Goal: Information Seeking & Learning: Learn about a topic

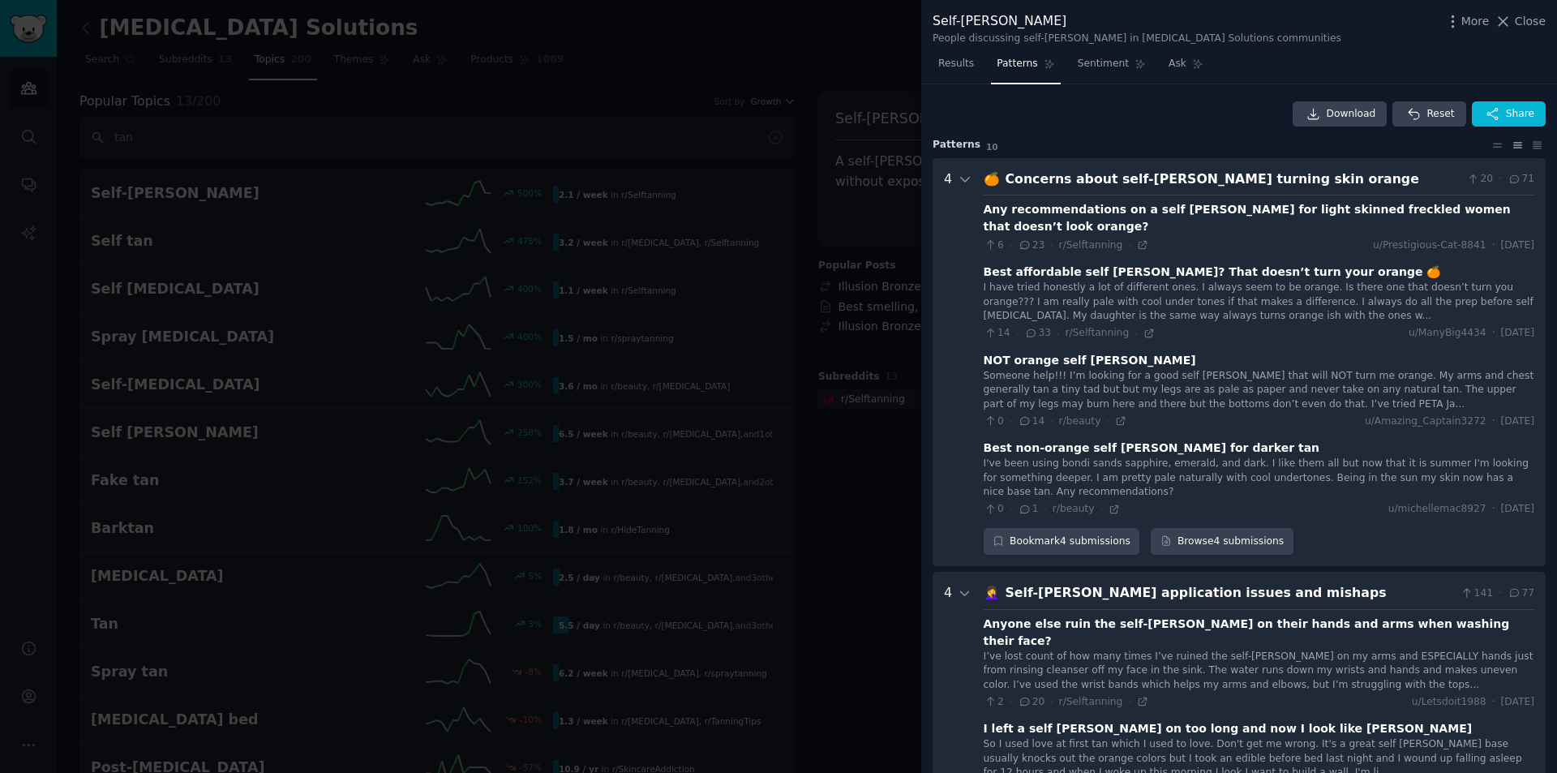
scroll to position [876, 0]
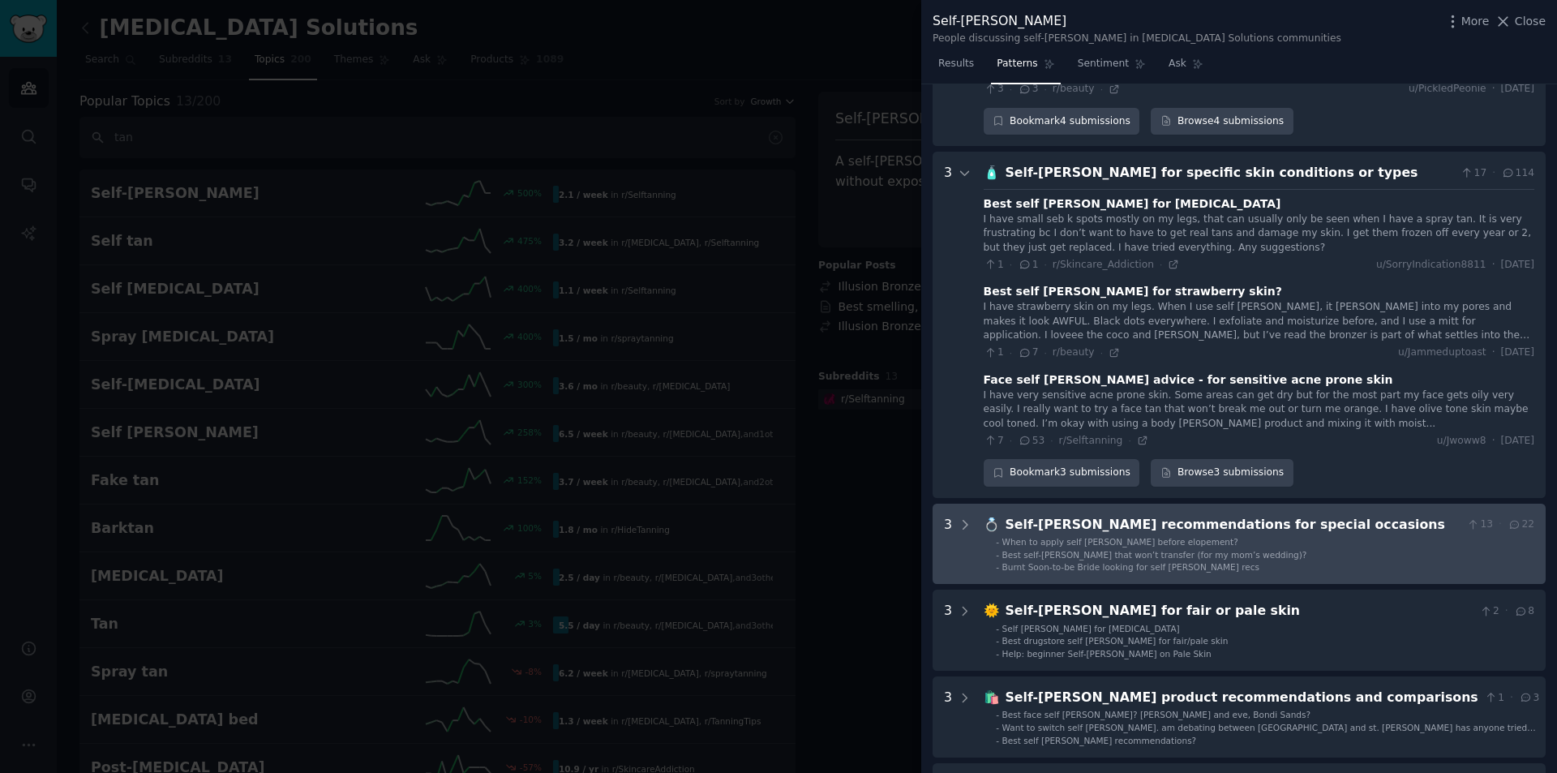
click at [1076, 515] on div "Self-[PERSON_NAME] recommendations for special occasions" at bounding box center [1232, 525] width 455 height 20
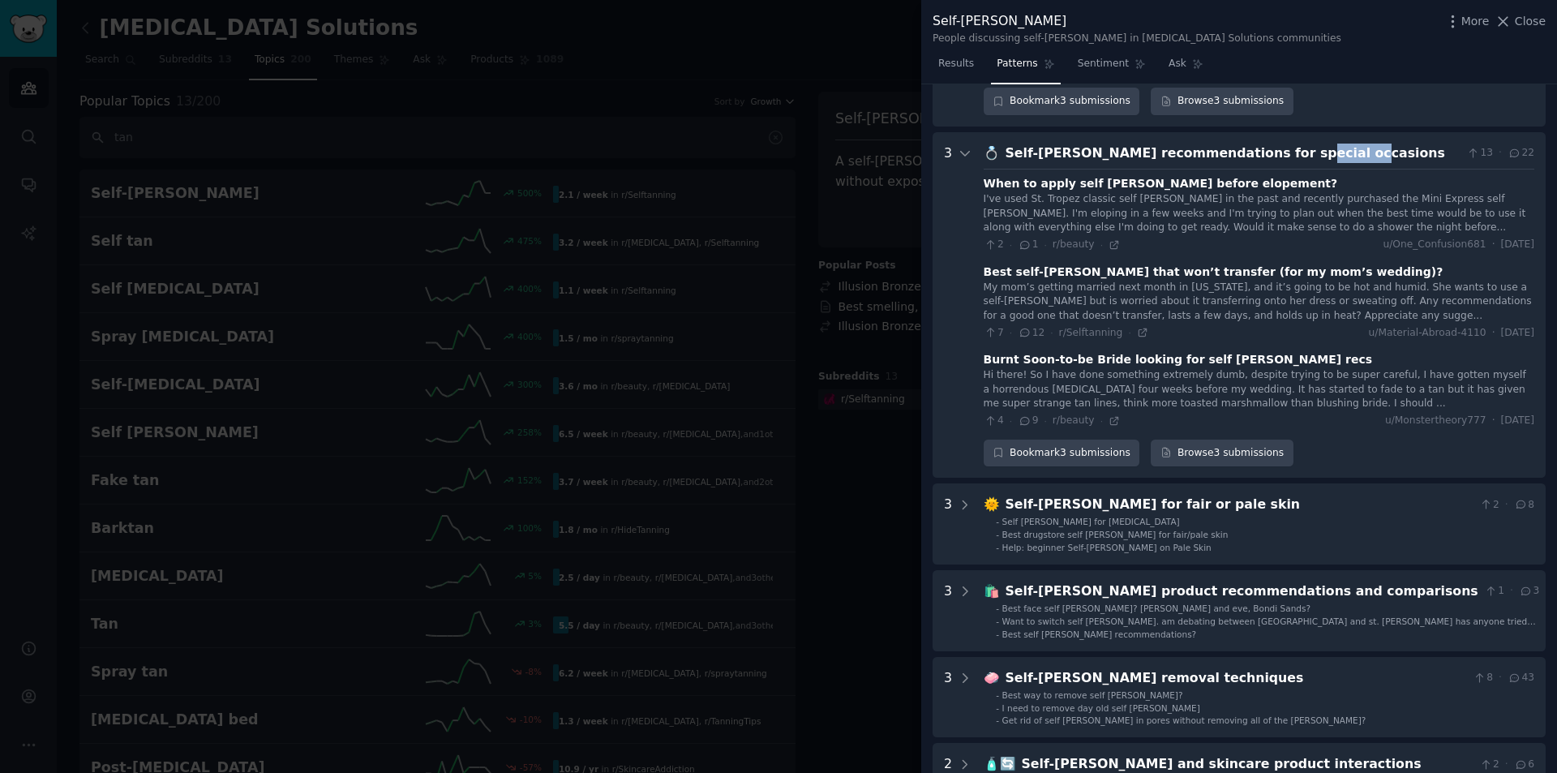
scroll to position [1220, 0]
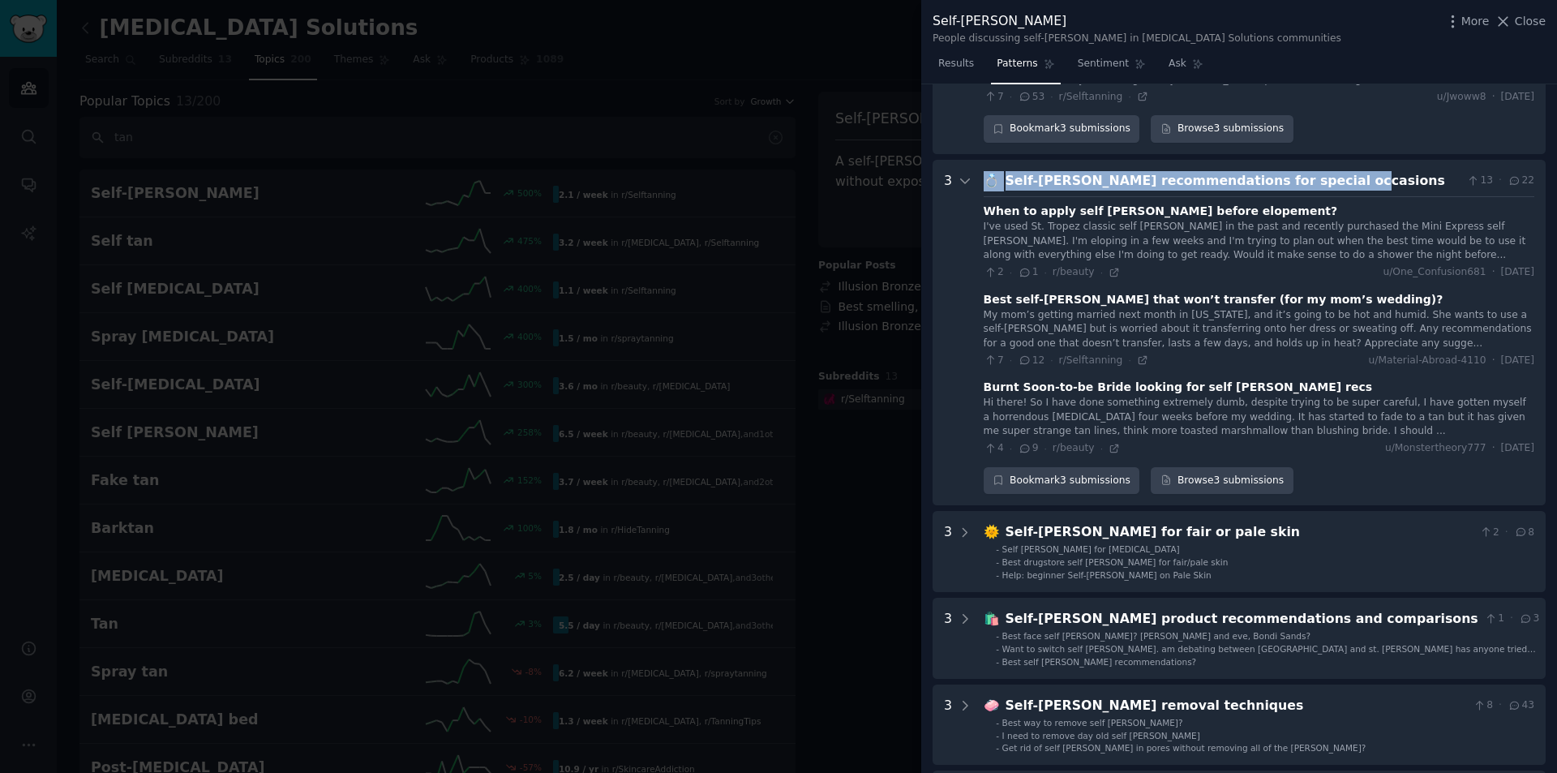
drag, startPoint x: 1246, startPoint y: 94, endPoint x: 971, endPoint y: 135, distance: 277.8
click at [971, 160] on occasions "3 💍 Self-[PERSON_NAME] recommendations for special occasions 13 · 22 When to ap…" at bounding box center [1238, 333] width 613 height 346
copy div "💍 Self-[PERSON_NAME] recommendations for special occasions"
click at [1108, 267] on icon at bounding box center [1113, 272] width 11 height 11
click at [1137, 354] on icon at bounding box center [1142, 359] width 11 height 11
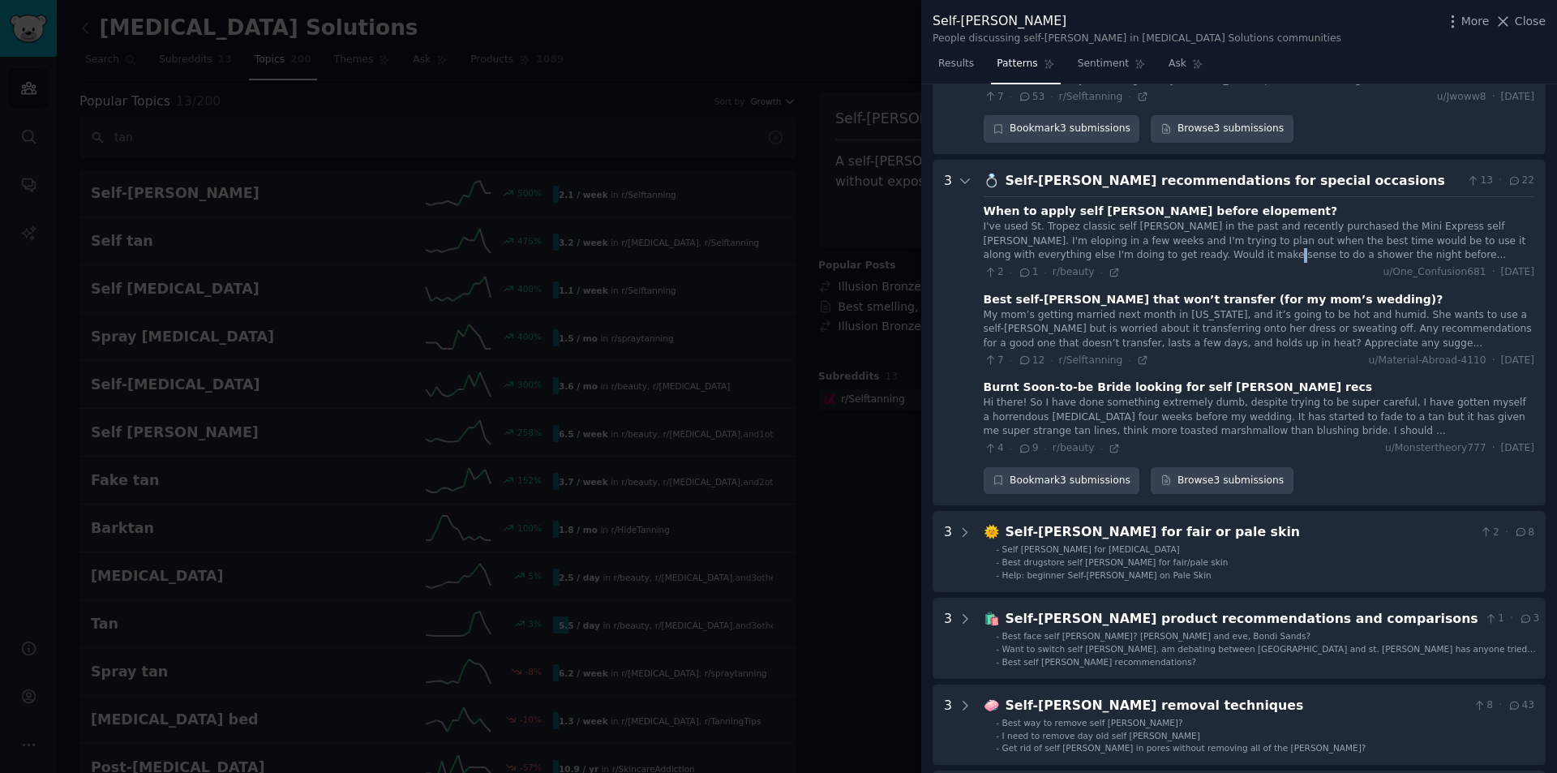
click at [1107, 220] on div "I've used St. Tropez classic self [PERSON_NAME] in the past and recently purcha…" at bounding box center [1258, 241] width 550 height 43
click at [1108, 443] on icon at bounding box center [1113, 448] width 11 height 11
click at [1109, 443] on icon at bounding box center [1113, 448] width 11 height 11
click at [710, 217] on div at bounding box center [778, 386] width 1557 height 773
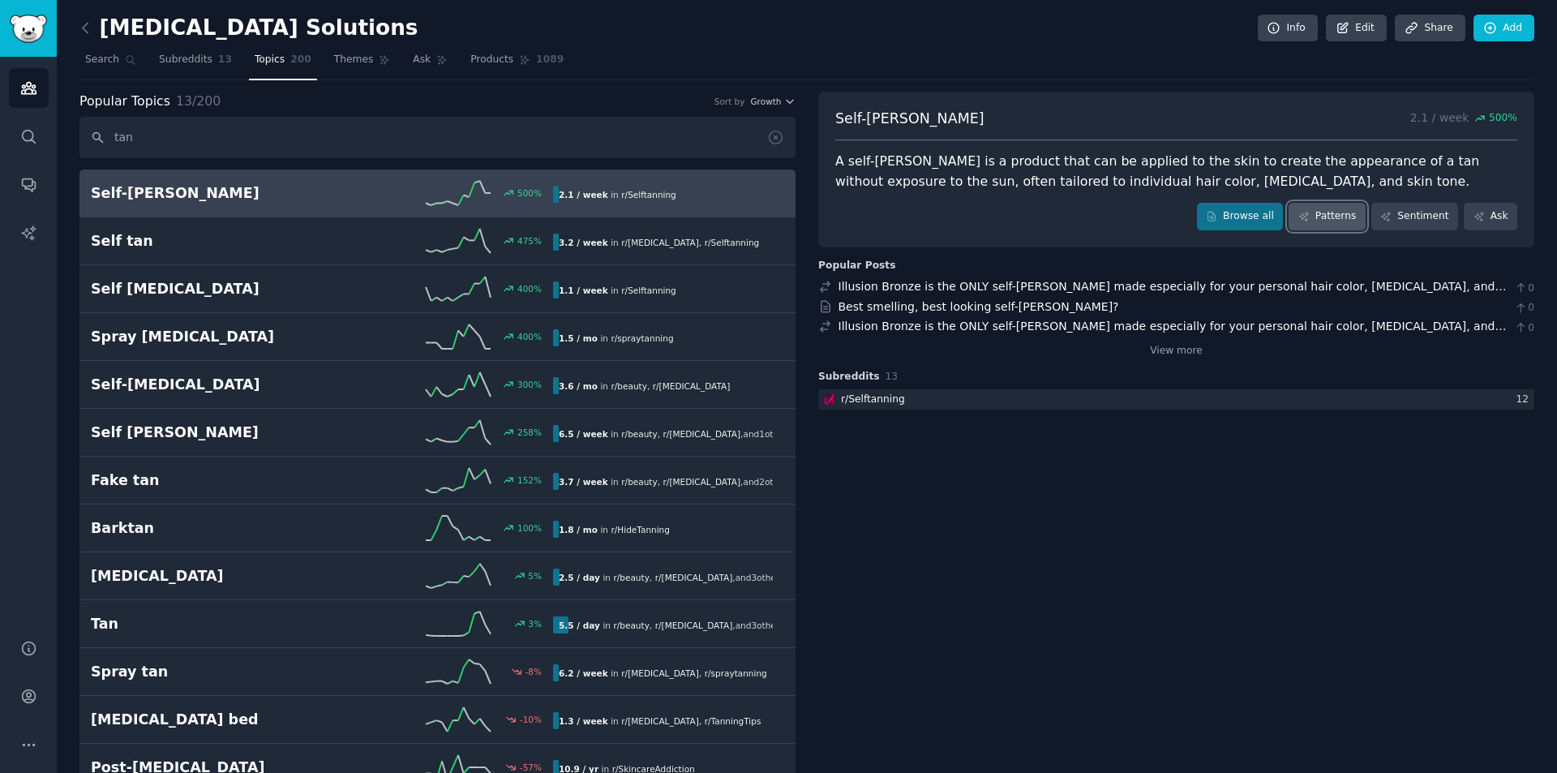
click at [1319, 212] on link "Patterns" at bounding box center [1326, 217] width 76 height 28
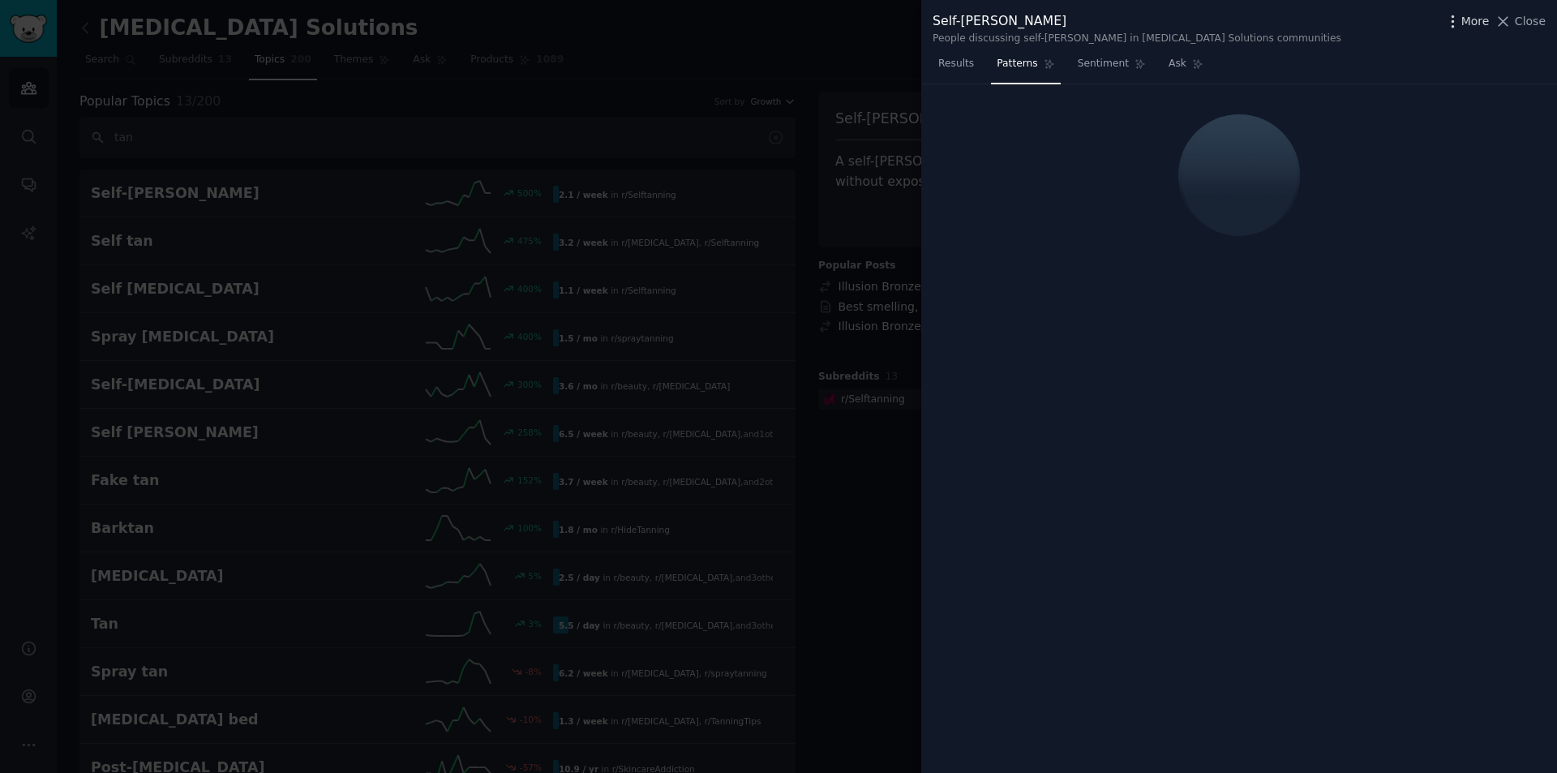
click at [1457, 13] on icon "button" at bounding box center [1452, 21] width 17 height 17
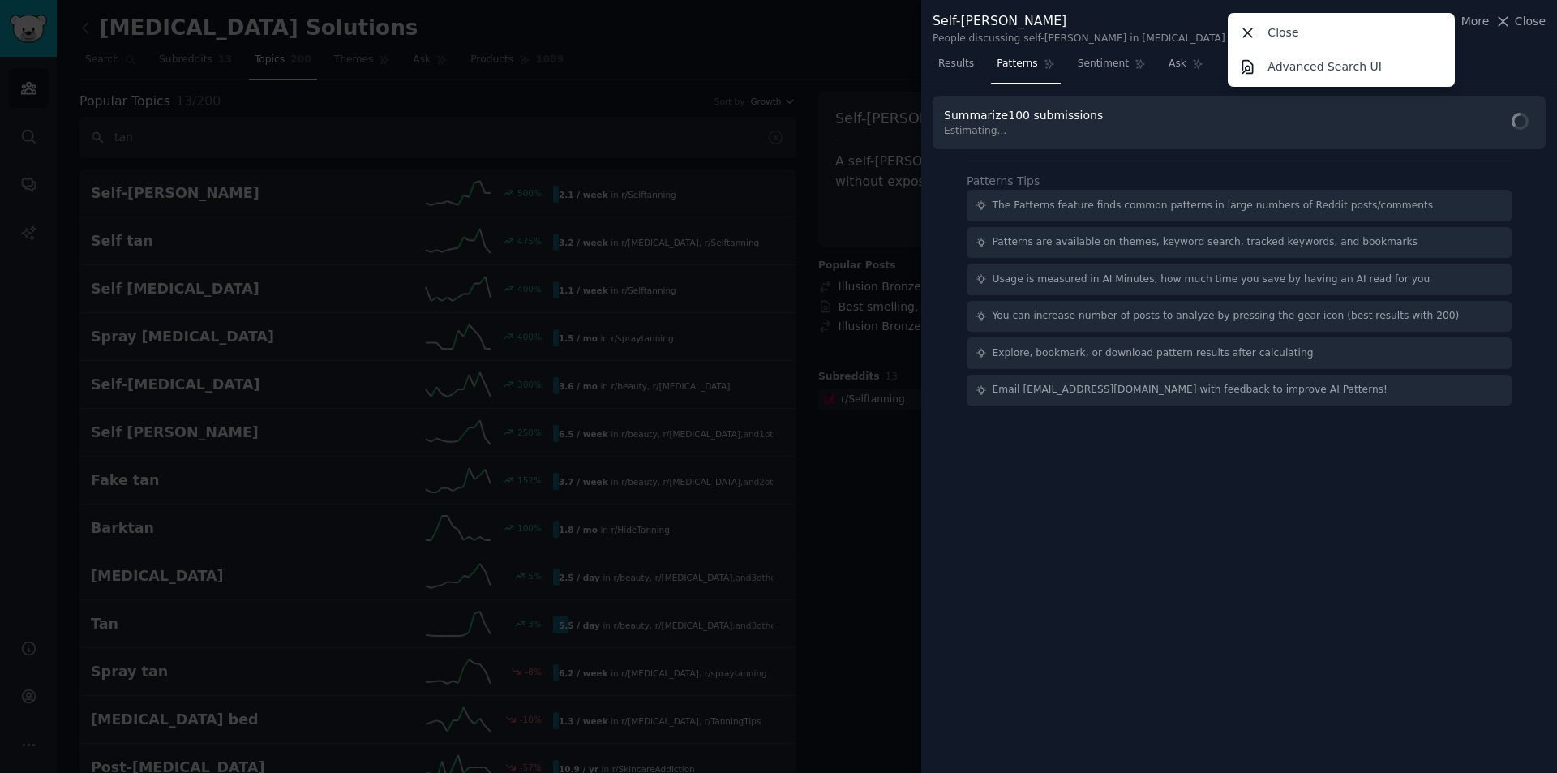
drag, startPoint x: 1159, startPoint y: 465, endPoint x: 1099, endPoint y: 182, distance: 288.4
click at [1155, 445] on div "Summarize 100 submissions Estimating... Patterns Tips The Patterns feature find…" at bounding box center [1239, 428] width 636 height 689
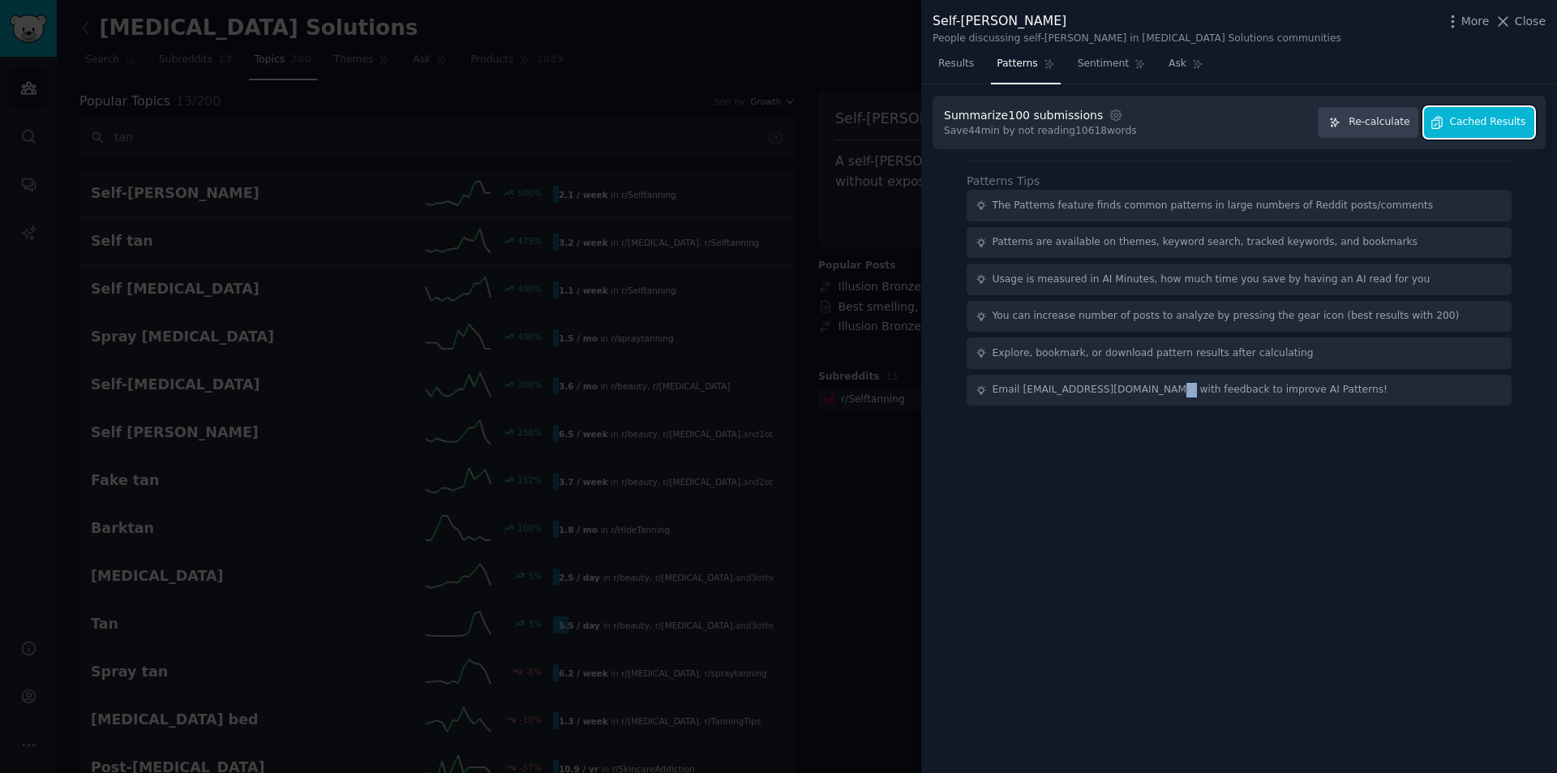
click at [1463, 112] on button "Cached Results" at bounding box center [1479, 123] width 110 height 32
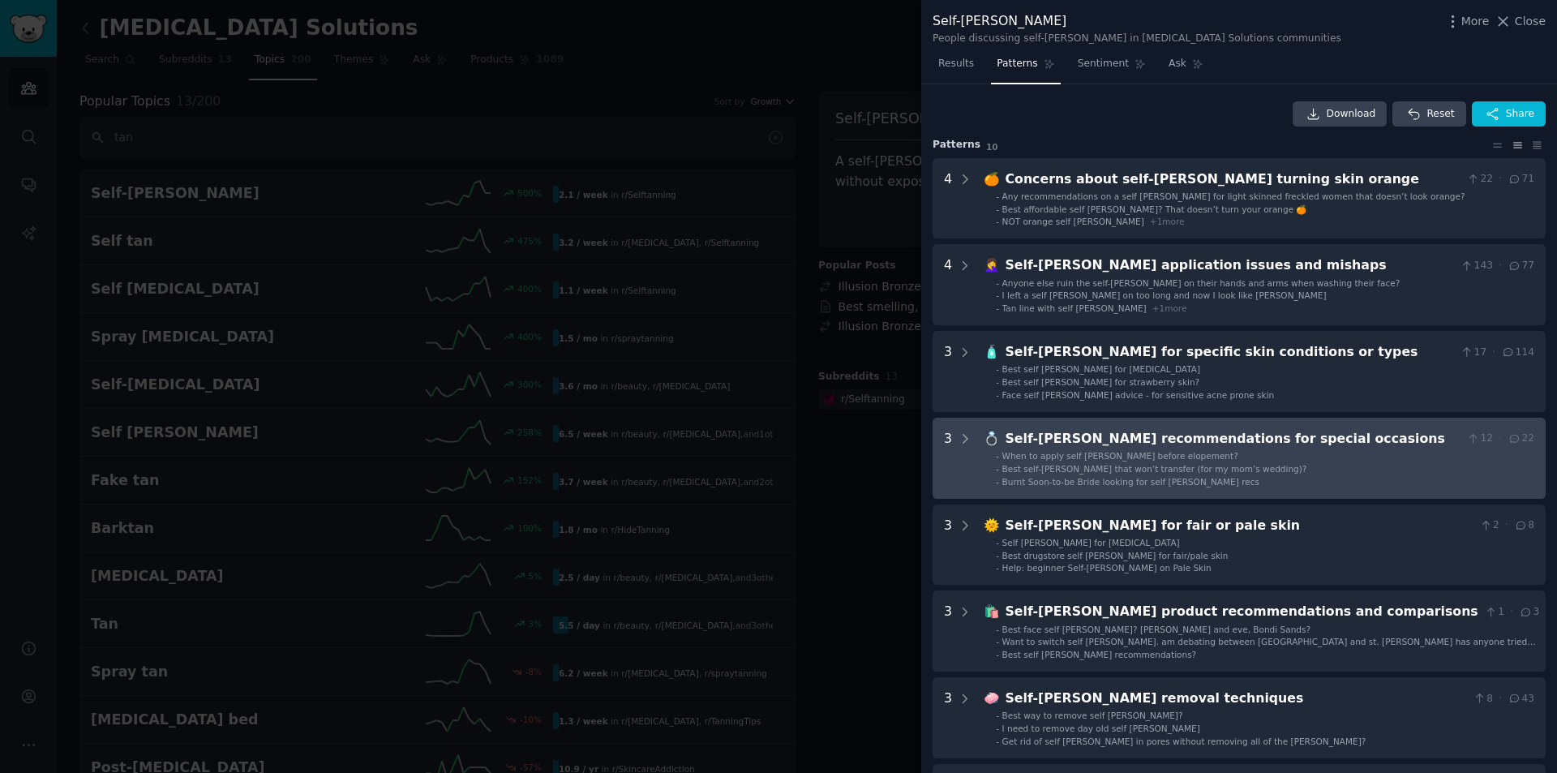
click at [1086, 461] on span "When to apply self [PERSON_NAME] before elopement?" at bounding box center [1120, 456] width 236 height 10
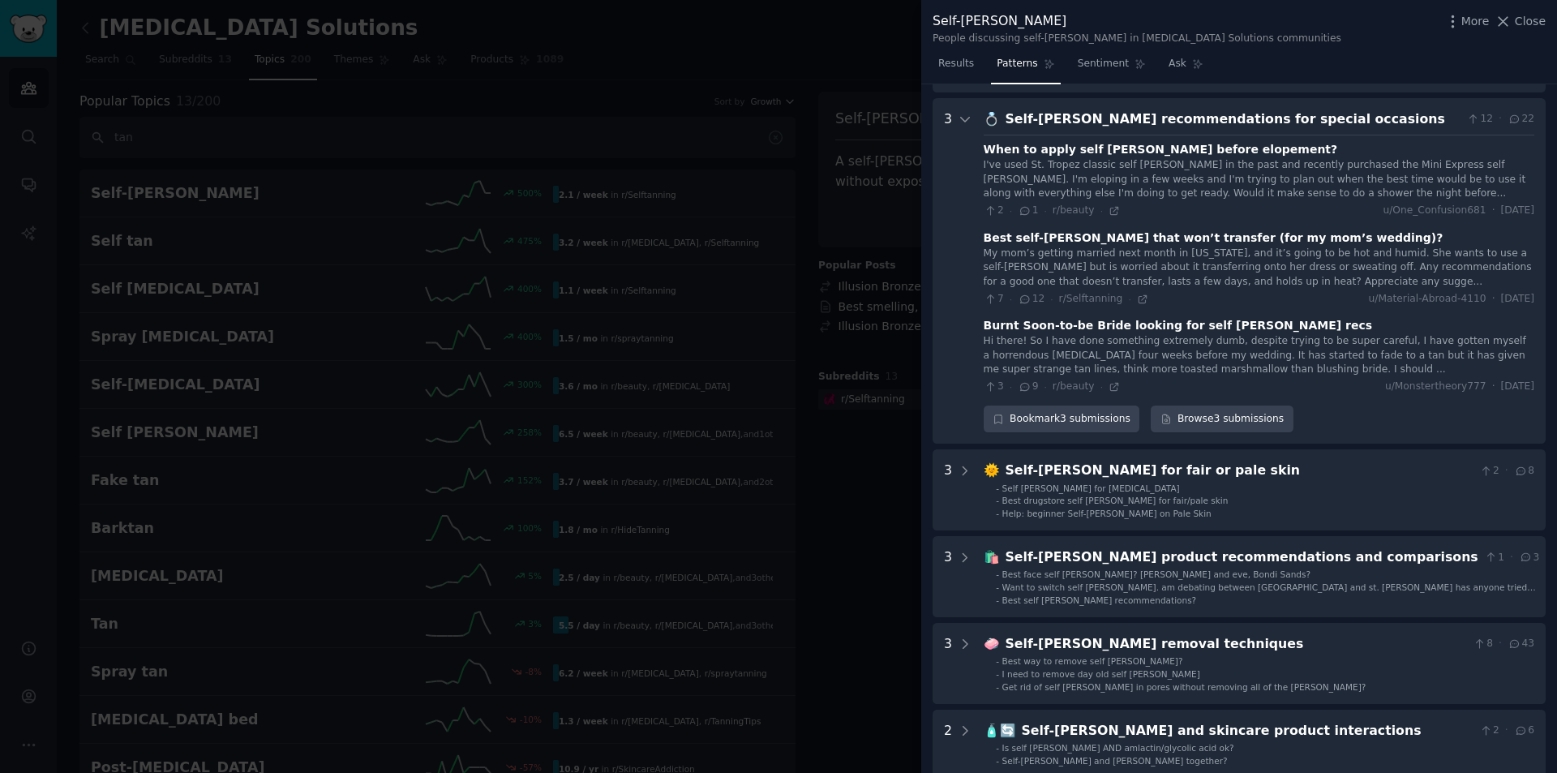
scroll to position [333, 0]
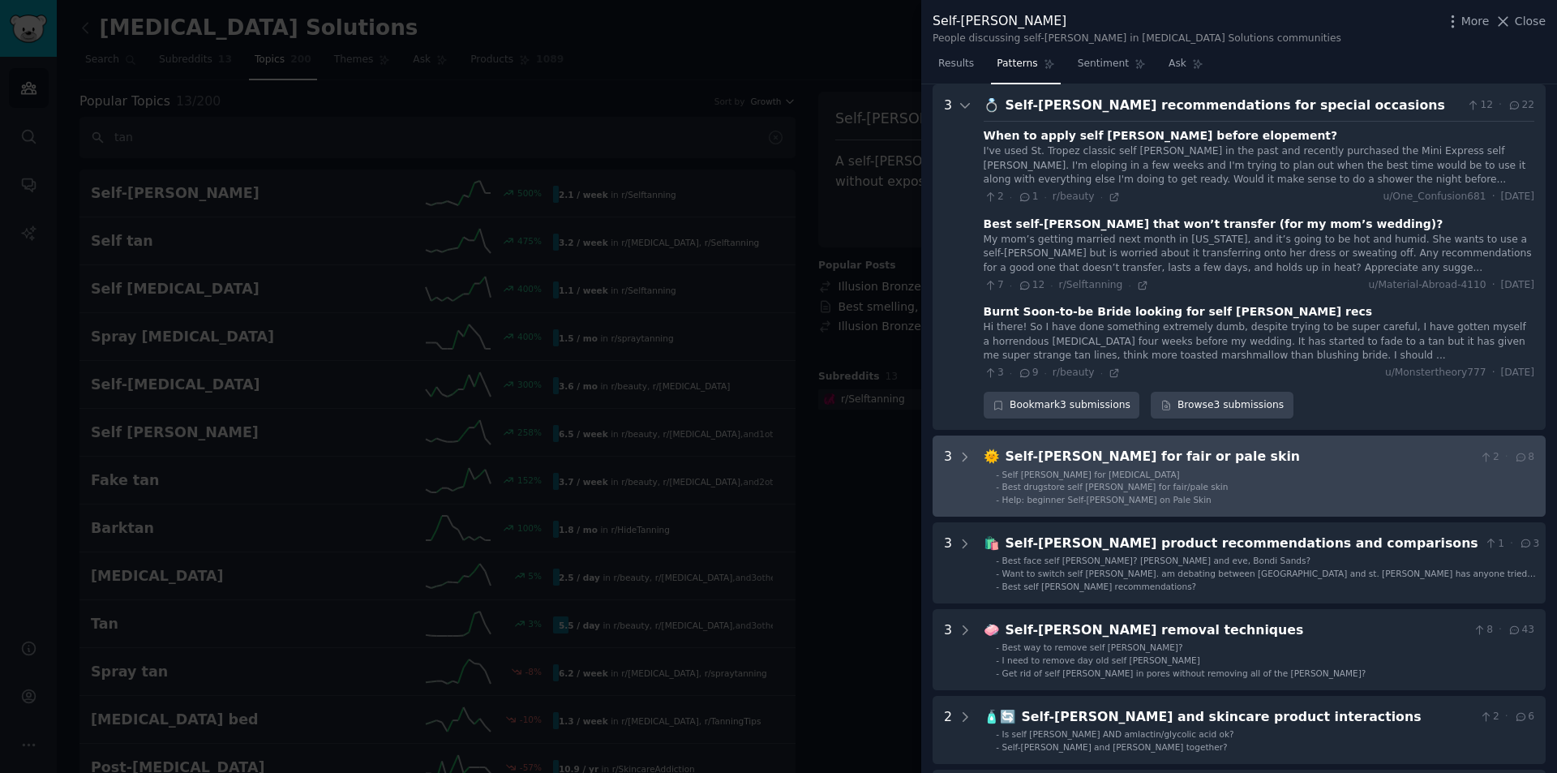
click at [1015, 466] on div "Self-[PERSON_NAME] for fair or pale skin" at bounding box center [1239, 457] width 468 height 20
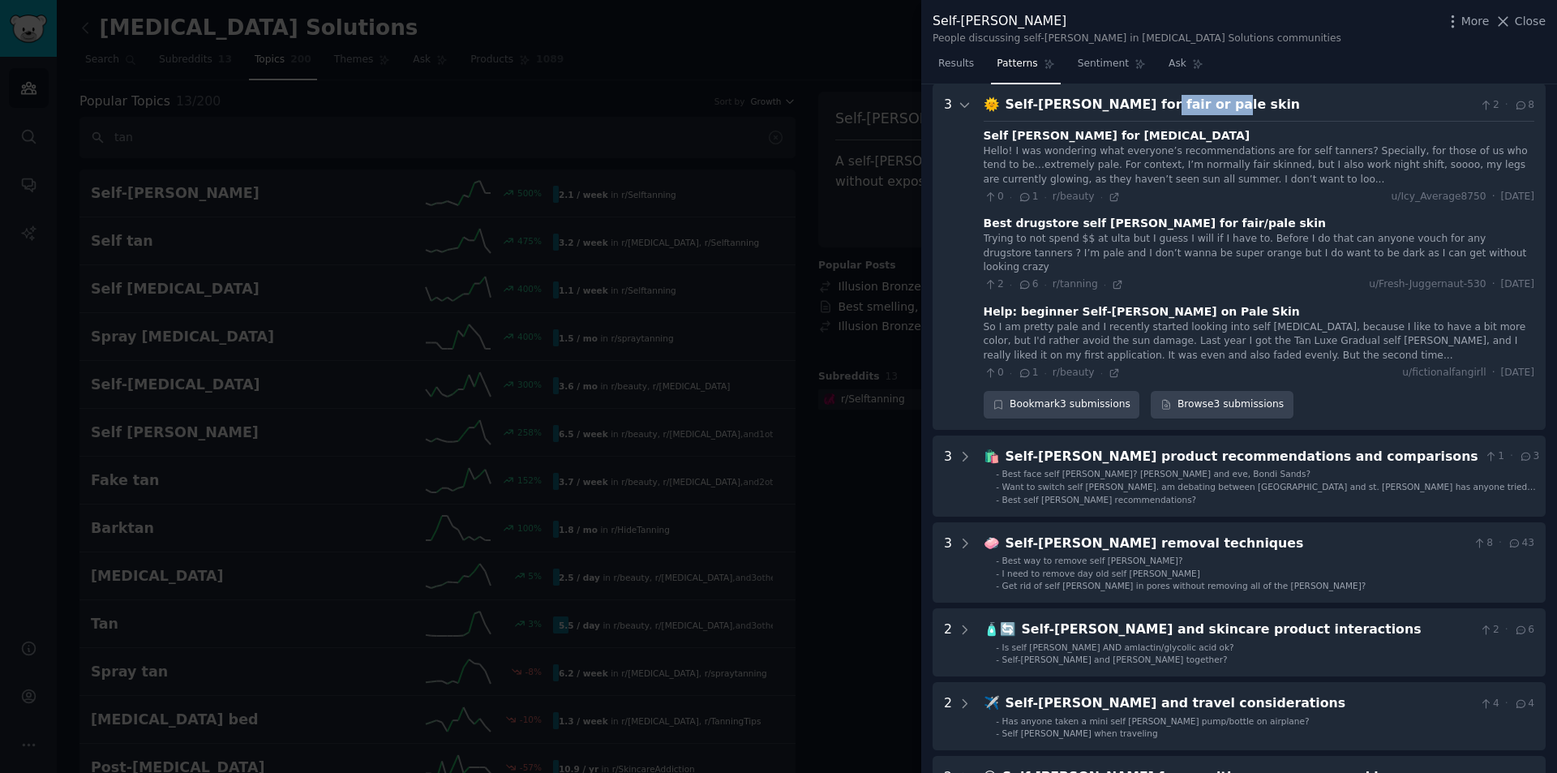
scroll to position [673, 0]
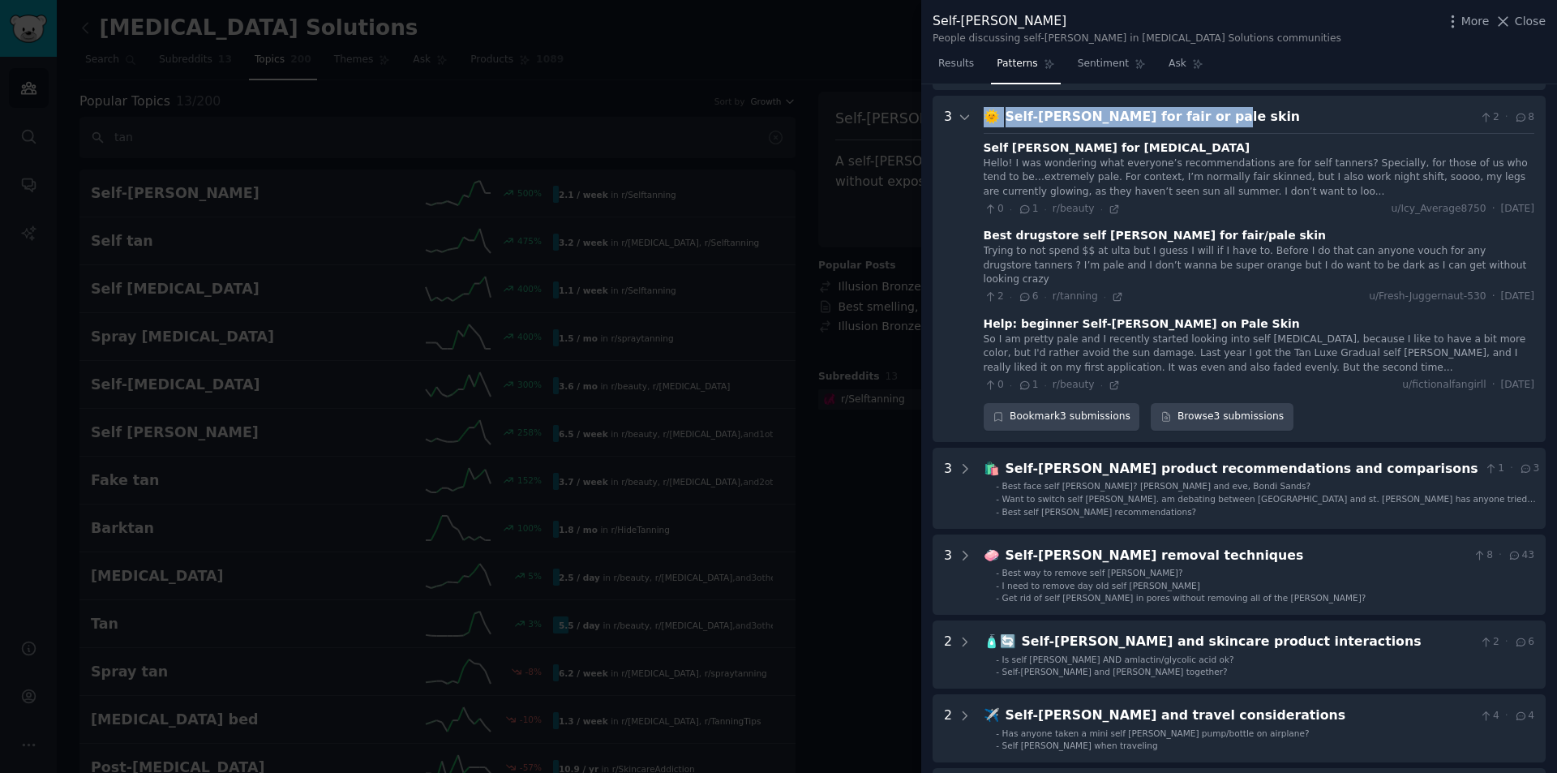
drag, startPoint x: 1197, startPoint y: 103, endPoint x: 983, endPoint y: 102, distance: 214.0
click at [983, 102] on skin "3 🌞 Self-[PERSON_NAME] for fair or pale skin 2 · 8 Self [PERSON_NAME] for [MEDI…" at bounding box center [1238, 269] width 613 height 346
copy div "🌞 Self-[PERSON_NAME] for fair or pale skin"
click at [1110, 212] on icon at bounding box center [1113, 208] width 7 height 7
click at [1112, 291] on icon at bounding box center [1117, 296] width 11 height 11
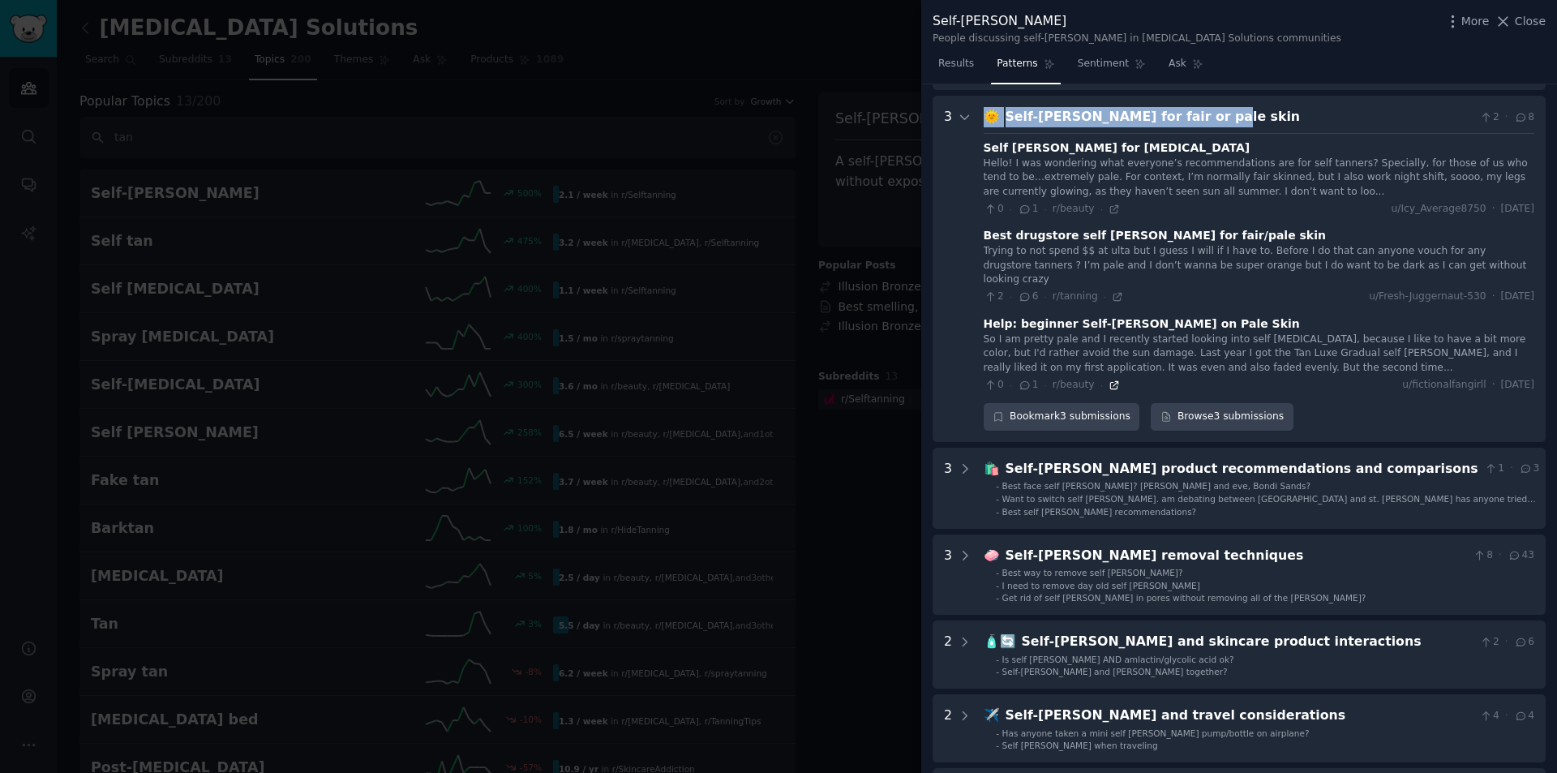
click at [1108, 379] on icon at bounding box center [1113, 384] width 11 height 11
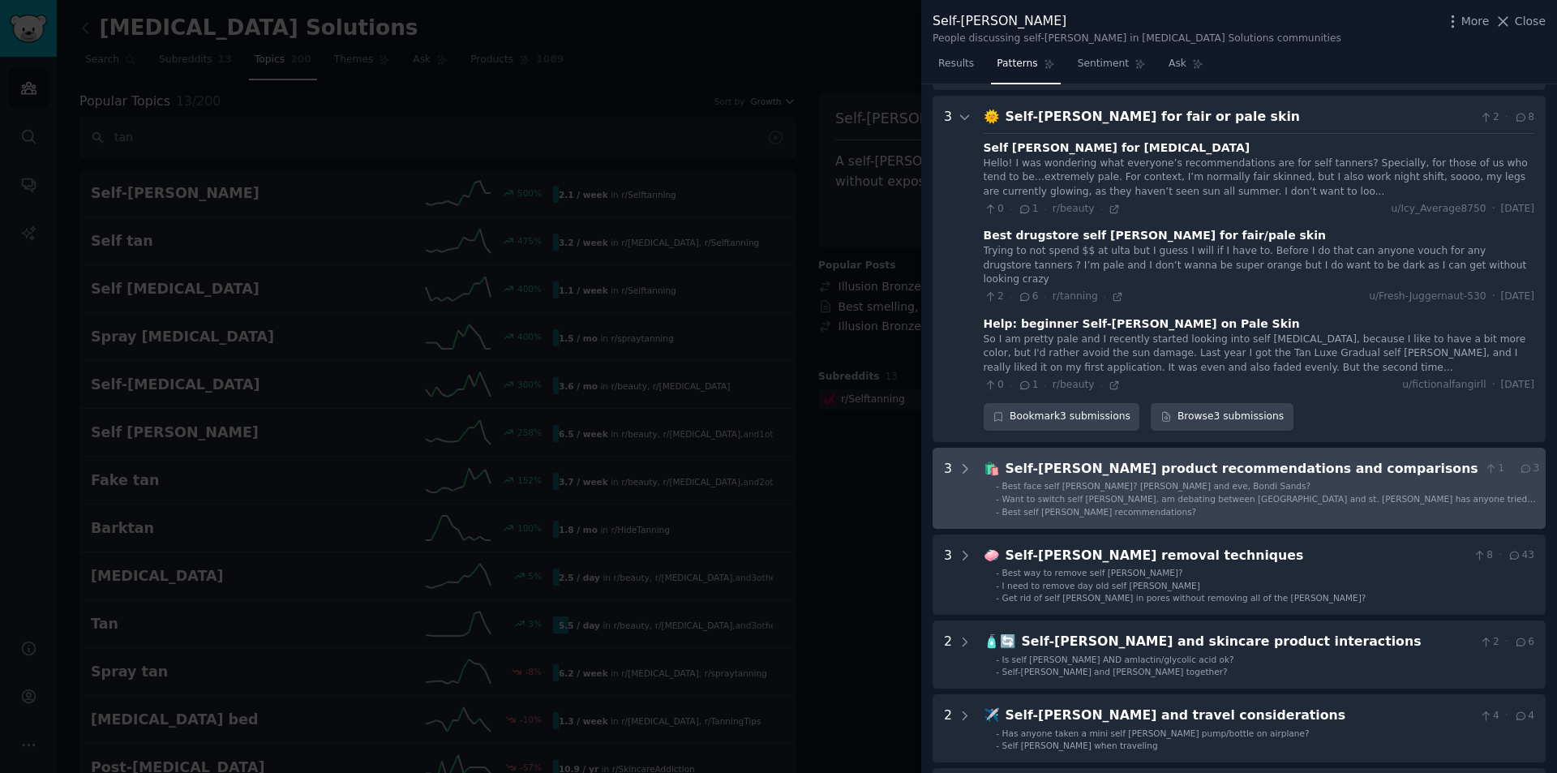
click at [1105, 481] on span "Best face self [PERSON_NAME]? [PERSON_NAME] and eve, Bondi Sands?" at bounding box center [1156, 486] width 308 height 10
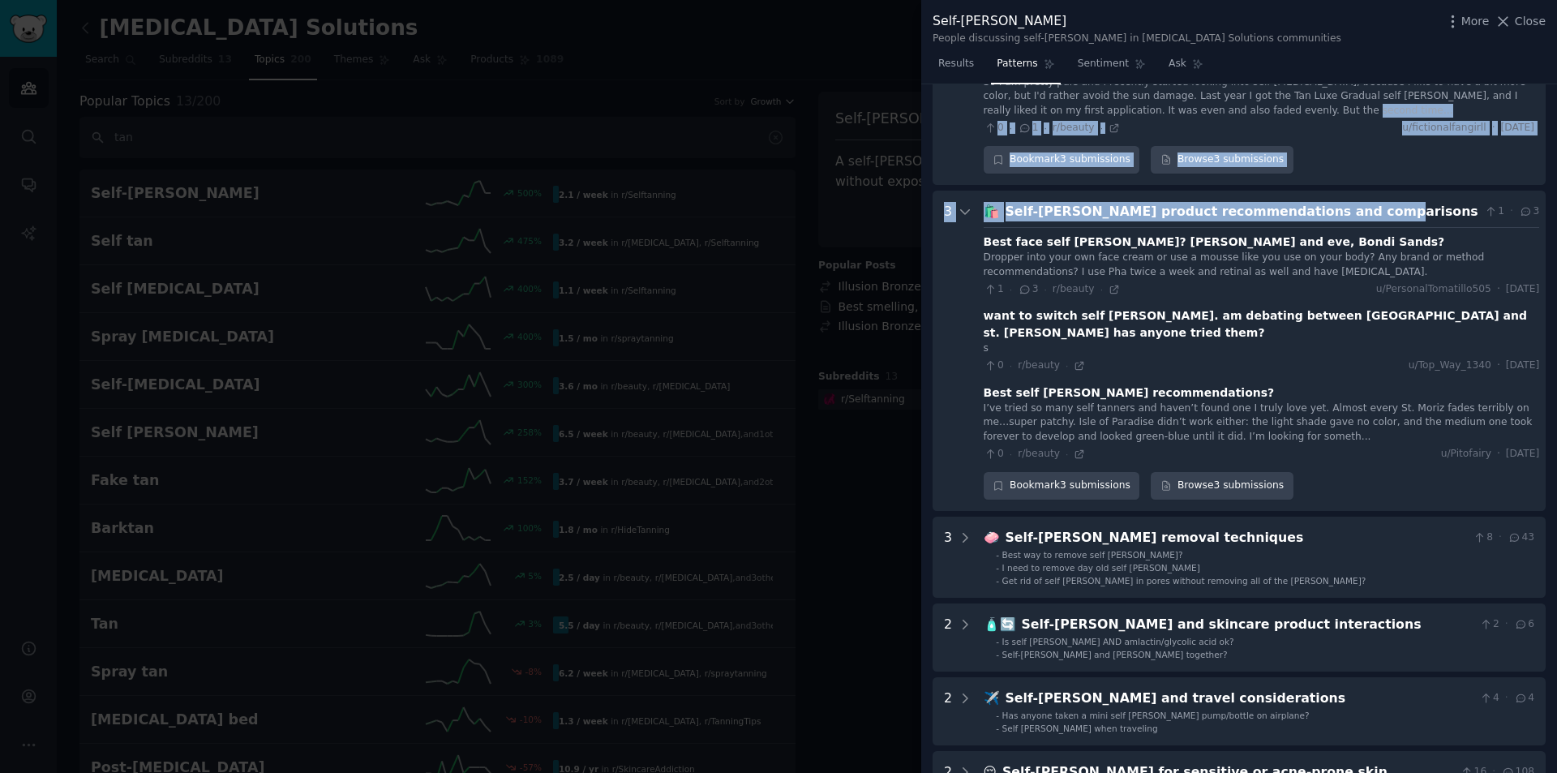
scroll to position [924, 0]
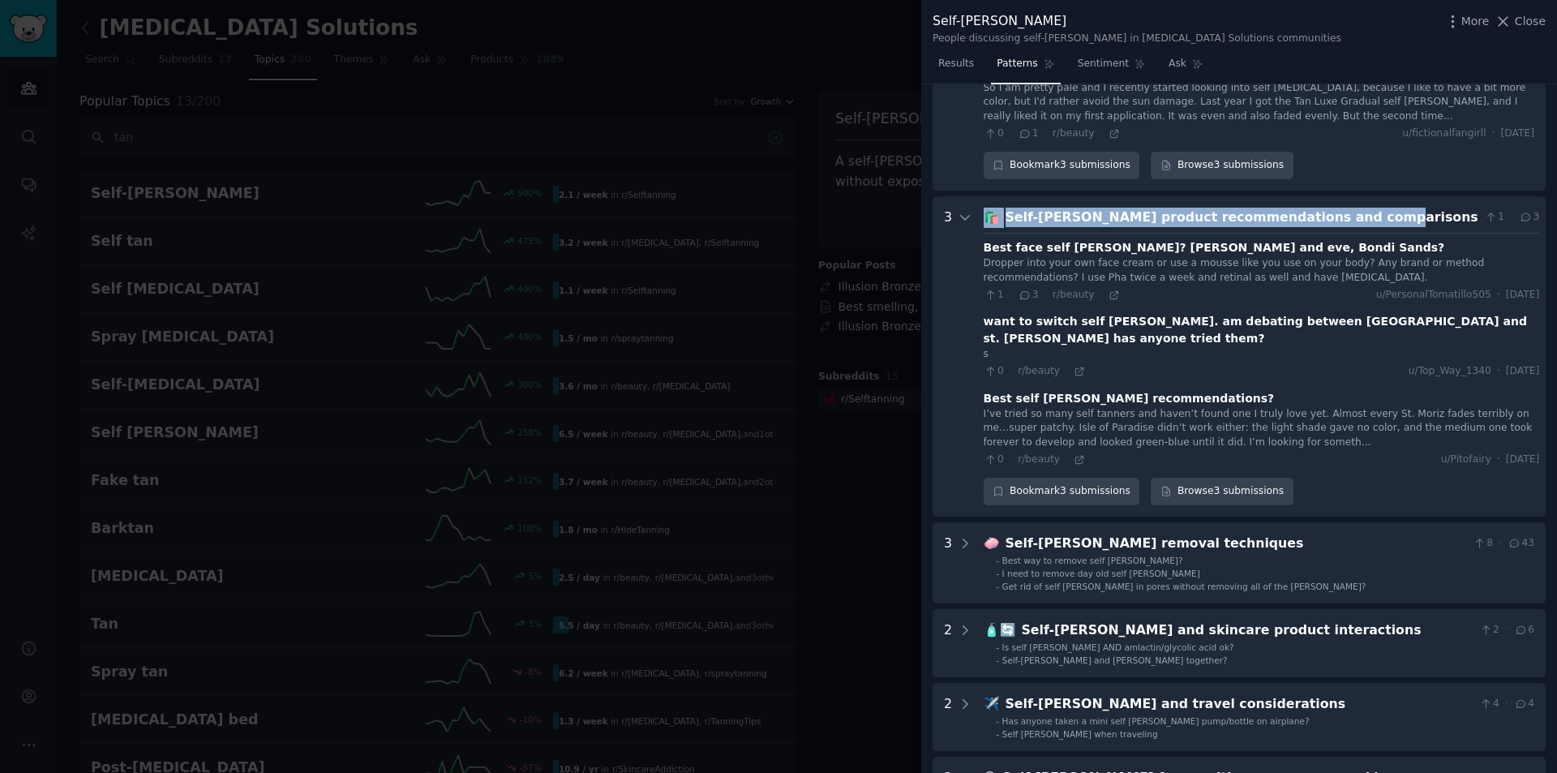
drag, startPoint x: 1356, startPoint y: 103, endPoint x: 987, endPoint y: 207, distance: 383.2
click at [987, 208] on div "🛍️ Self-[PERSON_NAME] product recommendations and comparisons 1 · 3" at bounding box center [1261, 218] width 556 height 20
copy div "🛍️ Self-[PERSON_NAME] product recommendations and comparisons"
click at [1108, 289] on icon at bounding box center [1113, 294] width 11 height 11
click at [1073, 366] on icon at bounding box center [1078, 371] width 11 height 11
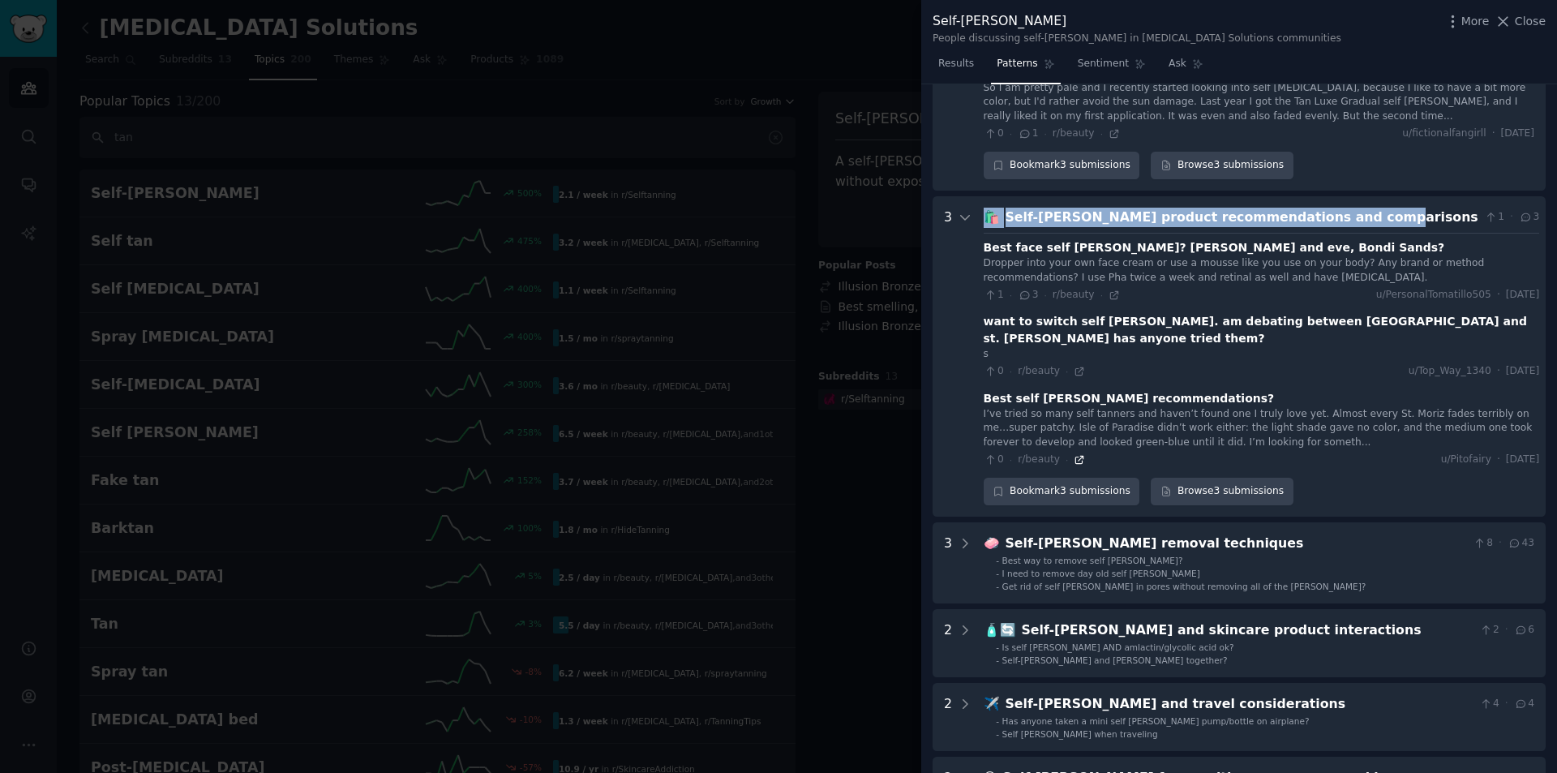
click at [1076, 456] on icon at bounding box center [1079, 459] width 7 height 7
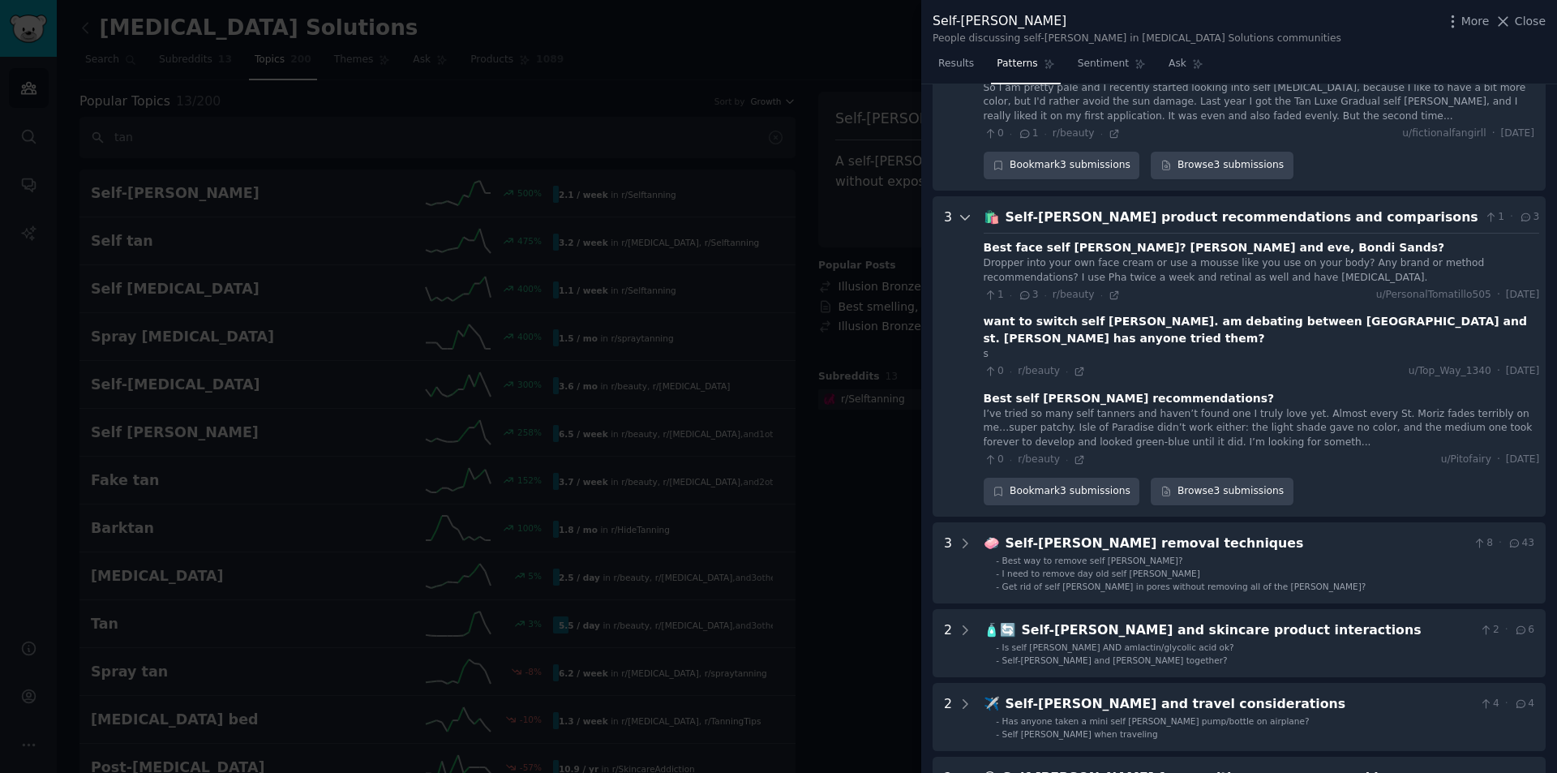
click at [957, 246] on div at bounding box center [964, 357] width 15 height 298
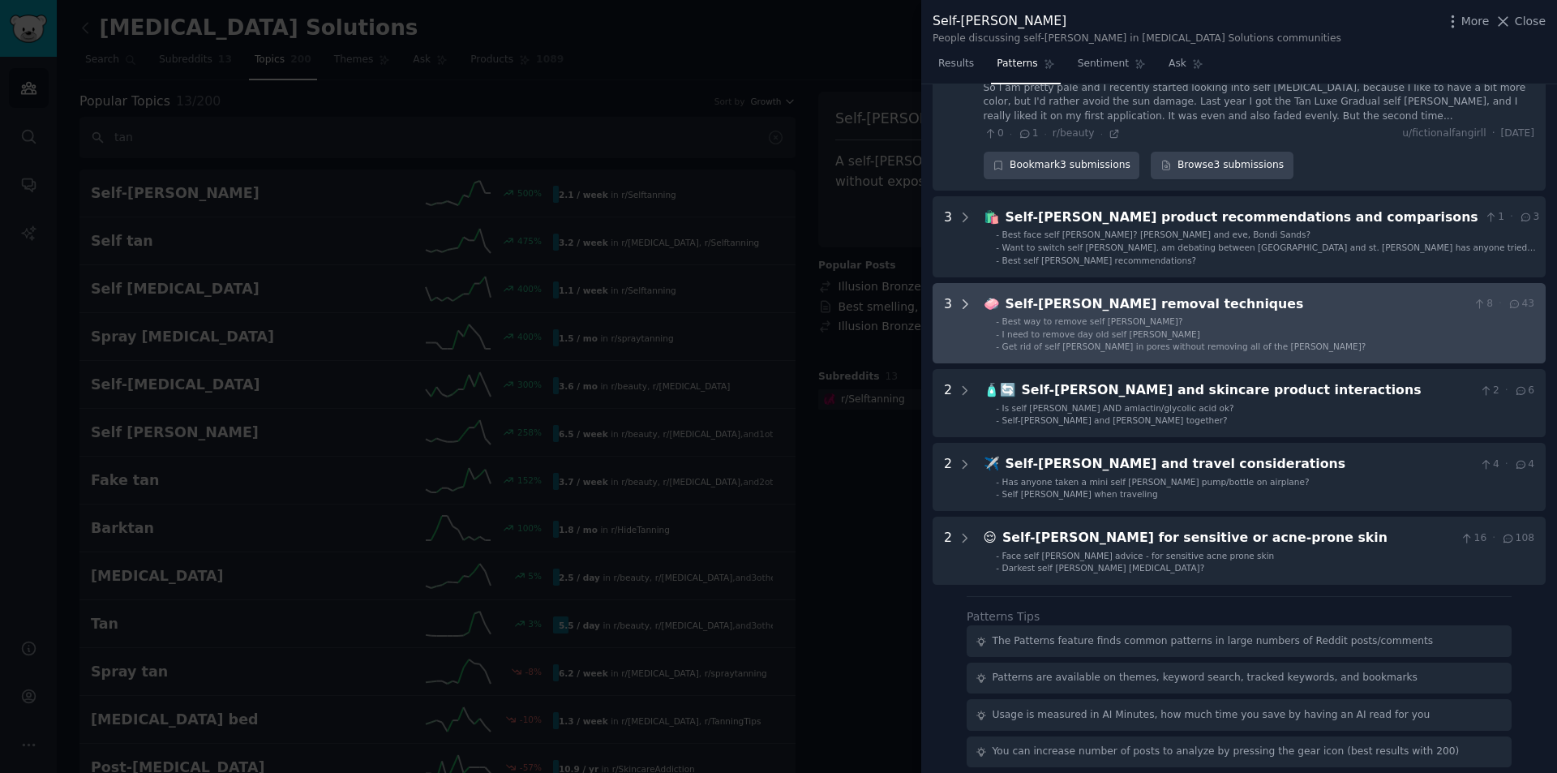
click at [965, 297] on icon at bounding box center [964, 304] width 15 height 15
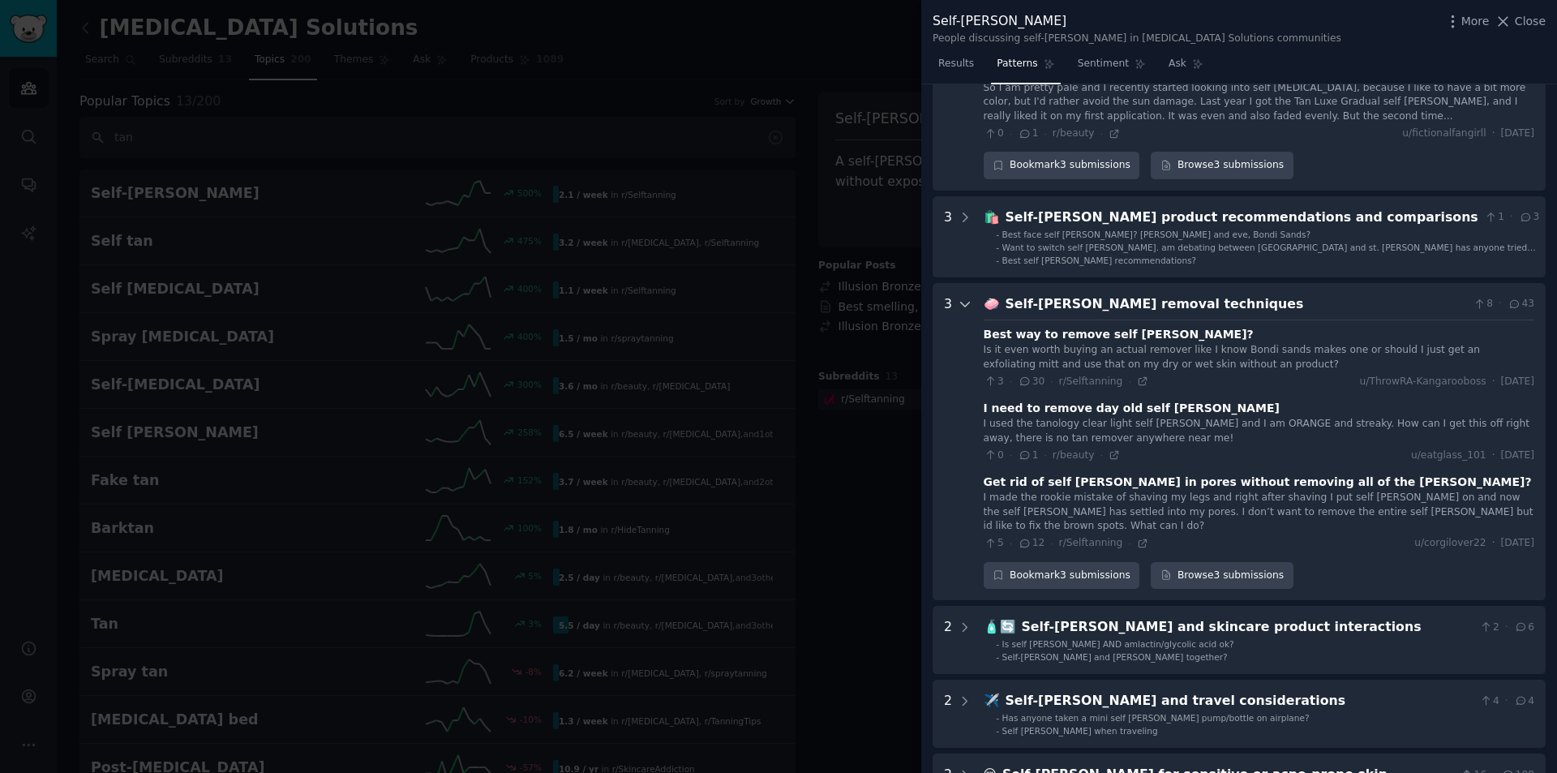
scroll to position [1109, 0]
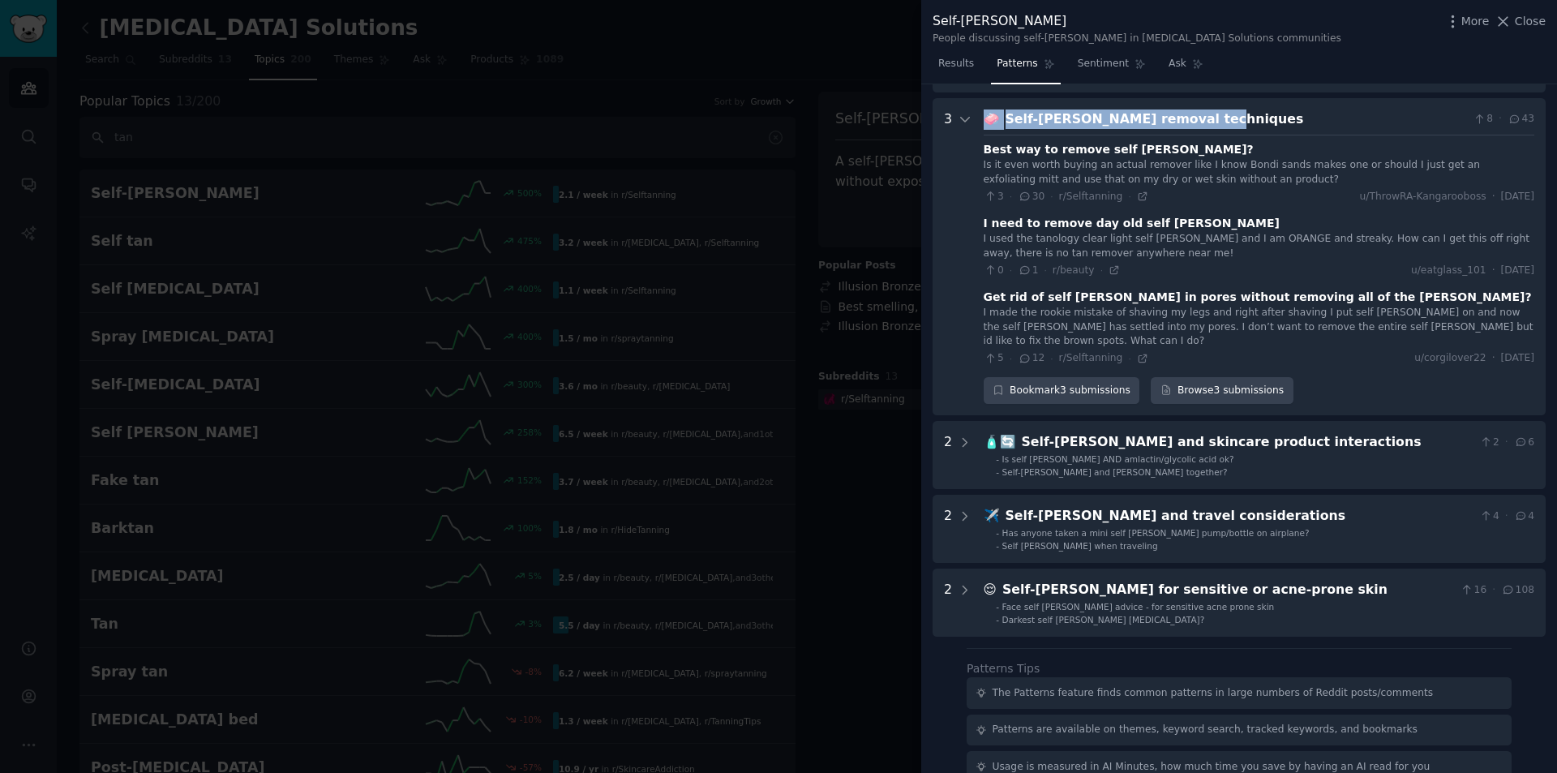
drag, startPoint x: 1207, startPoint y: 100, endPoint x: 983, endPoint y: 107, distance: 224.7
click at [983, 109] on div "🧼 Self-[PERSON_NAME] removal techniques 8 · 43" at bounding box center [1258, 119] width 550 height 20
copy div "🧼 Self-[PERSON_NAME] removal techniques"
click at [1138, 193] on icon at bounding box center [1141, 196] width 7 height 7
click at [964, 112] on icon at bounding box center [964, 119] width 15 height 15
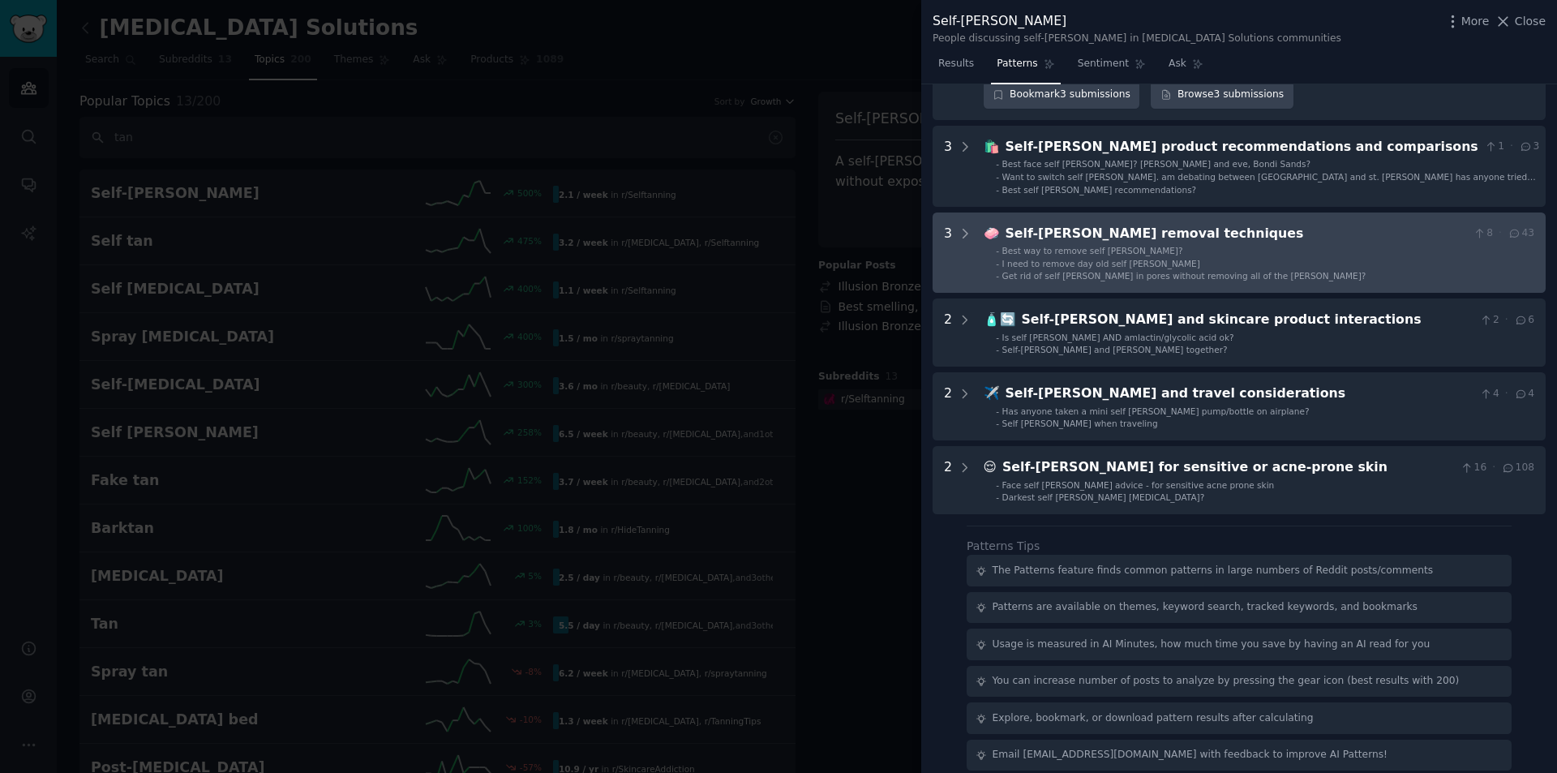
scroll to position [589, 0]
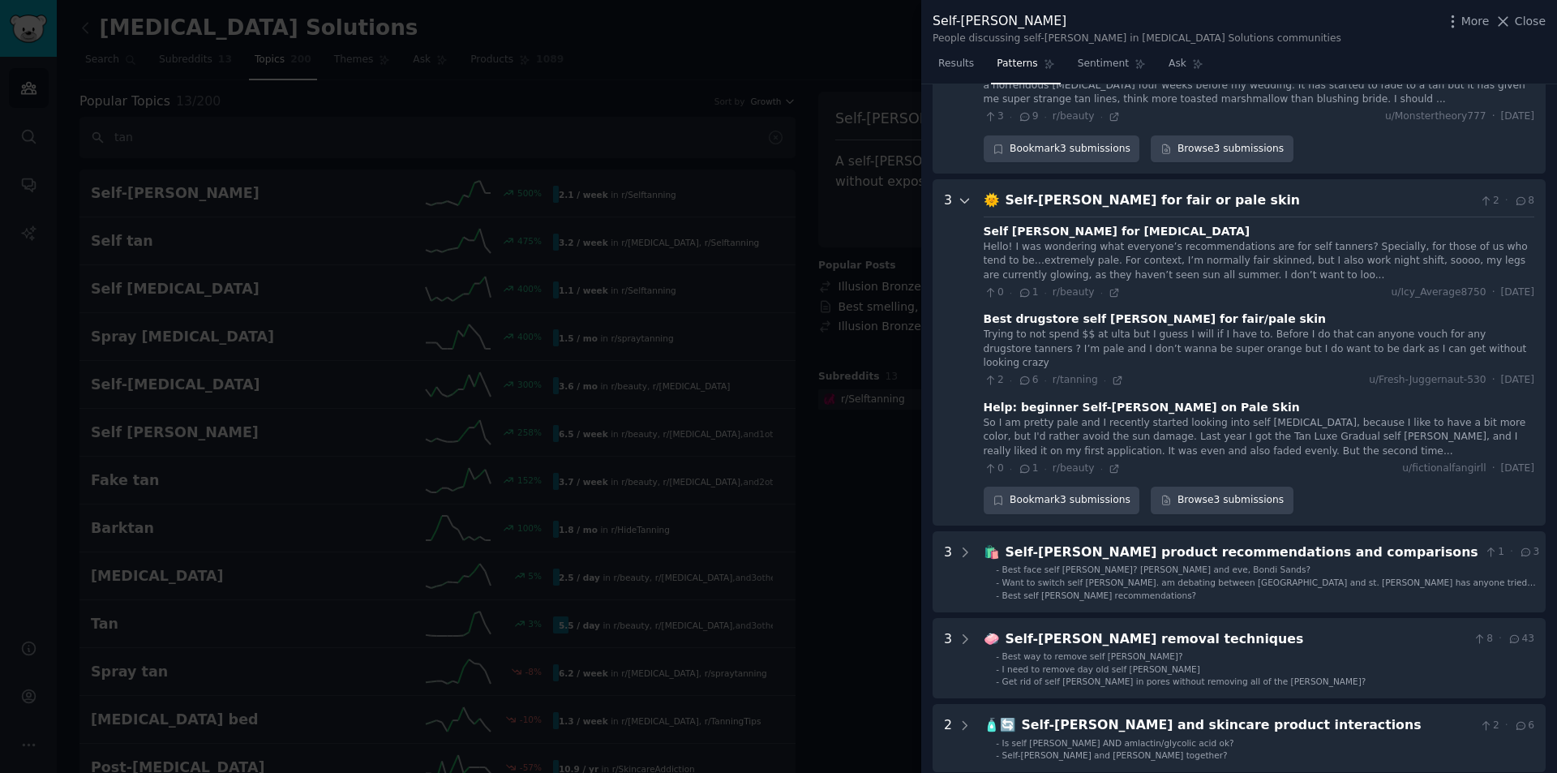
click at [964, 195] on icon at bounding box center [964, 201] width 15 height 15
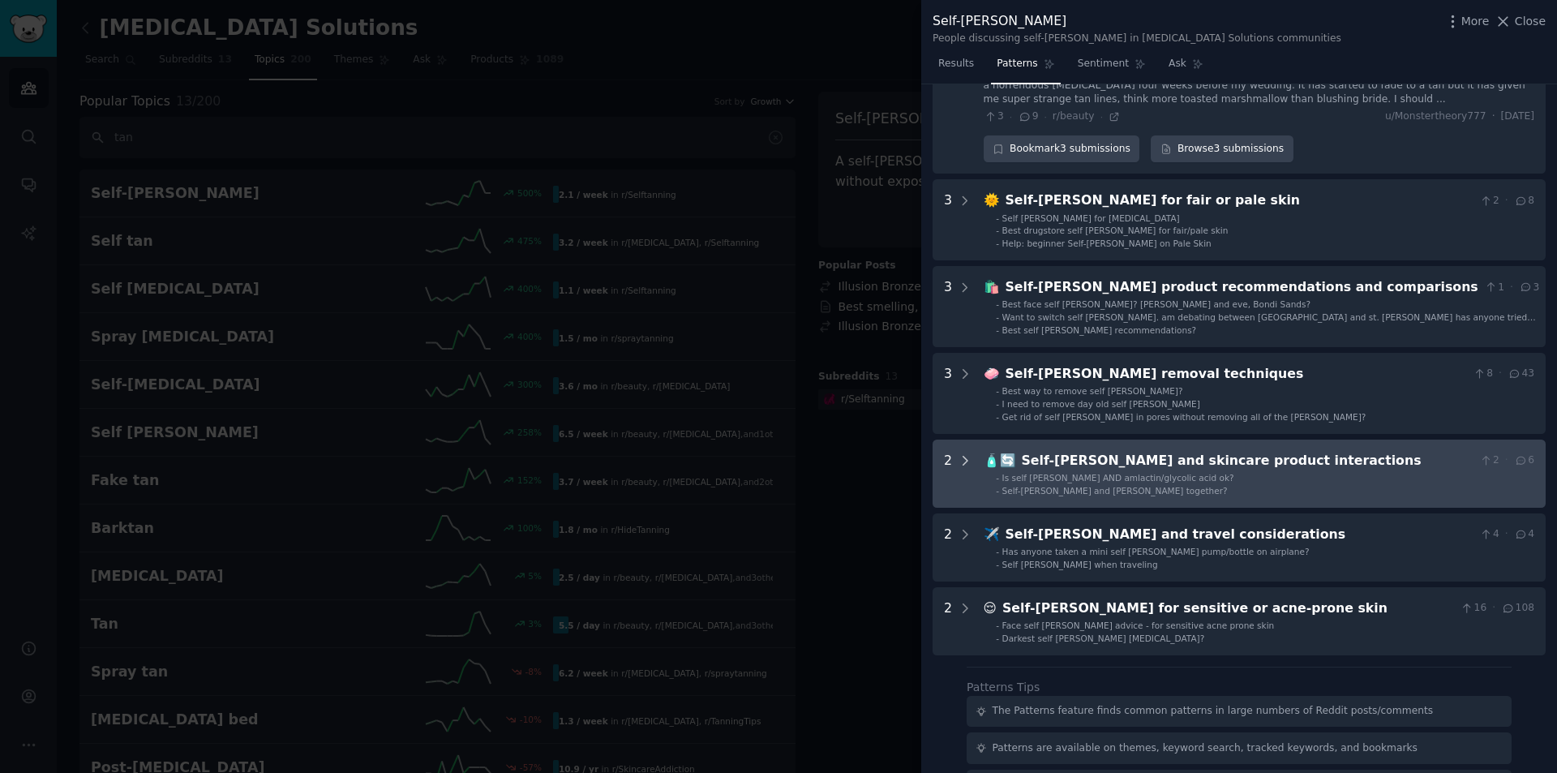
click at [963, 454] on icon at bounding box center [964, 460] width 15 height 15
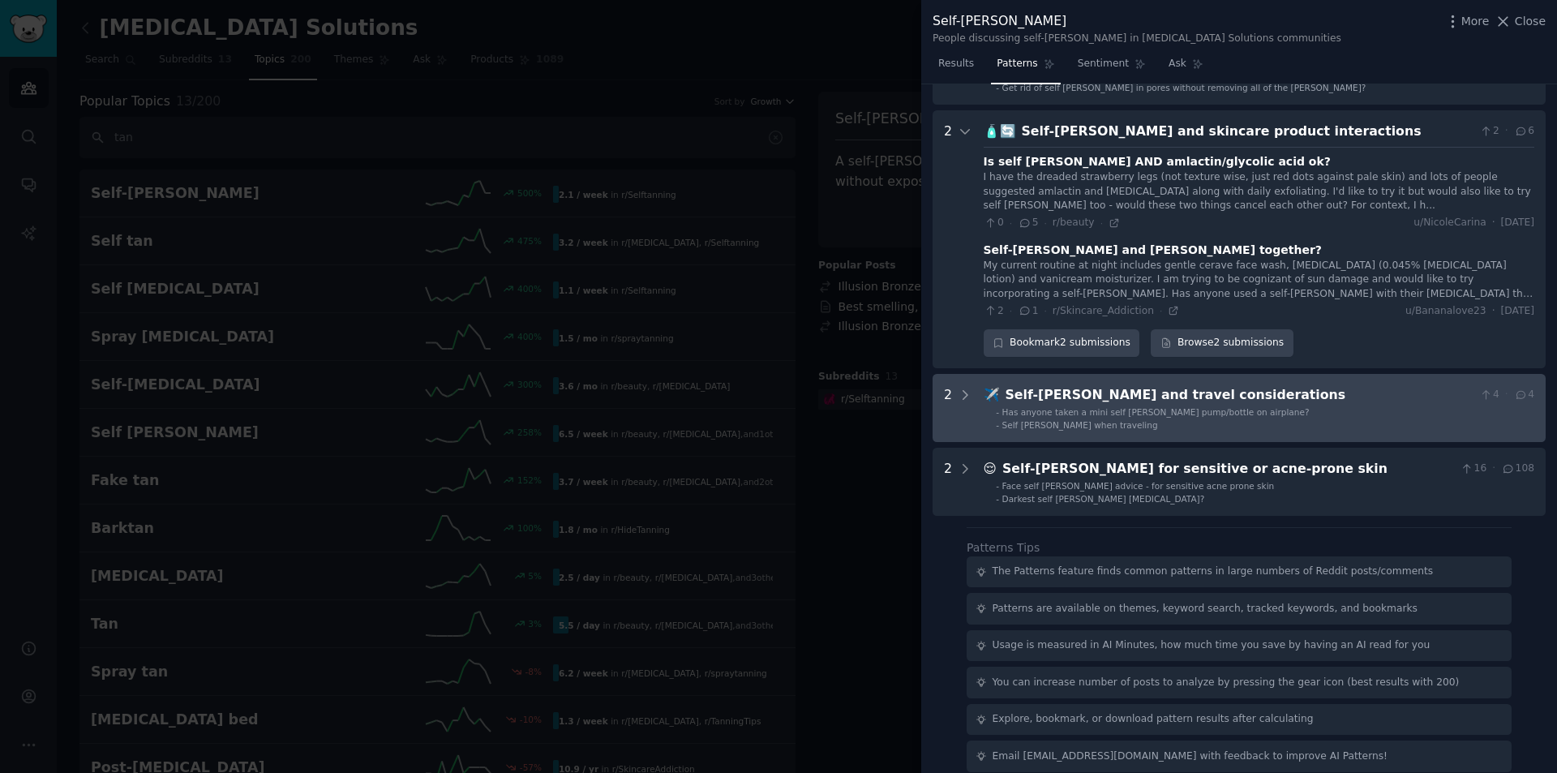
scroll to position [934, 0]
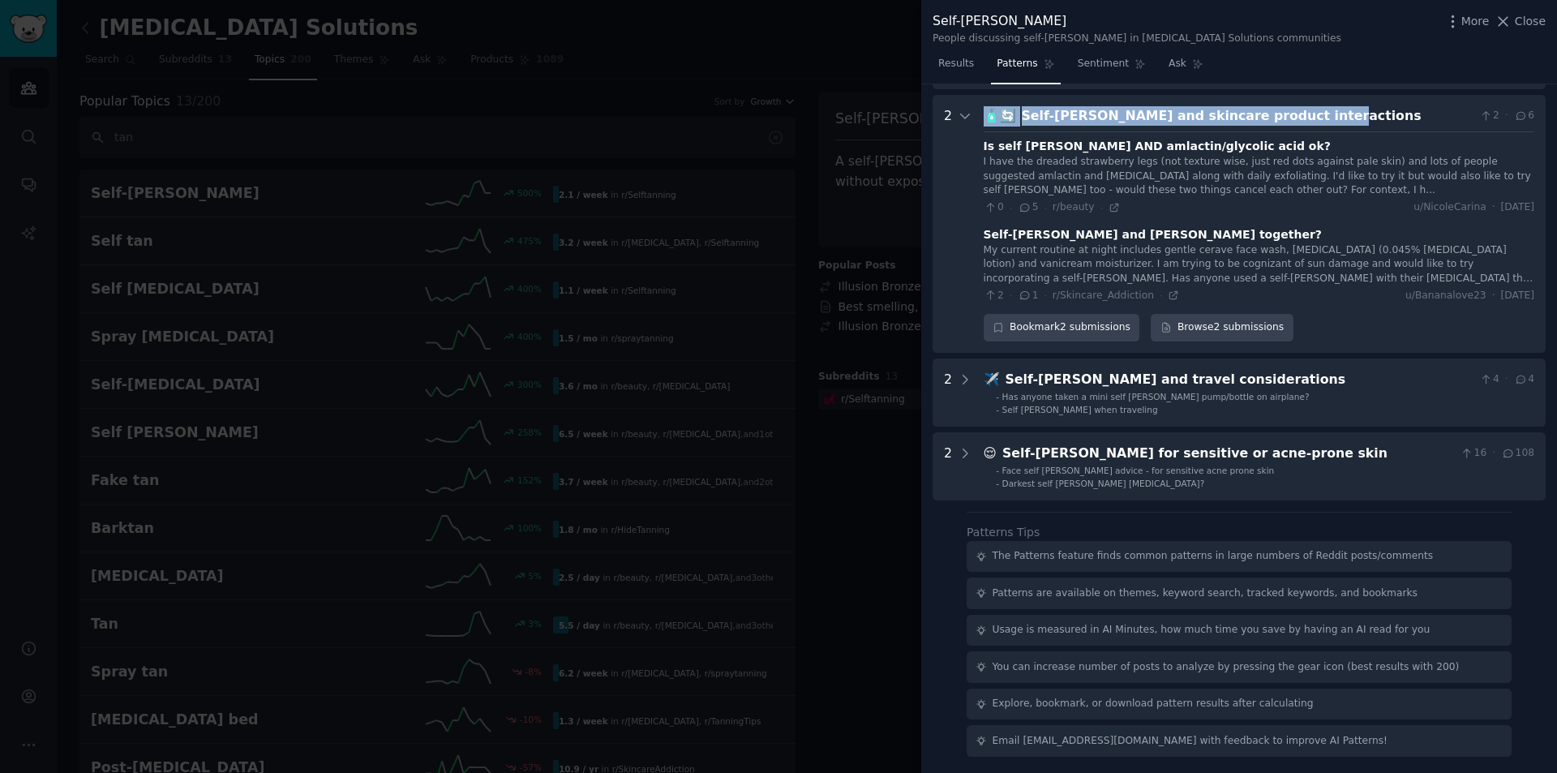
drag, startPoint x: 1299, startPoint y: 121, endPoint x: 983, endPoint y: 122, distance: 316.2
click at [983, 122] on div "🧴🔄 Self-[PERSON_NAME] and skincare product interactions 2 · 6" at bounding box center [1258, 116] width 550 height 20
copy div "🧴🔄 Self-[PERSON_NAME] and skincare product interactions"
click at [1108, 208] on icon at bounding box center [1113, 207] width 11 height 11
click at [1167, 289] on icon at bounding box center [1172, 294] width 11 height 11
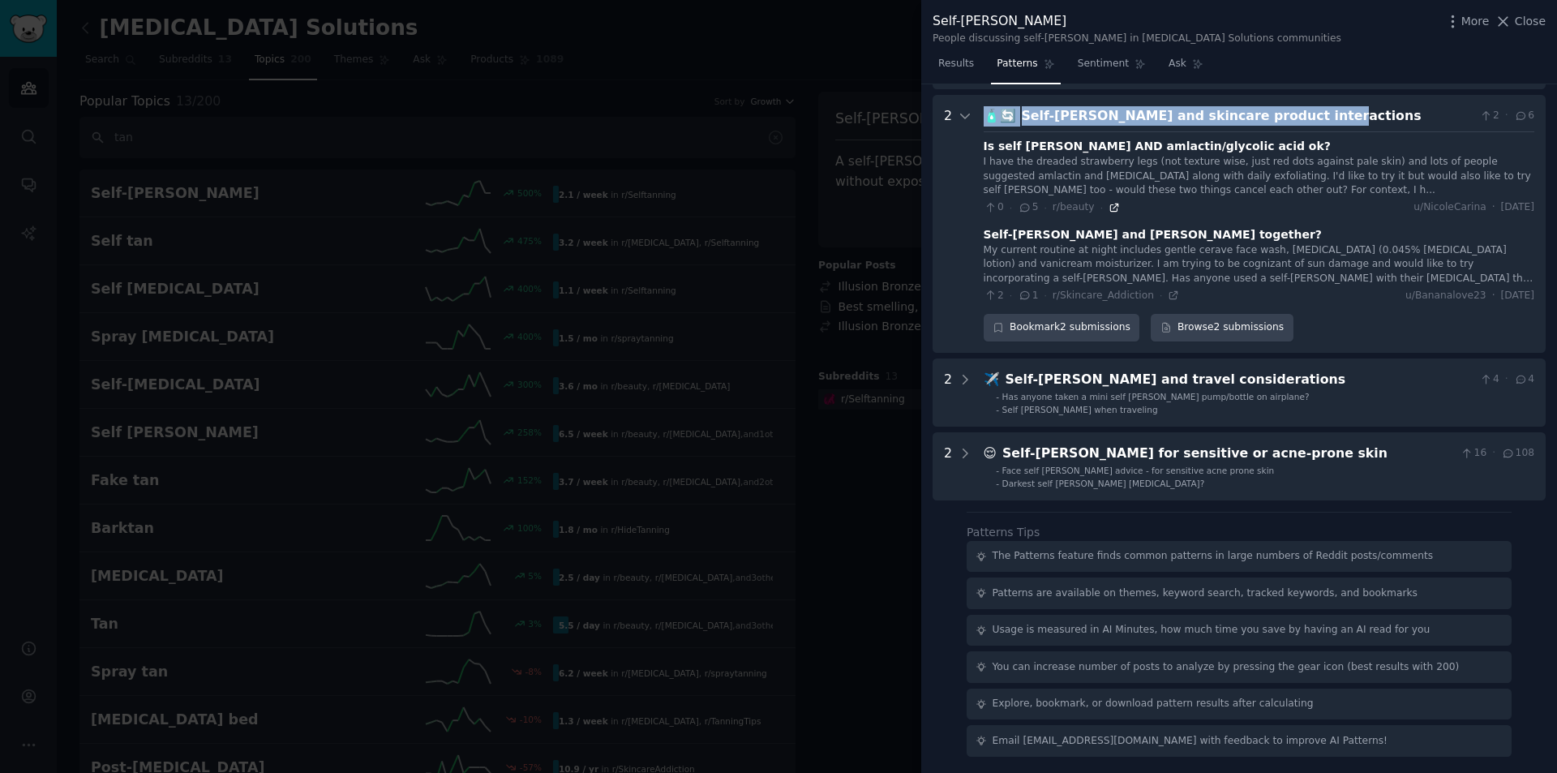
click at [1108, 208] on icon at bounding box center [1113, 207] width 11 height 11
click at [963, 114] on icon at bounding box center [964, 116] width 15 height 15
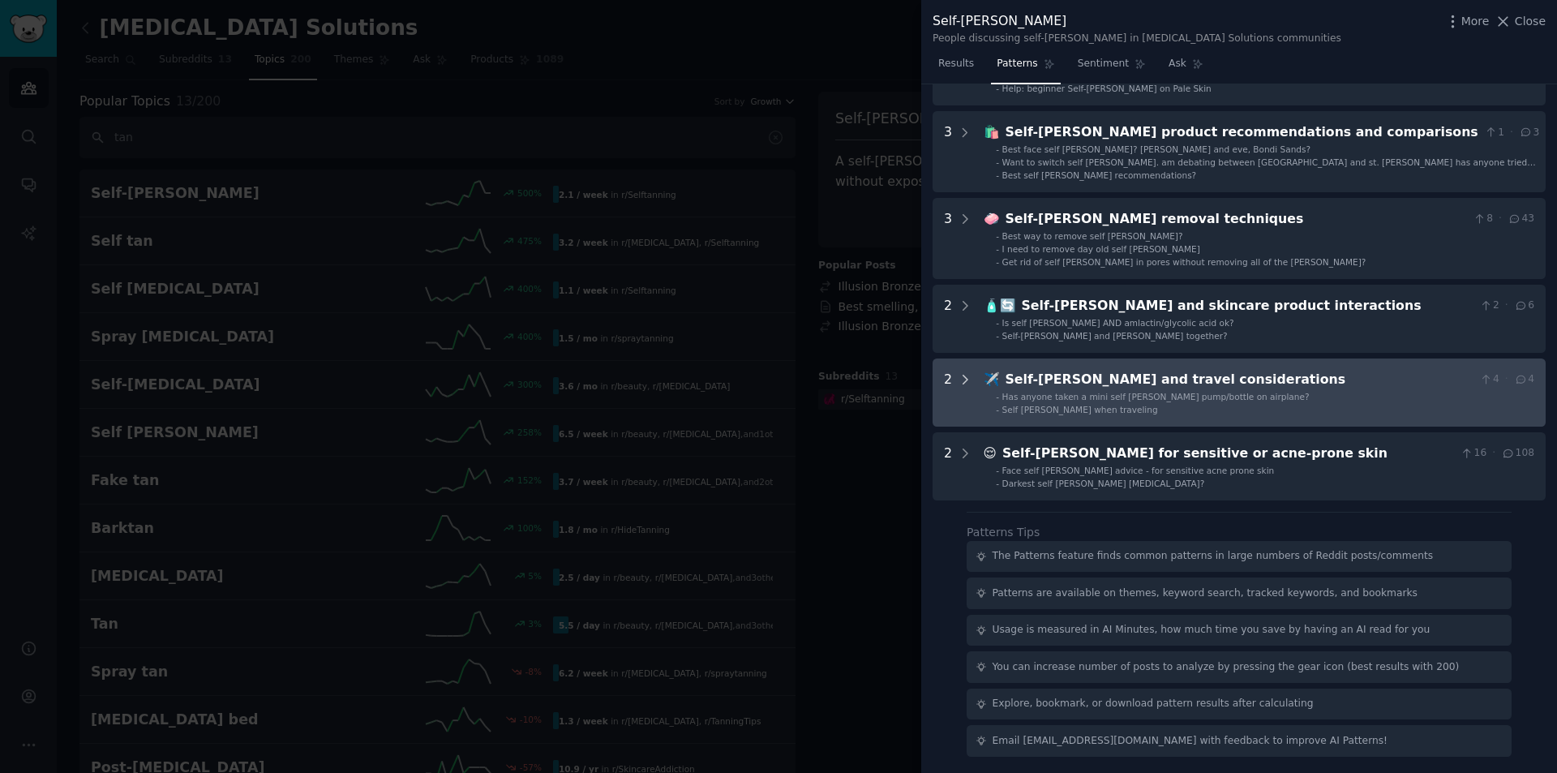
click at [967, 379] on icon at bounding box center [964, 379] width 15 height 15
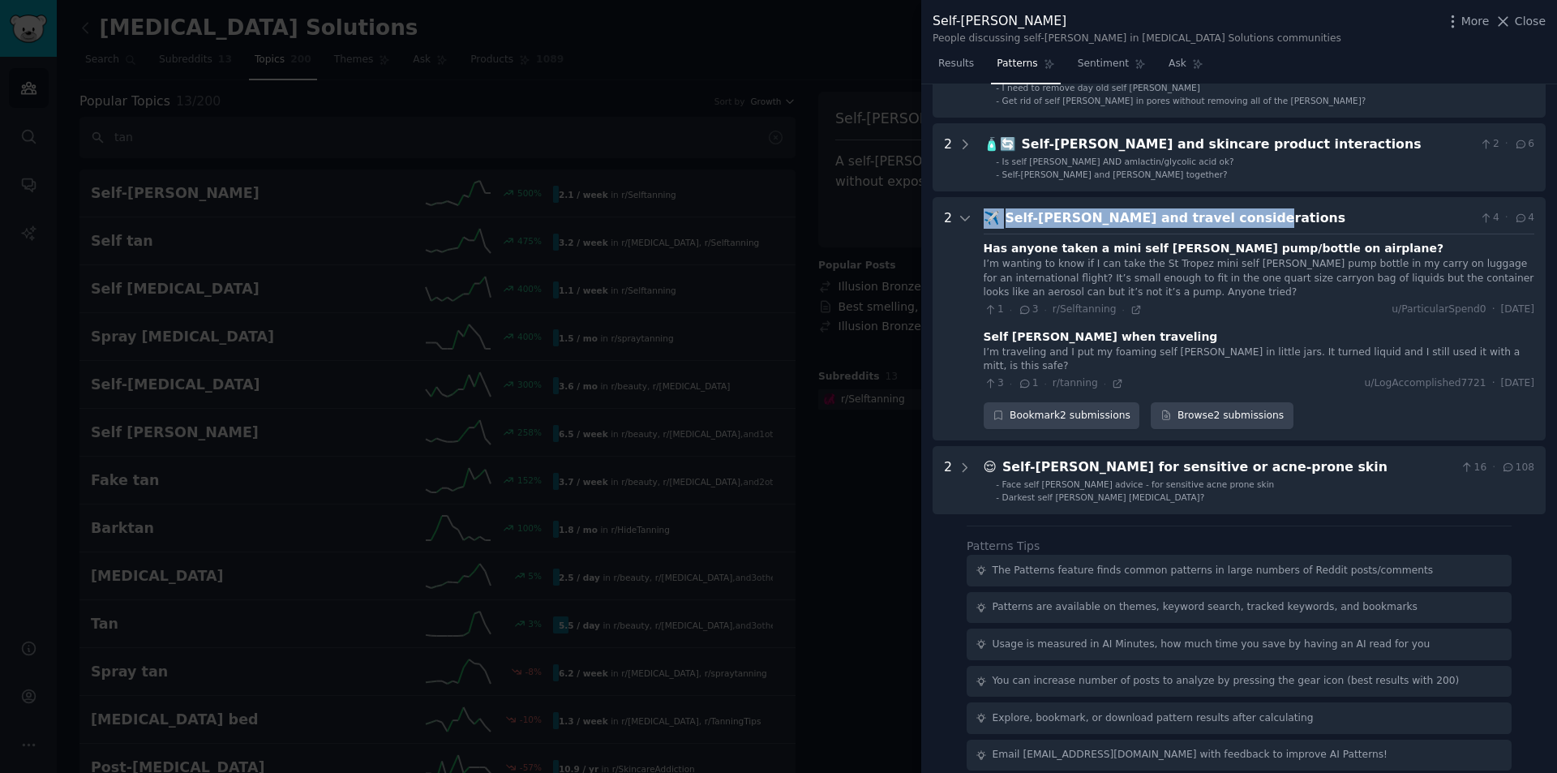
drag, startPoint x: 1259, startPoint y: 217, endPoint x: 991, endPoint y: 227, distance: 268.5
click at [987, 221] on div "✈️ Self-[PERSON_NAME] and travel considerations 4 · 4" at bounding box center [1258, 218] width 550 height 20
copy div "✈️ Self-[PERSON_NAME] and travel considerations"
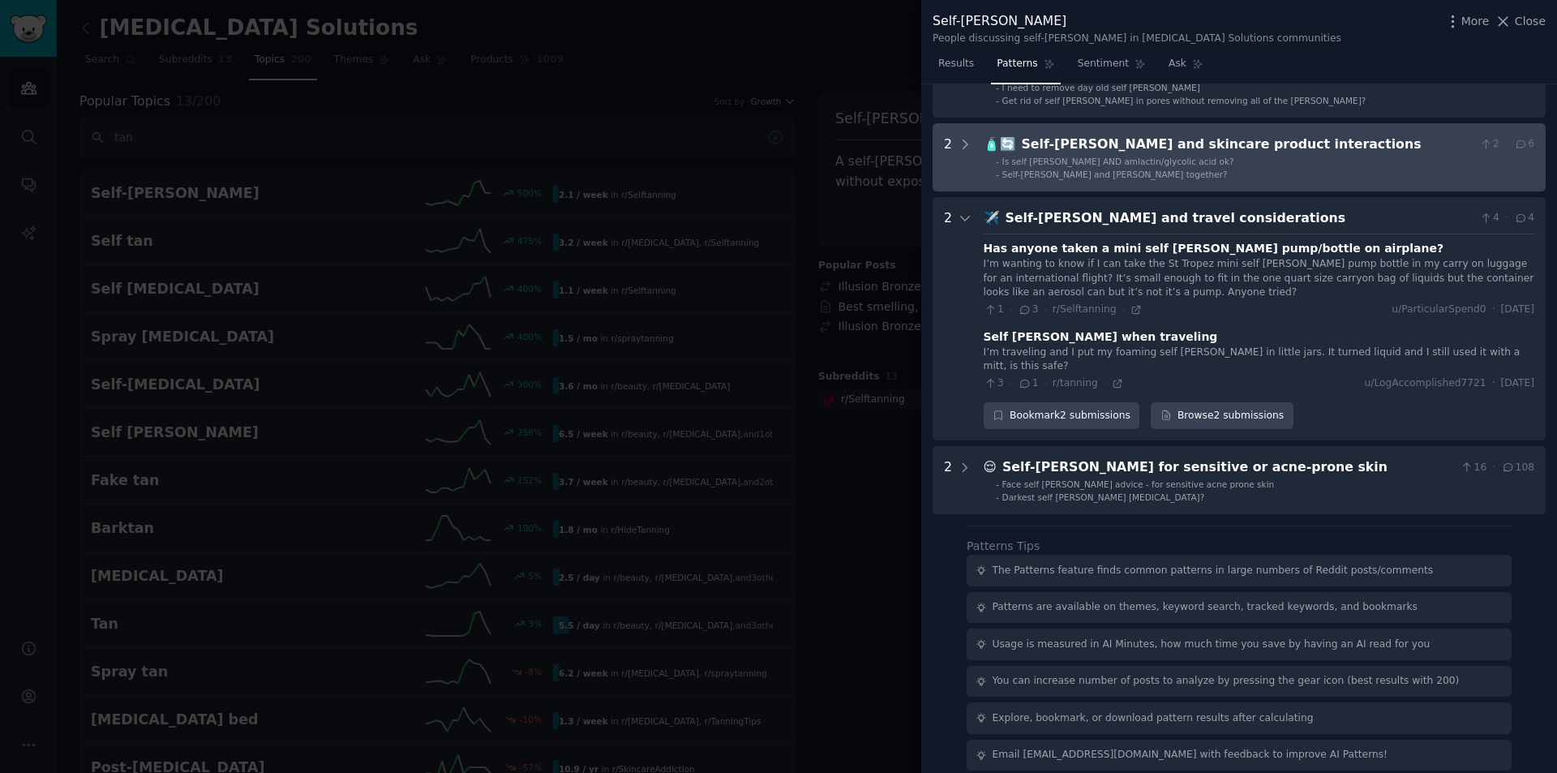
click at [1073, 148] on div "Self-[PERSON_NAME] and skincare product interactions" at bounding box center [1248, 145] width 452 height 20
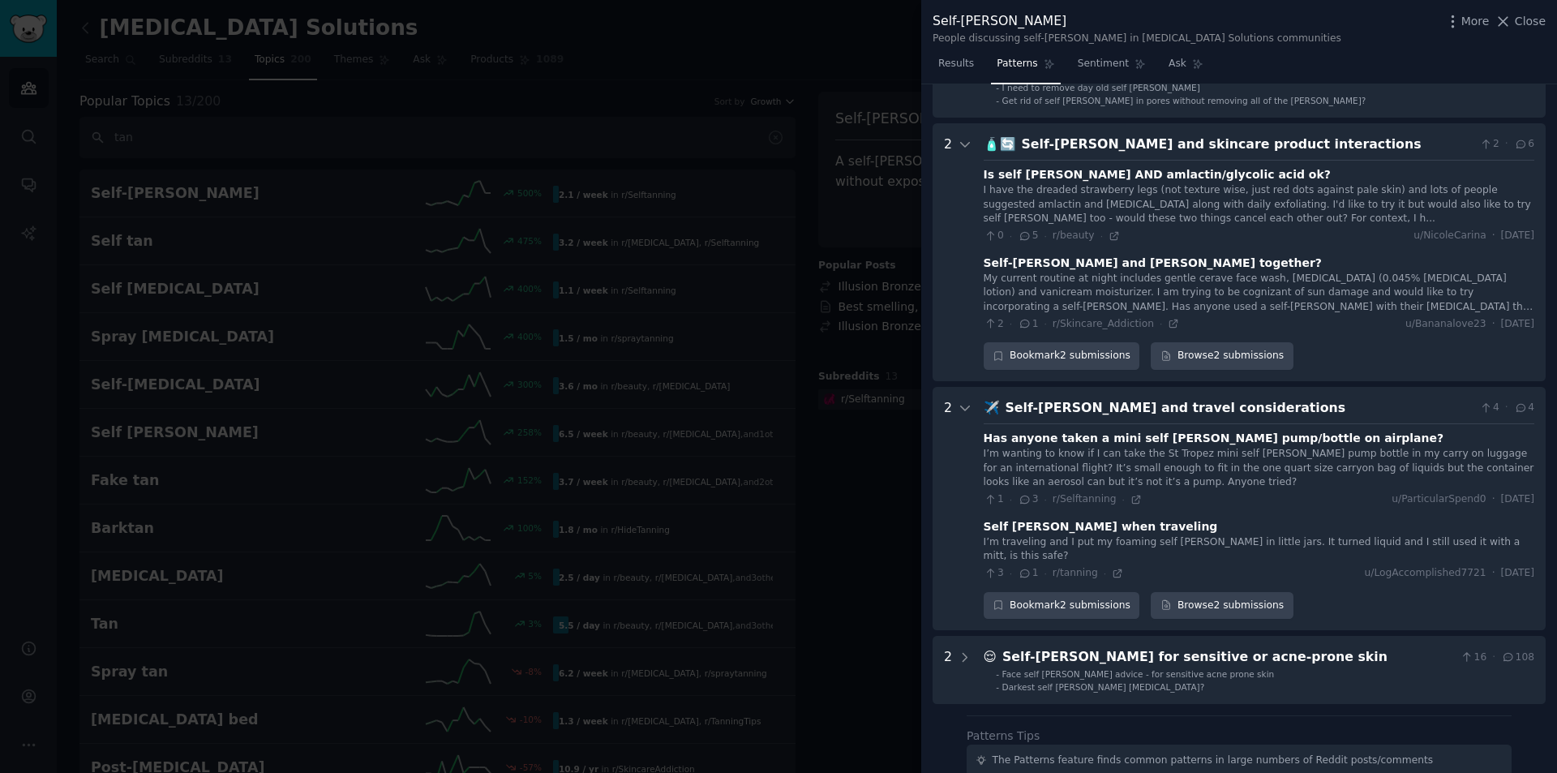
scroll to position [945, 0]
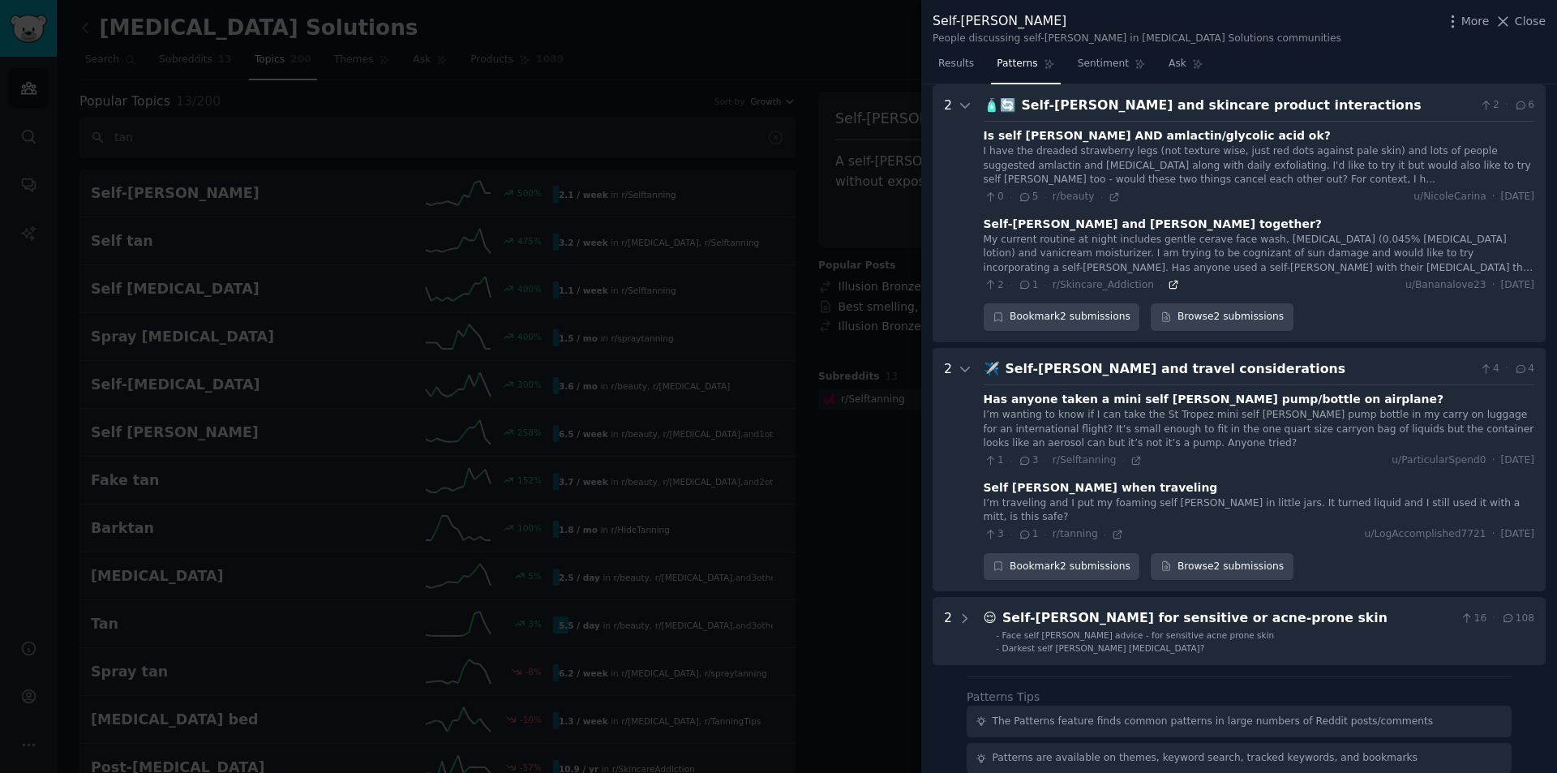
click at [1170, 281] on icon at bounding box center [1173, 284] width 7 height 7
click at [1130, 460] on icon at bounding box center [1135, 460] width 11 height 11
click at [1112, 529] on icon at bounding box center [1117, 534] width 11 height 11
click at [1132, 461] on icon at bounding box center [1135, 459] width 7 height 7
click at [962, 369] on icon at bounding box center [965, 369] width 8 height 4
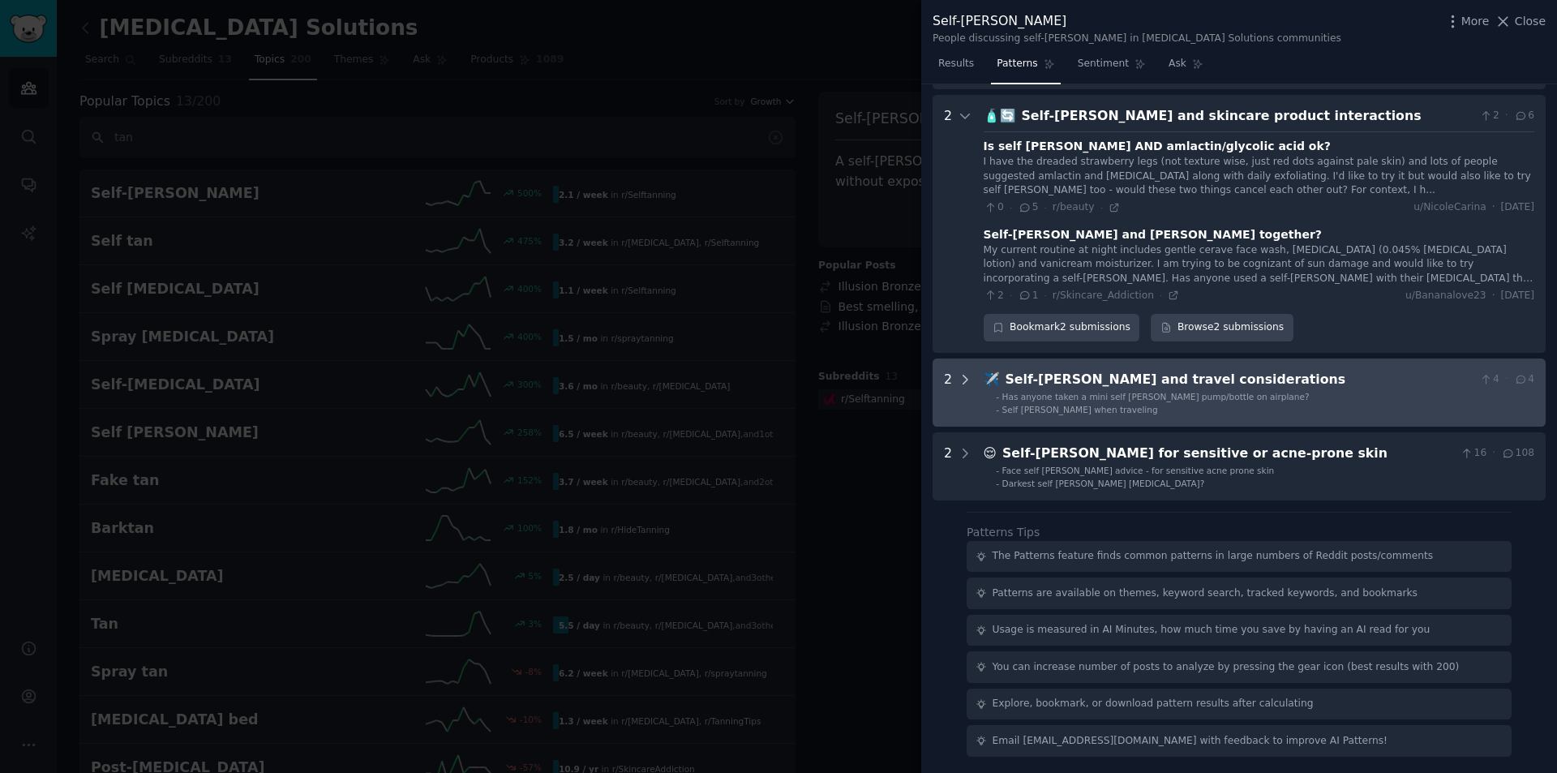
scroll to position [934, 0]
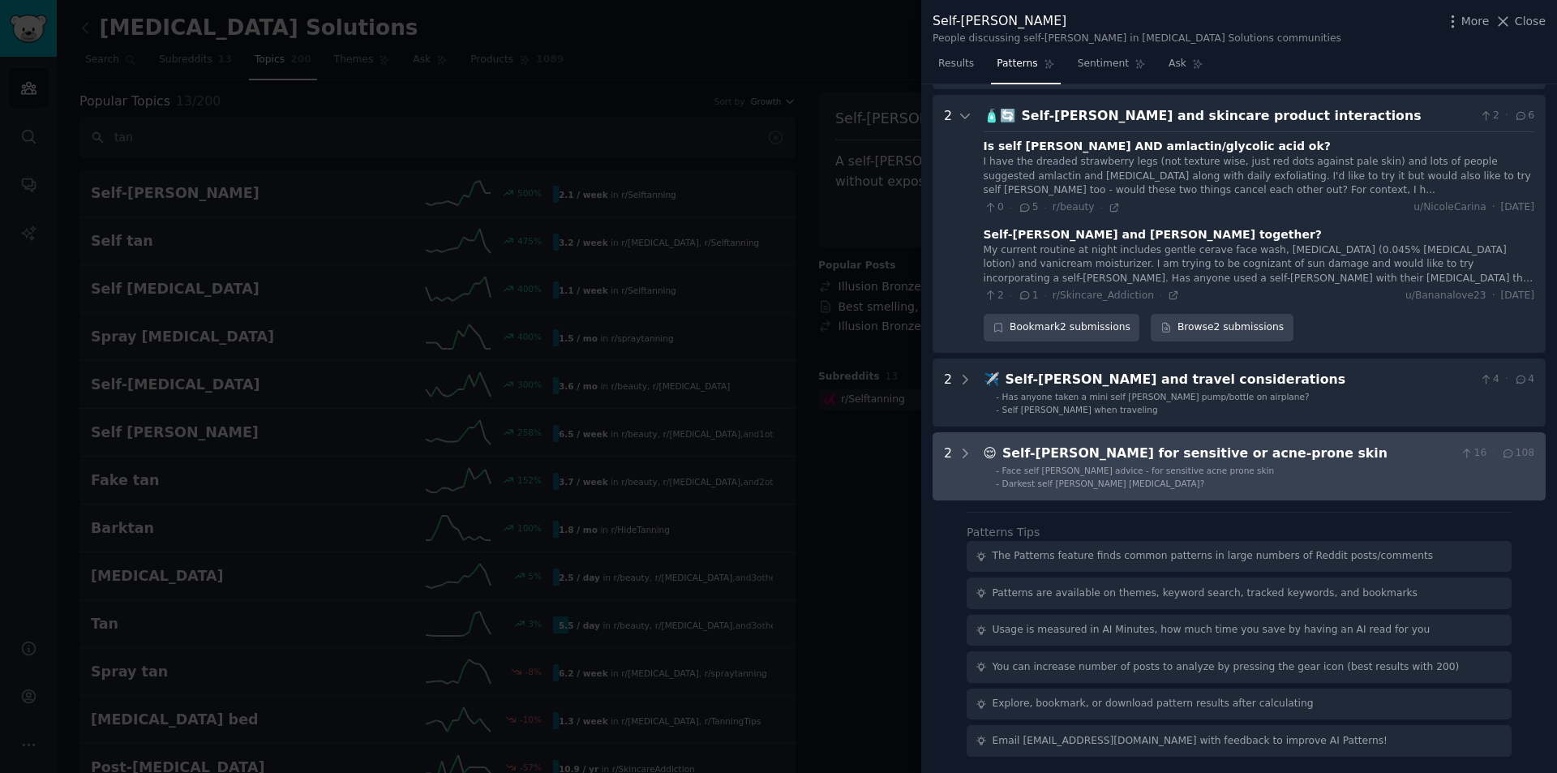
click at [972, 452] on skin "2 😌 Self-[PERSON_NAME] for sensitive or acne-prone skin 16 · 108 - Face self [P…" at bounding box center [1238, 466] width 613 height 68
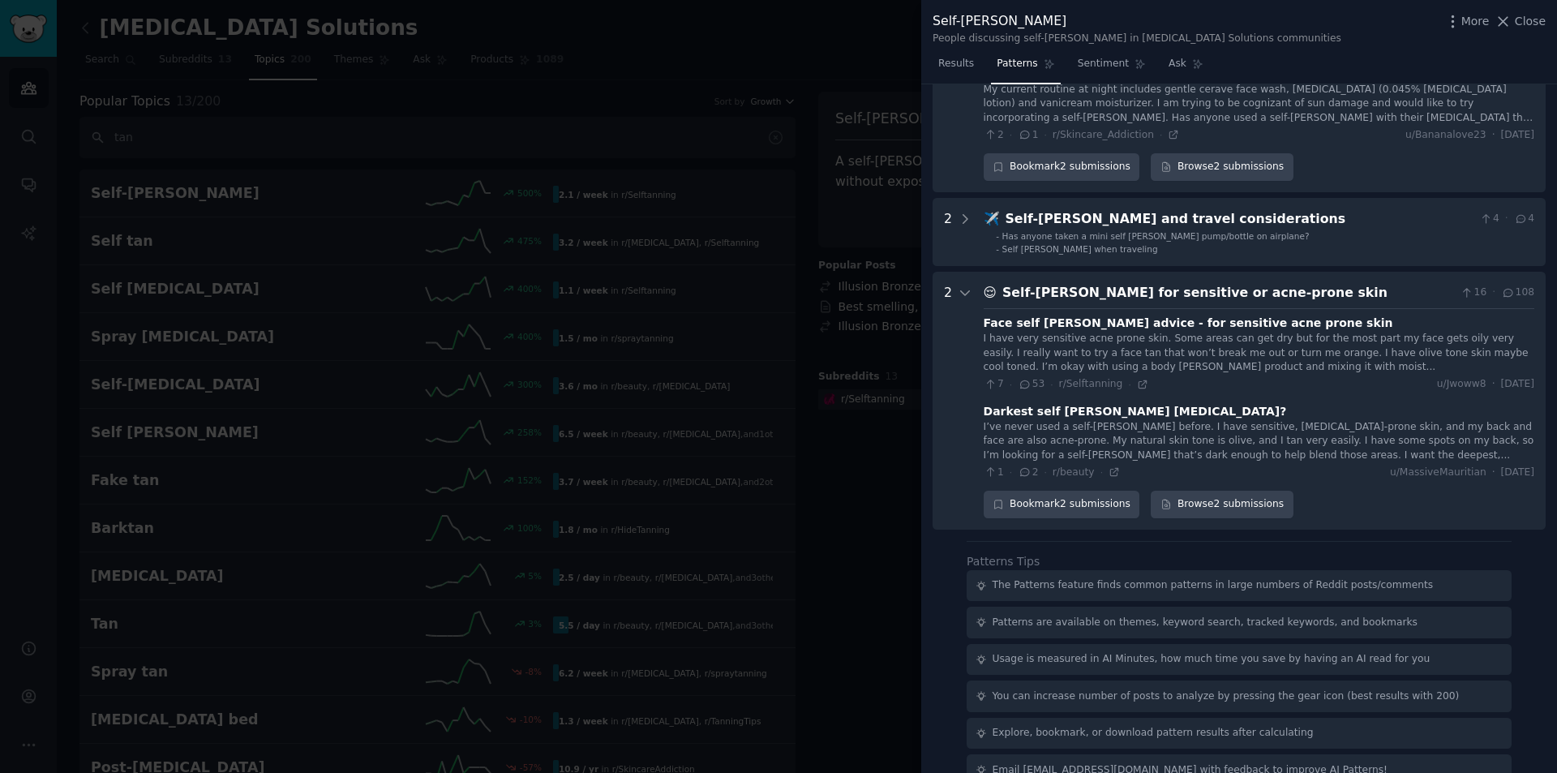
scroll to position [1124, 0]
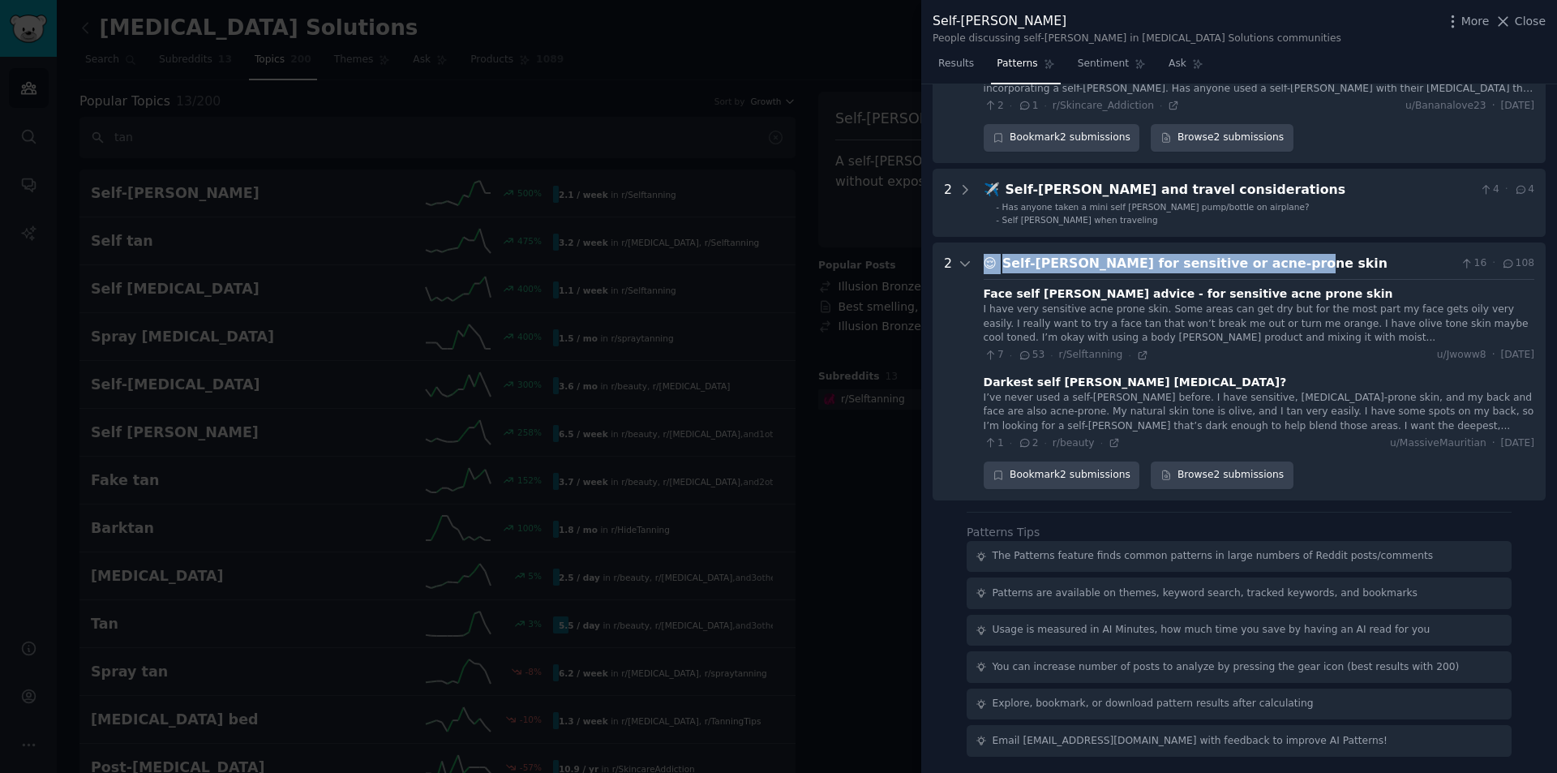
drag, startPoint x: 1262, startPoint y: 262, endPoint x: 1005, endPoint y: 256, distance: 256.3
click at [987, 259] on div "😌 Self-[PERSON_NAME] for sensitive or acne-prone skin 16 · 108" at bounding box center [1258, 264] width 550 height 20
copy div "😌 Self-[PERSON_NAME] for sensitive or acne-prone skin"
click at [1137, 356] on icon at bounding box center [1142, 354] width 11 height 11
click at [1109, 446] on icon at bounding box center [1113, 442] width 11 height 11
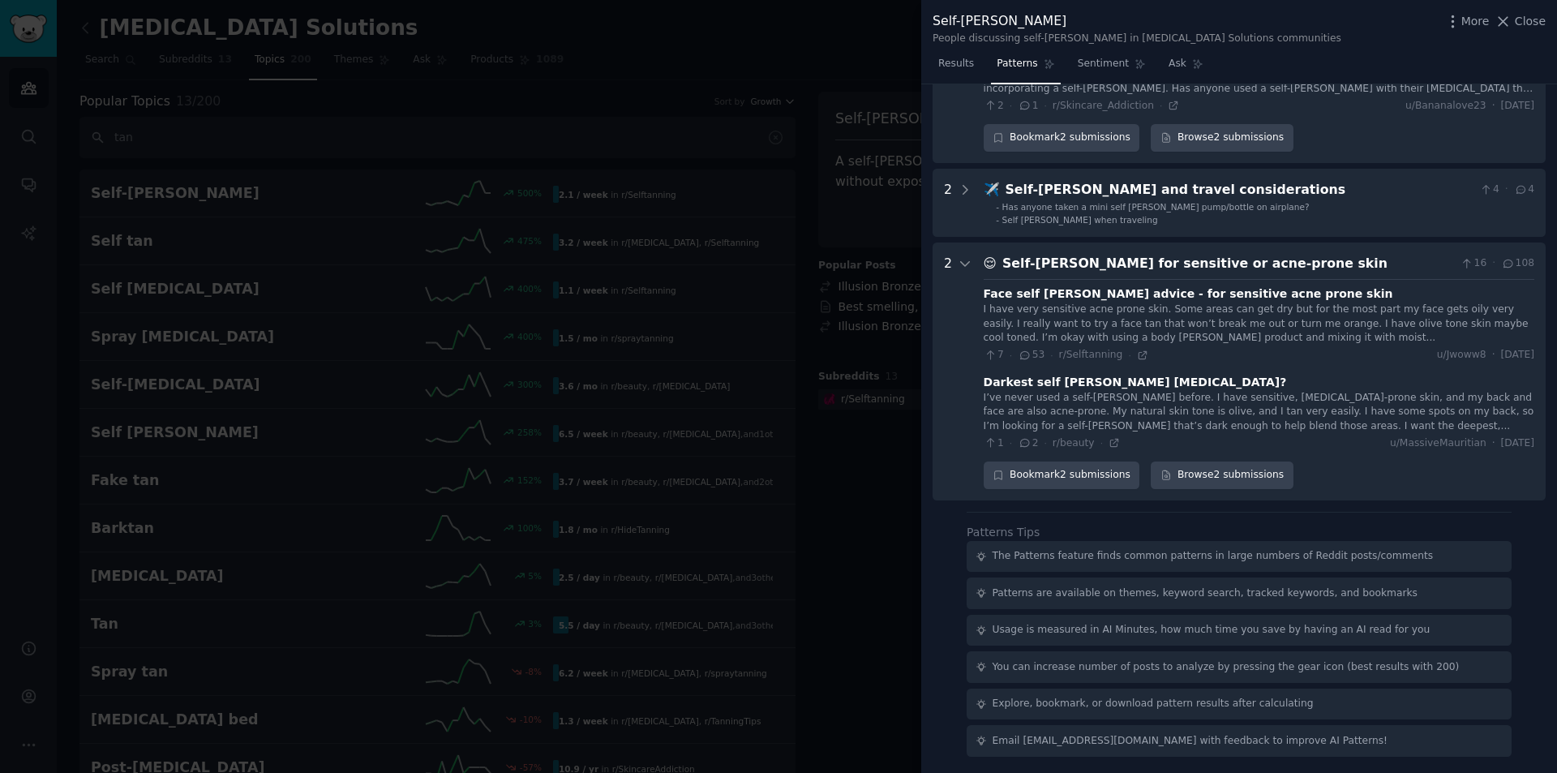
click at [1128, 405] on div "I’ve never used a self-[PERSON_NAME] before. I have sensitive, [MEDICAL_DATA]-p…" at bounding box center [1258, 412] width 550 height 43
click at [963, 260] on icon at bounding box center [964, 263] width 15 height 15
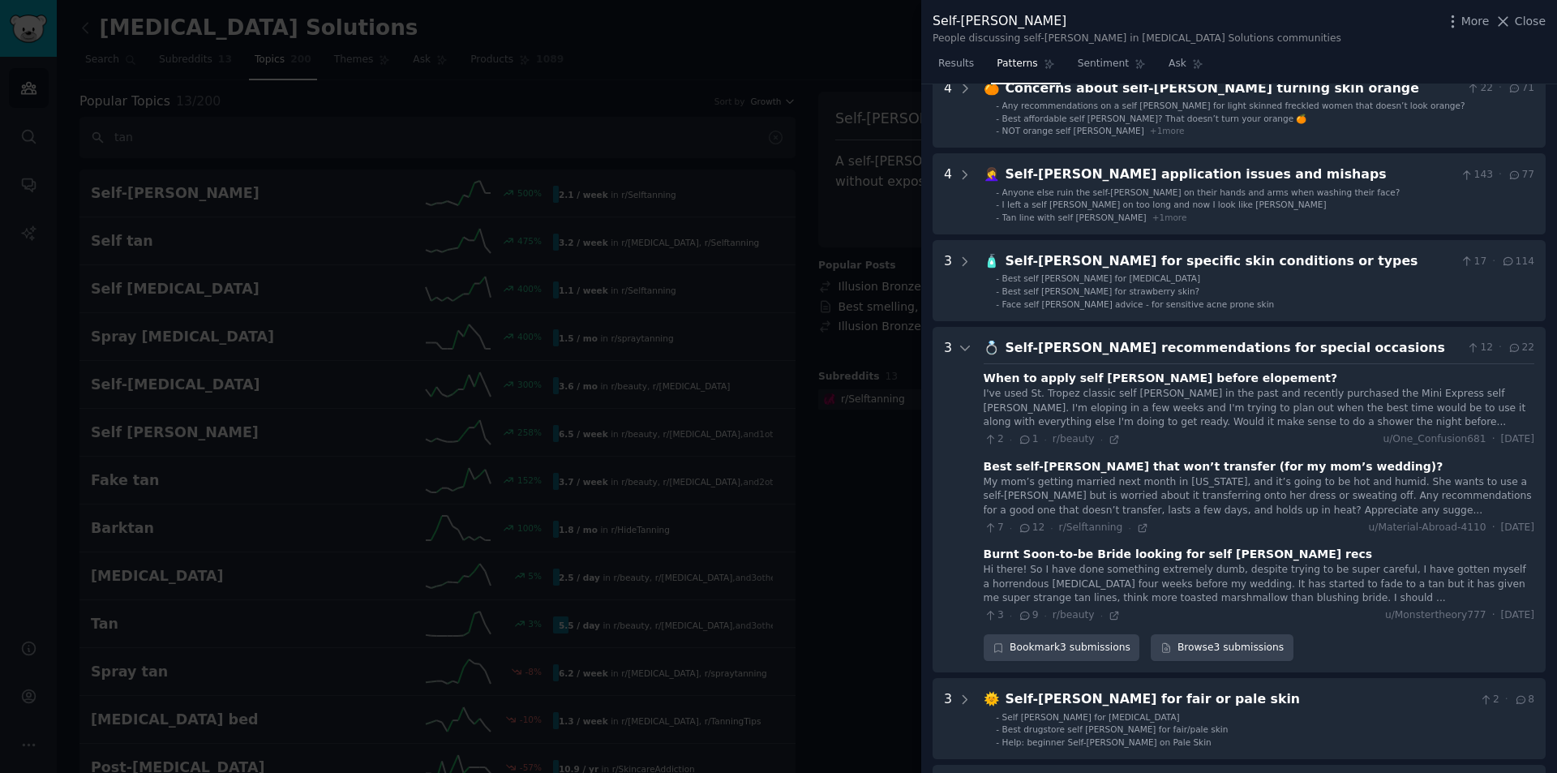
scroll to position [0, 0]
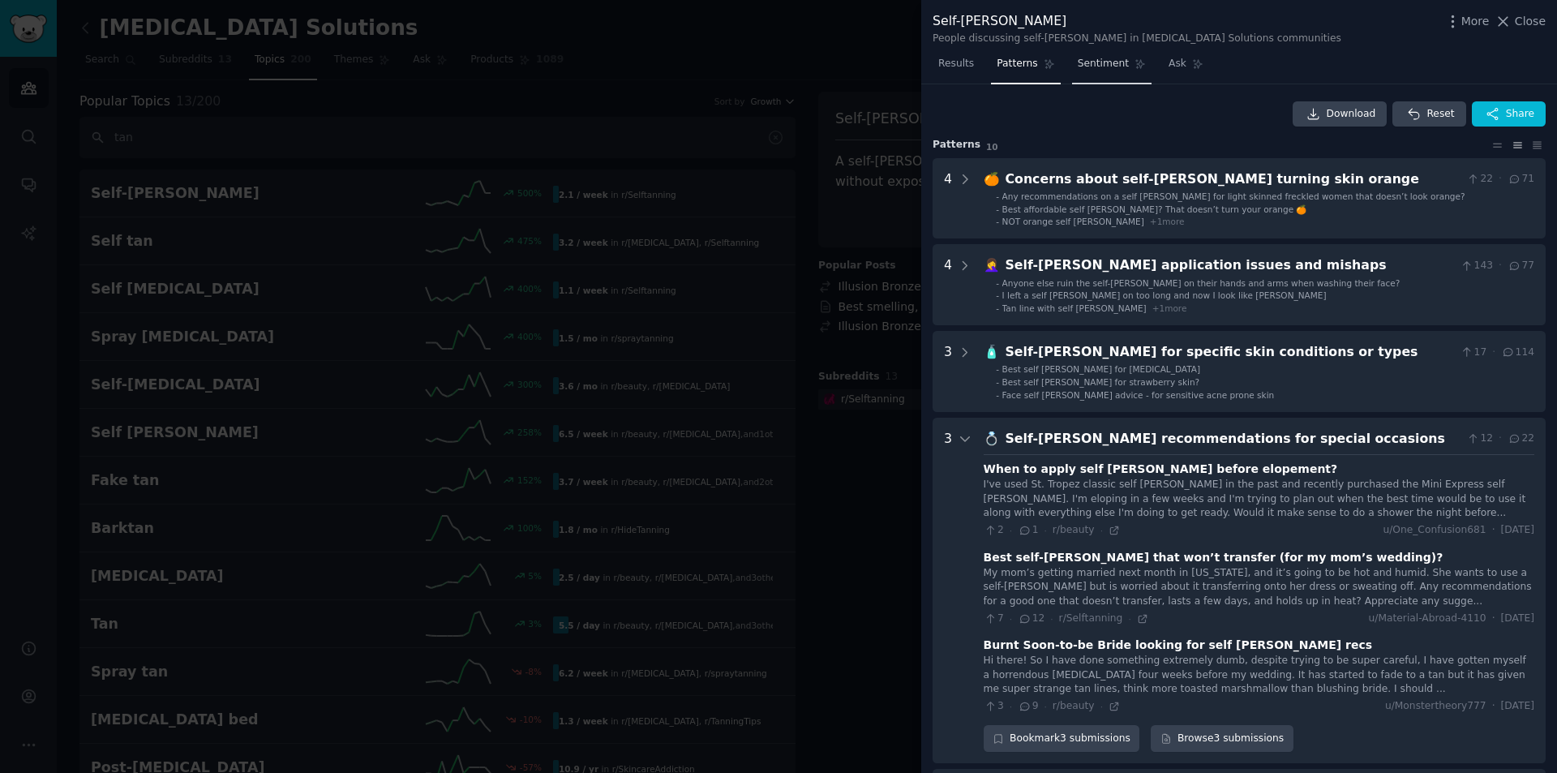
click at [1102, 66] on span "Sentiment" at bounding box center [1102, 64] width 51 height 15
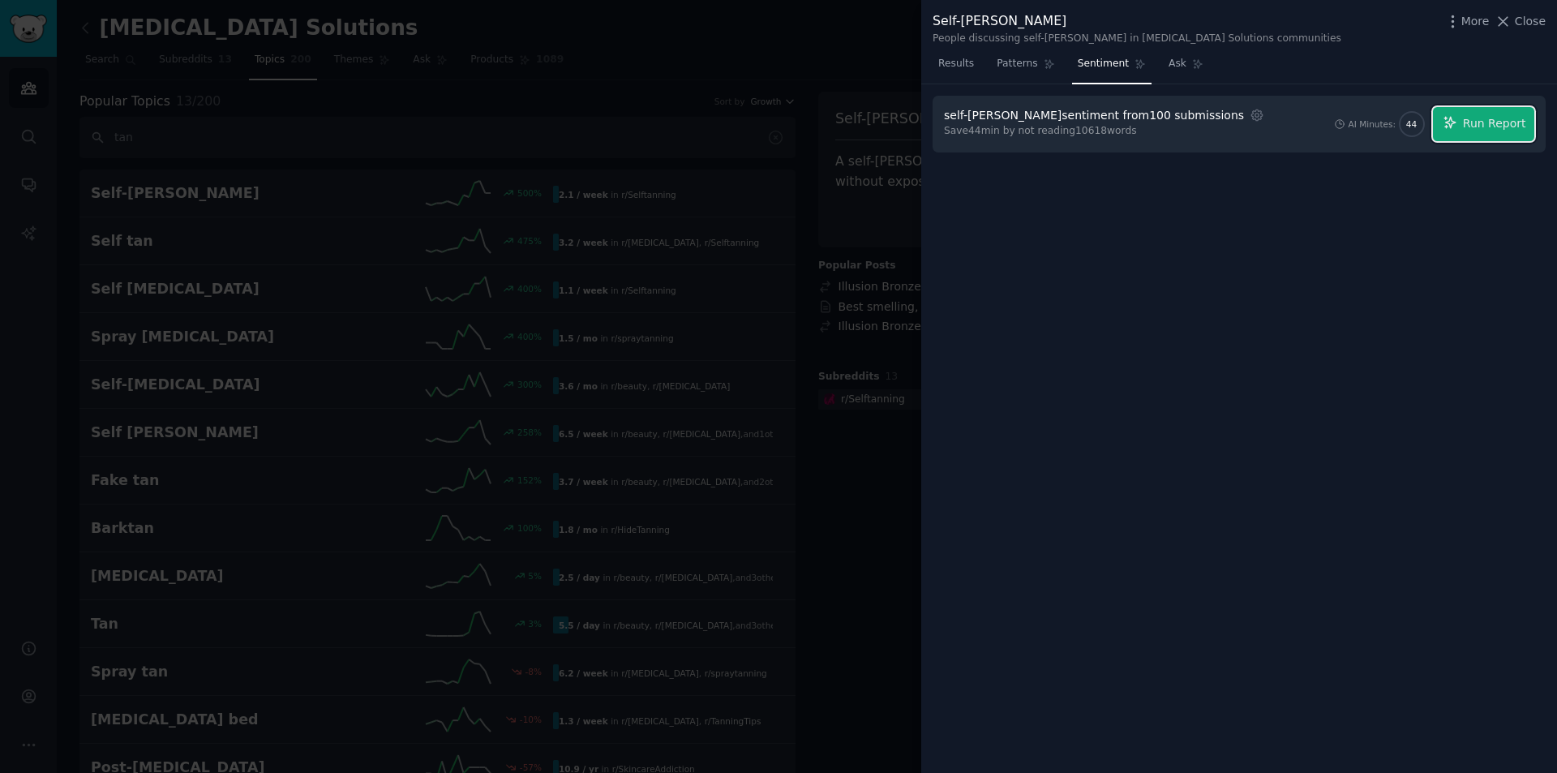
drag, startPoint x: 1481, startPoint y: 114, endPoint x: 1446, endPoint y: 353, distance: 241.0
click at [1481, 115] on button "Run Report" at bounding box center [1483, 124] width 101 height 34
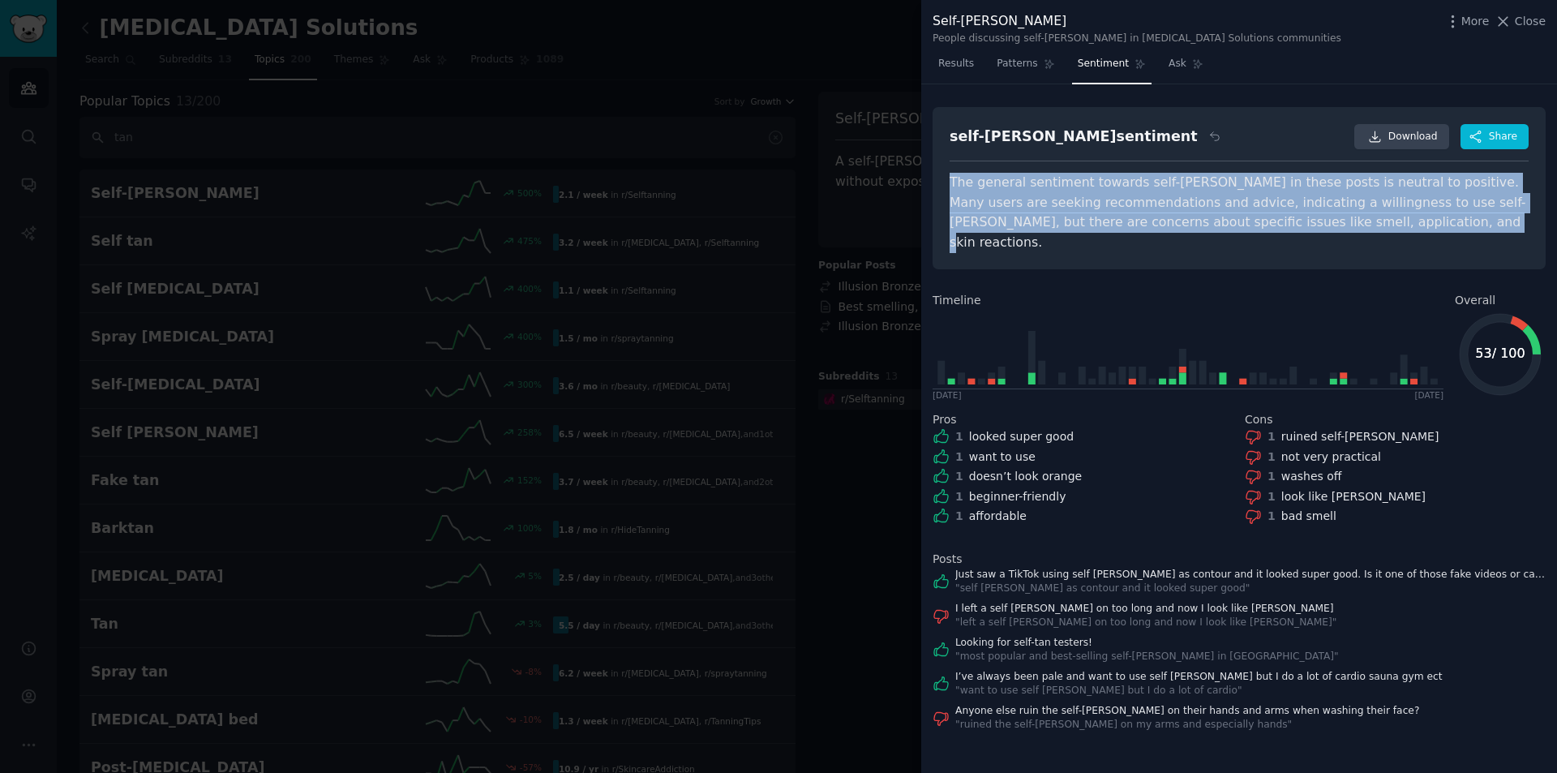
drag, startPoint x: 1224, startPoint y: 215, endPoint x: 946, endPoint y: 169, distance: 281.8
click at [946, 169] on div "self-[PERSON_NAME] sentiment Download Share The general sentiment towards self-…" at bounding box center [1238, 188] width 613 height 163
copy div "The general sentiment towards self-[PERSON_NAME] in these posts is neutral to p…"
click at [1168, 65] on span "Ask" at bounding box center [1177, 64] width 18 height 15
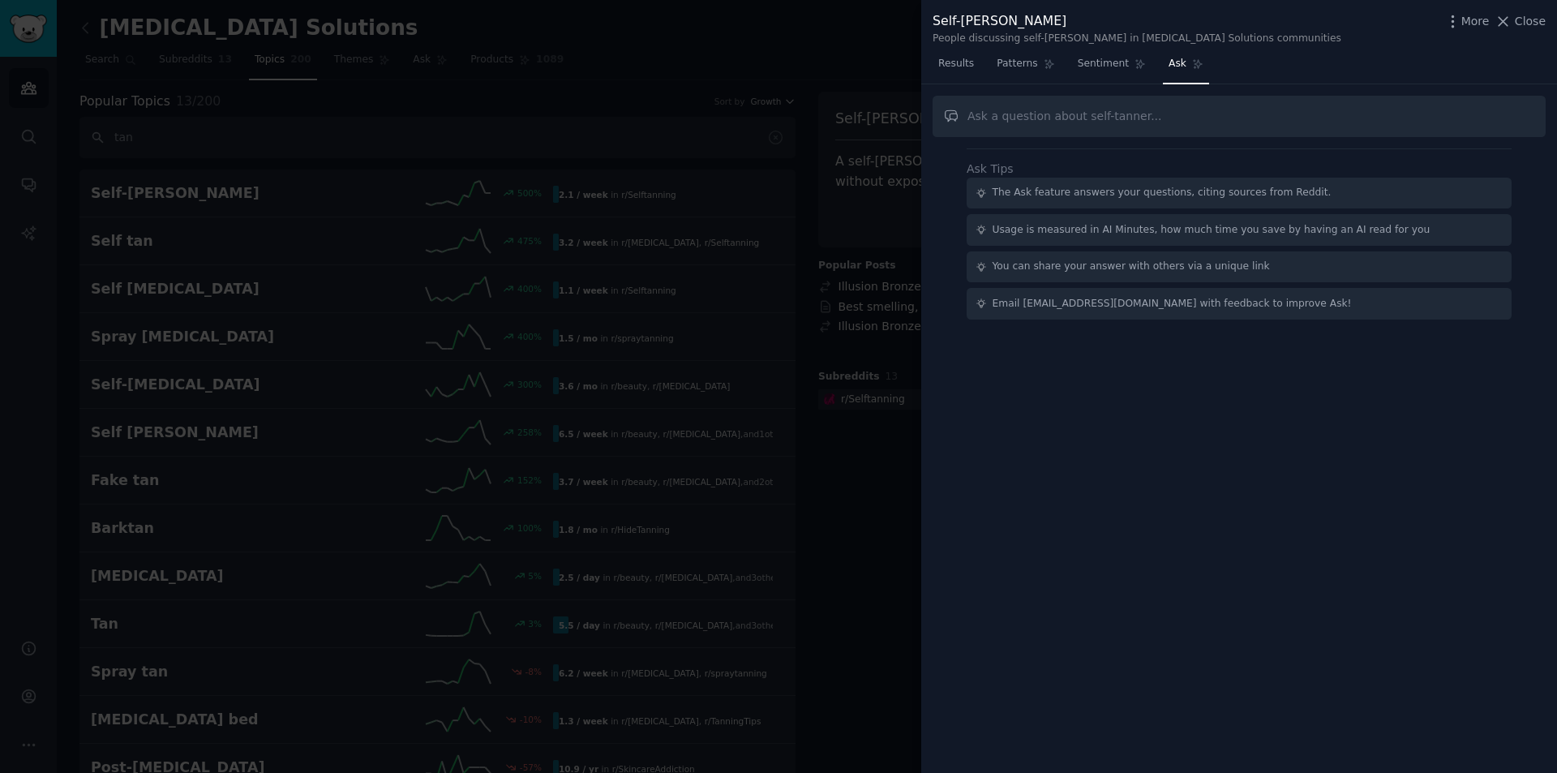
click at [874, 131] on div at bounding box center [778, 386] width 1557 height 773
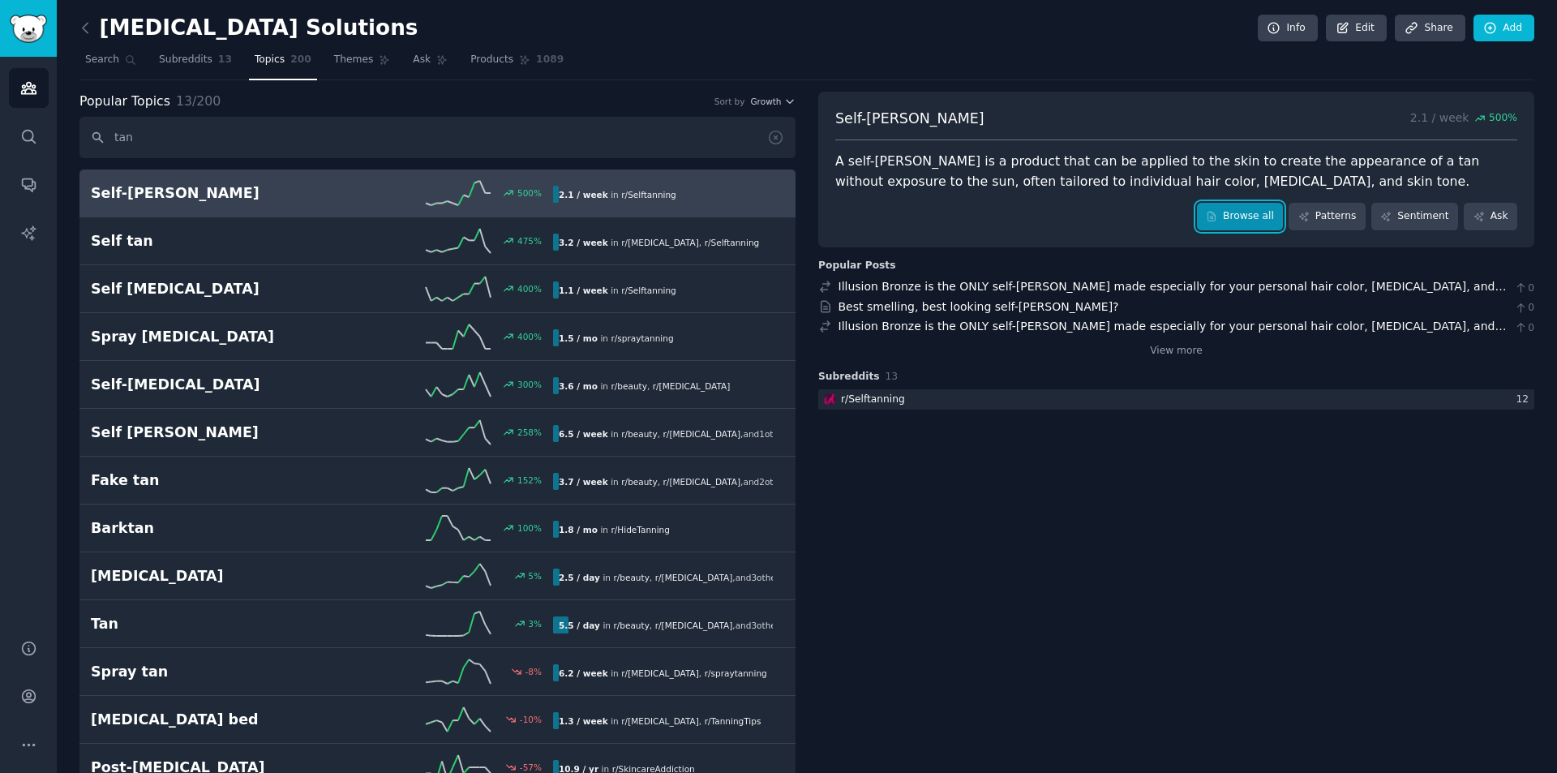
click at [1238, 221] on link "Browse all" at bounding box center [1240, 217] width 87 height 28
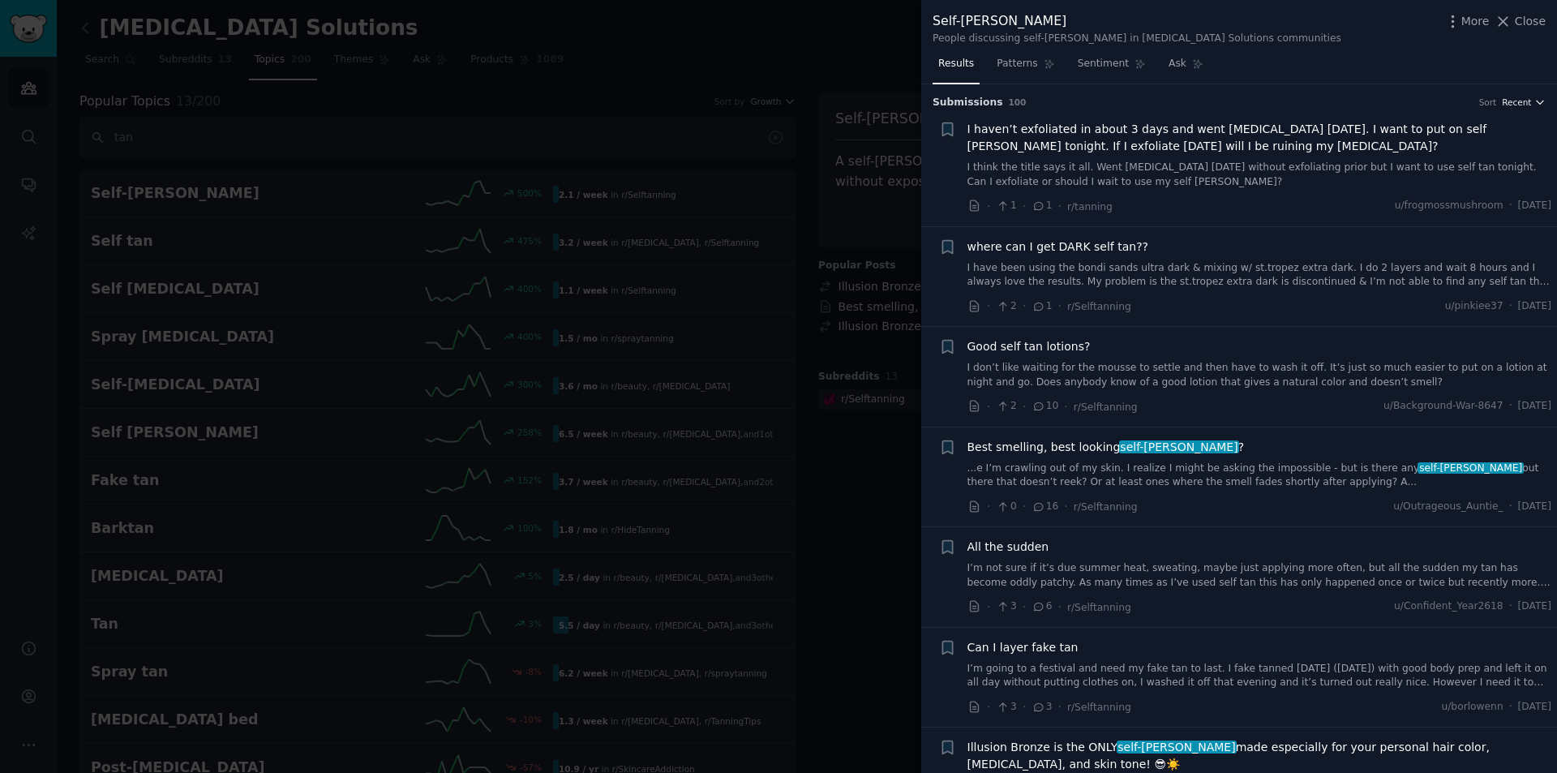
click at [1526, 98] on span "Recent" at bounding box center [1515, 101] width 29 height 11
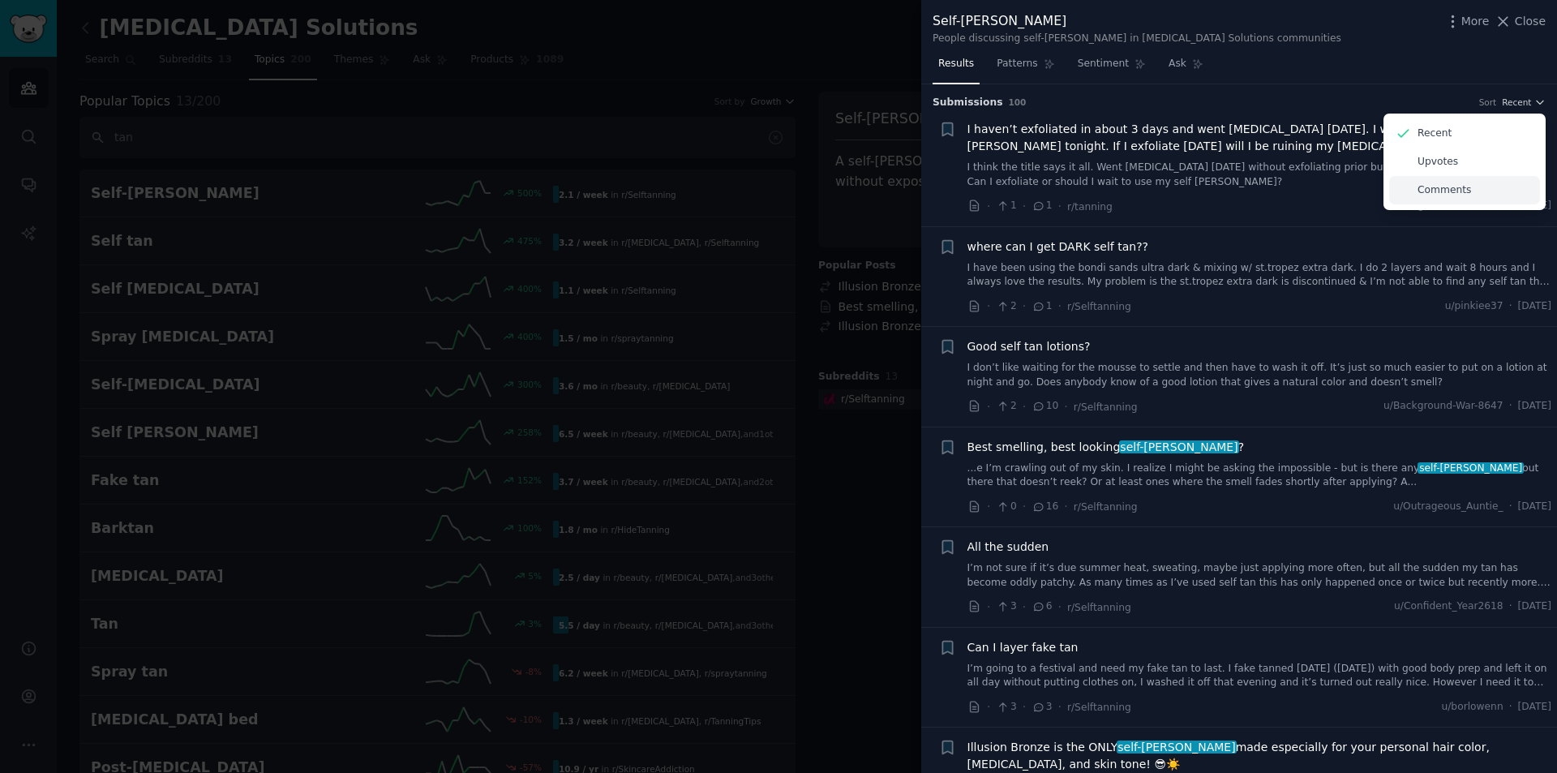
click at [1442, 191] on p "Comments" at bounding box center [1444, 190] width 54 height 15
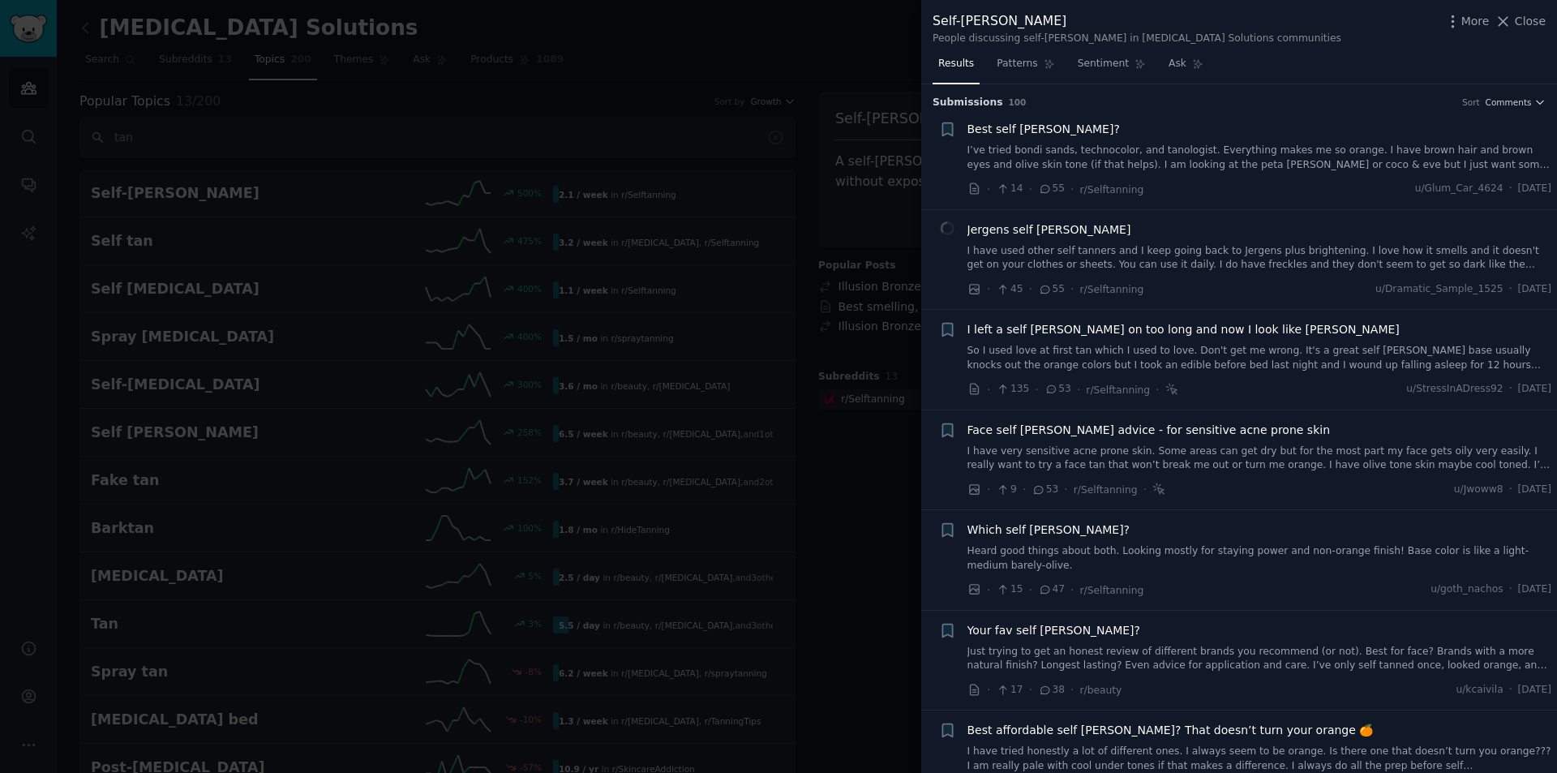
click at [826, 96] on div at bounding box center [778, 386] width 1557 height 773
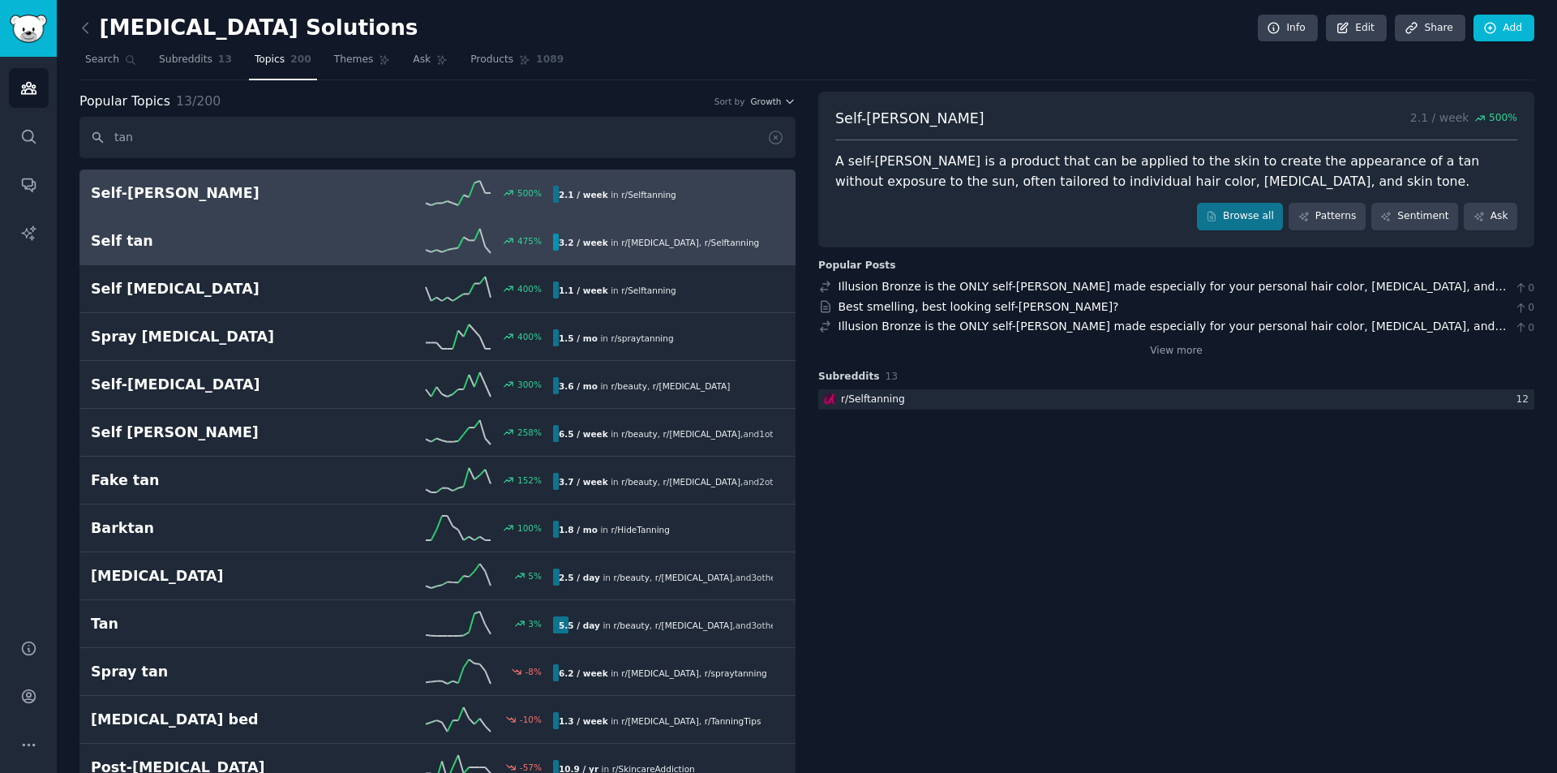
click at [133, 240] on h2 "Self tan" at bounding box center [206, 241] width 231 height 20
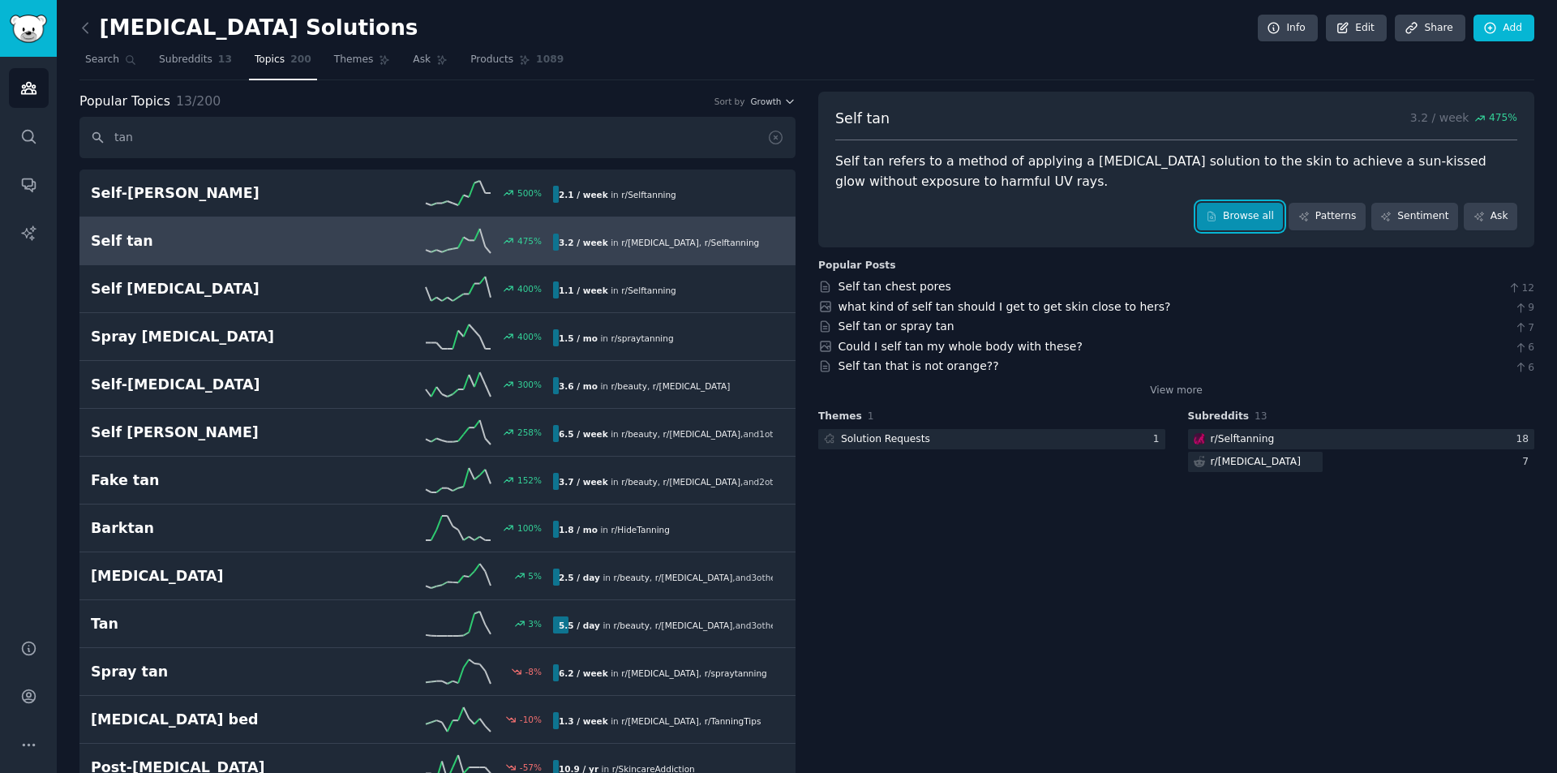
click at [1265, 216] on link "Browse all" at bounding box center [1240, 217] width 87 height 28
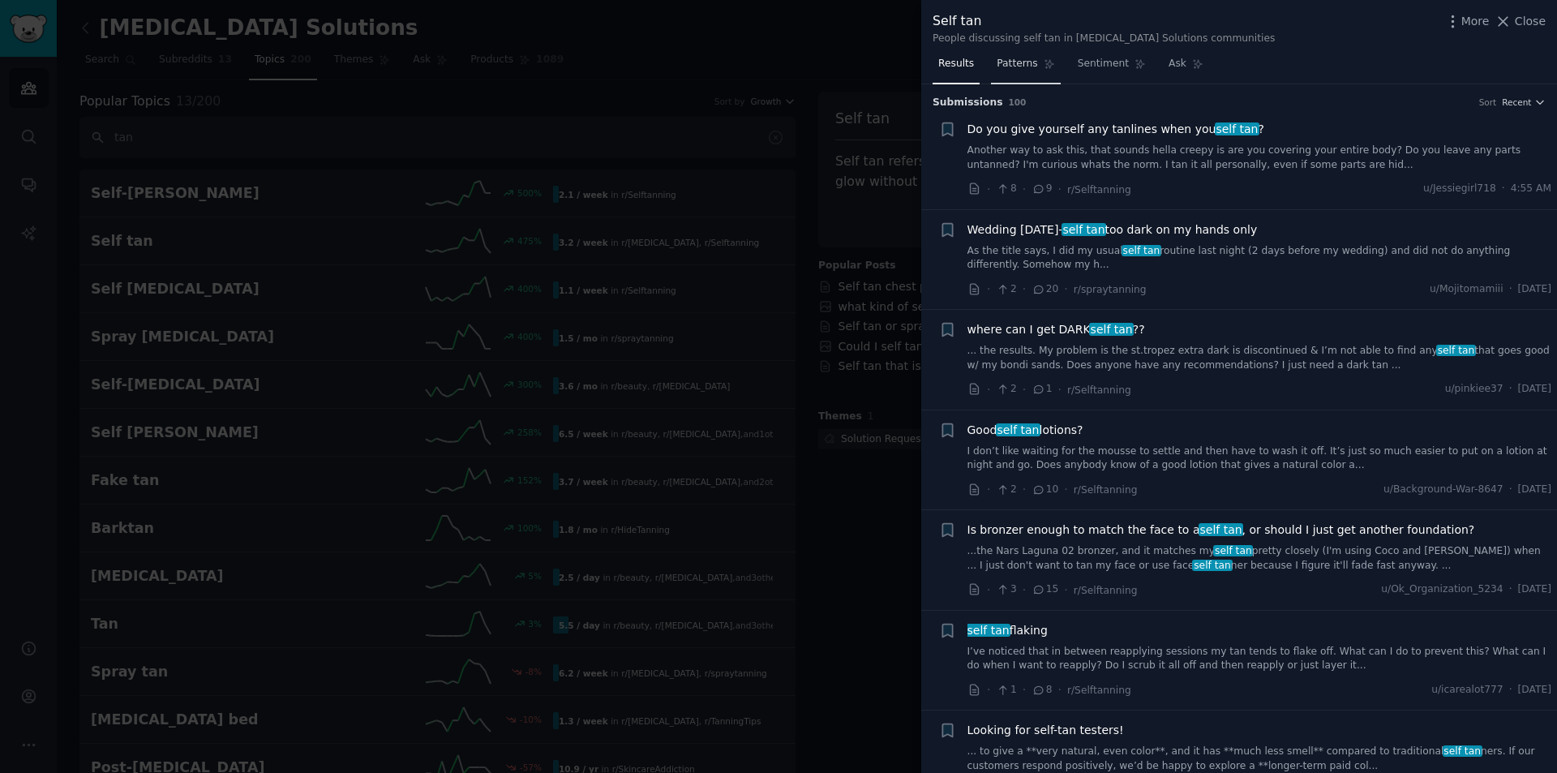
click at [1022, 56] on link "Patterns" at bounding box center [1025, 67] width 69 height 33
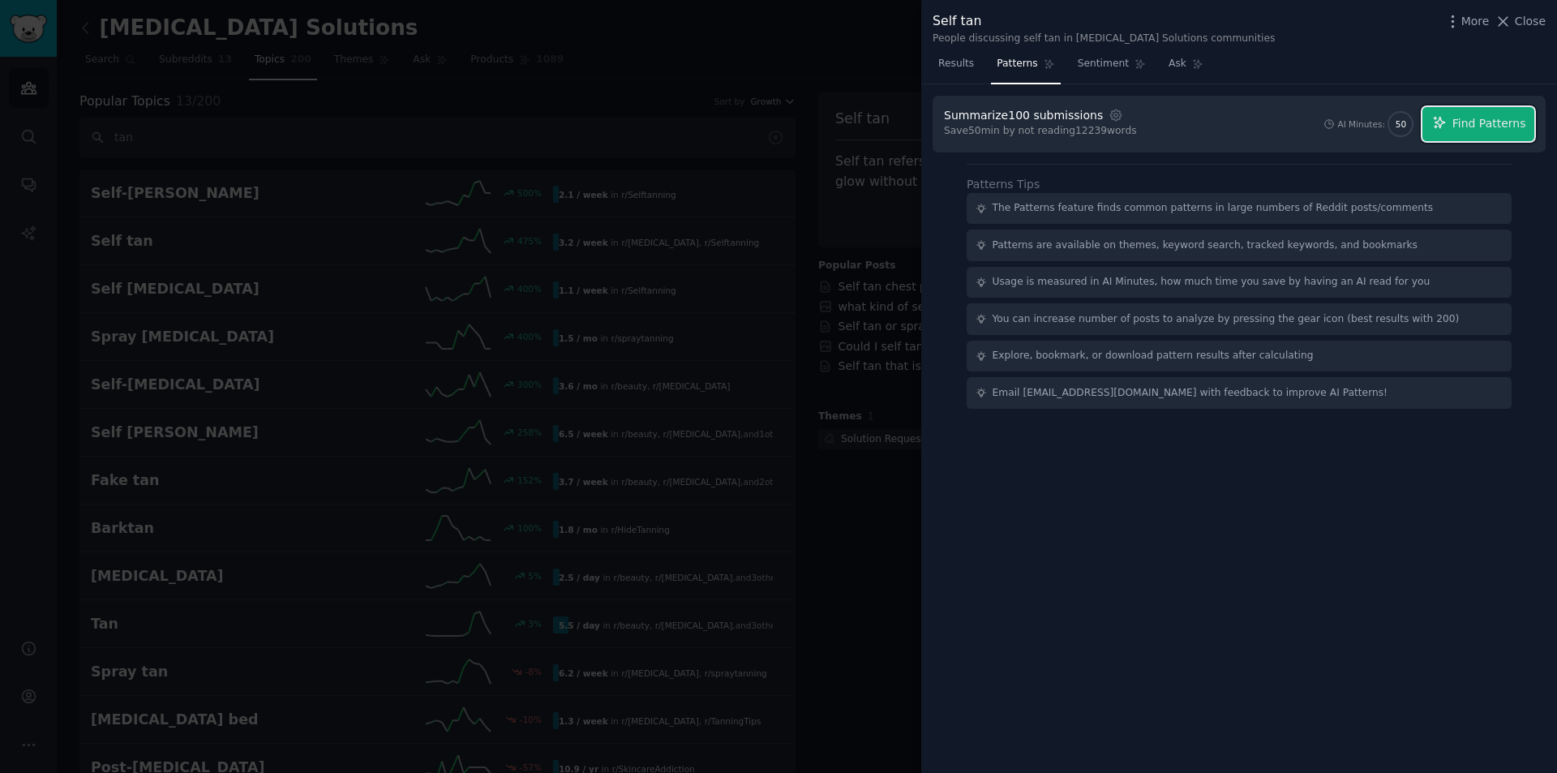
drag, startPoint x: 1463, startPoint y: 122, endPoint x: 1346, endPoint y: 313, distance: 224.1
click at [1461, 122] on span "Find Patterns" at bounding box center [1489, 123] width 74 height 17
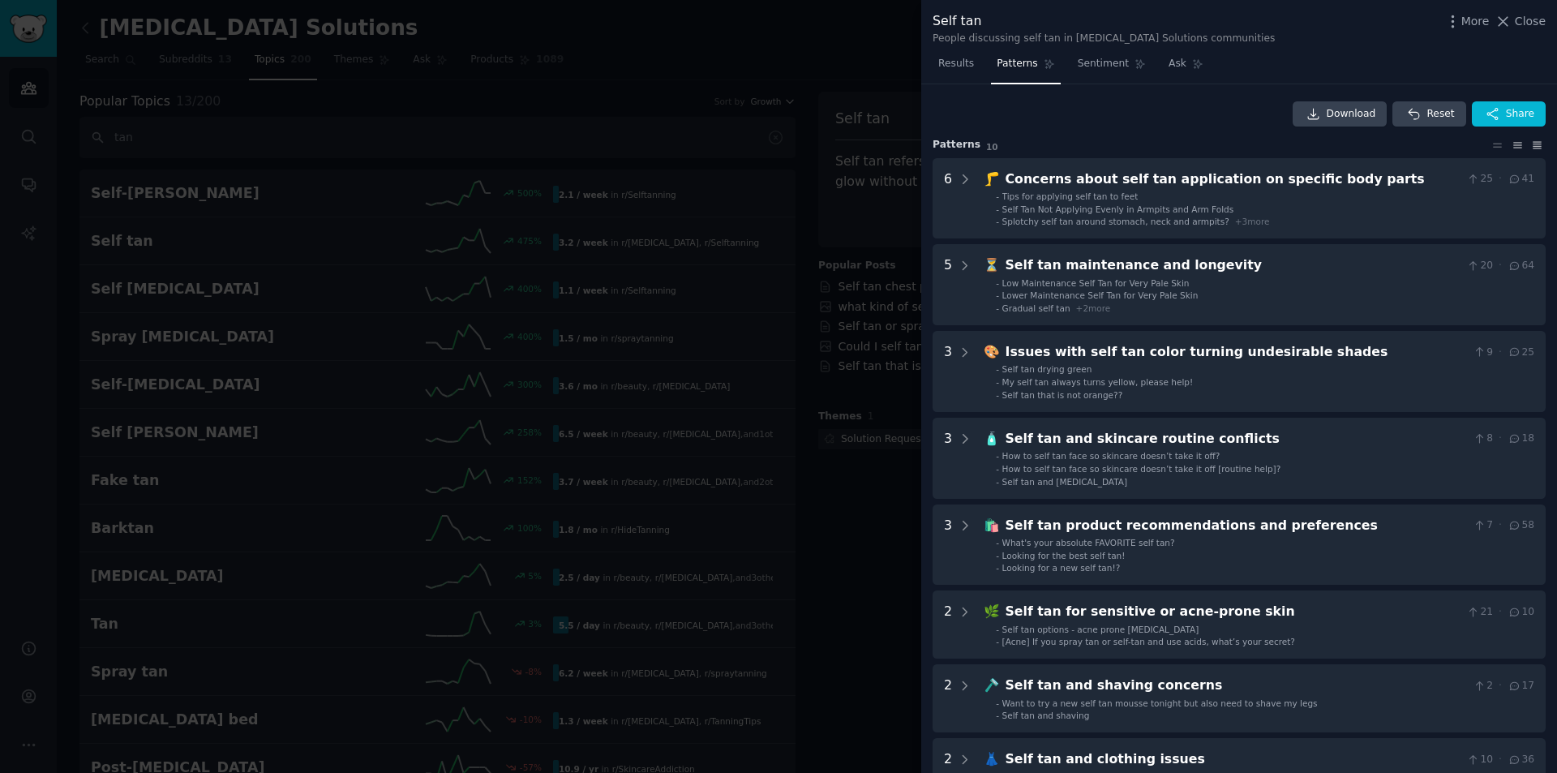
click at [1533, 142] on icon at bounding box center [1537, 145] width 8 height 6
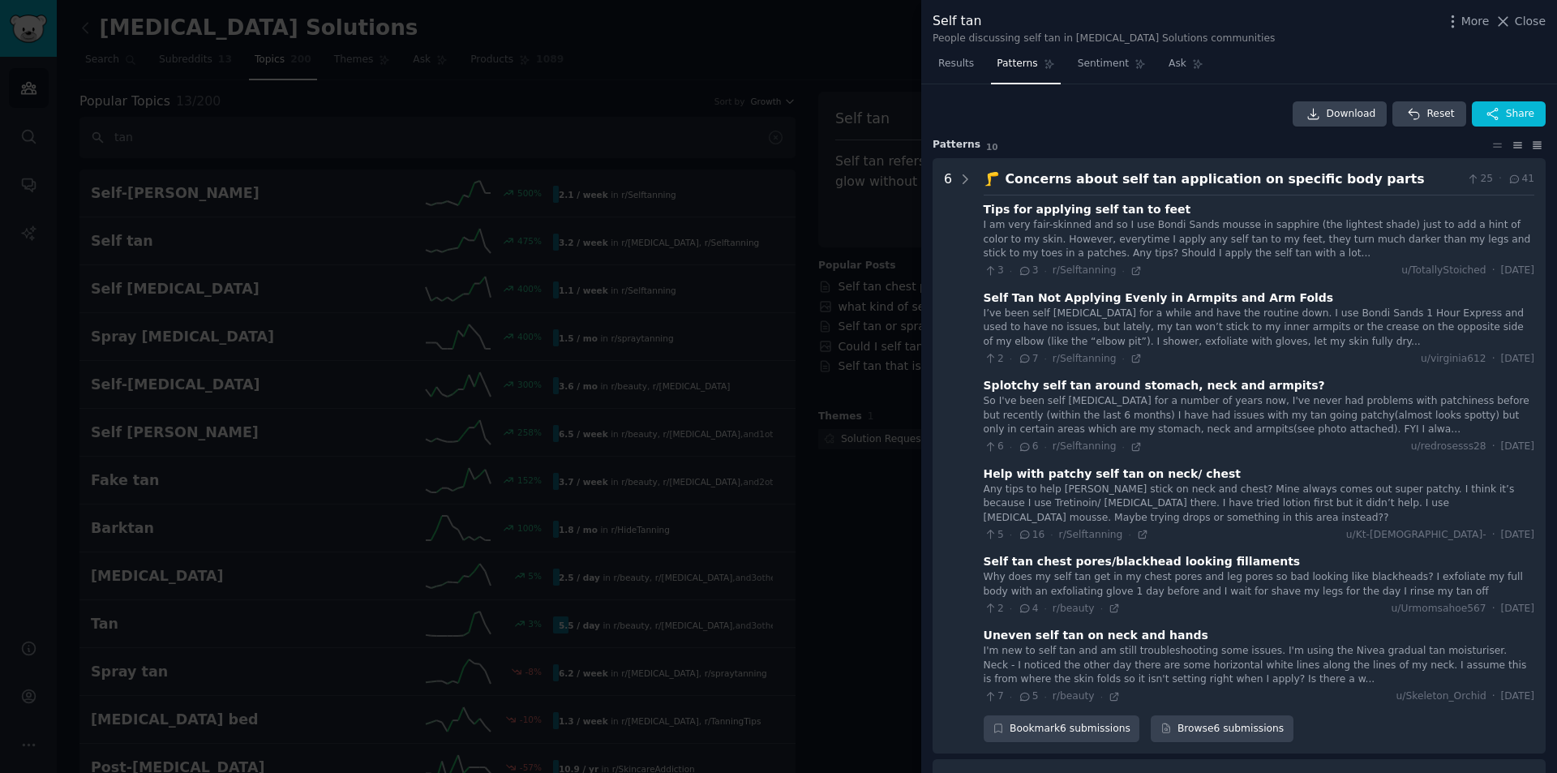
click at [1512, 142] on icon at bounding box center [1517, 144] width 17 height 11
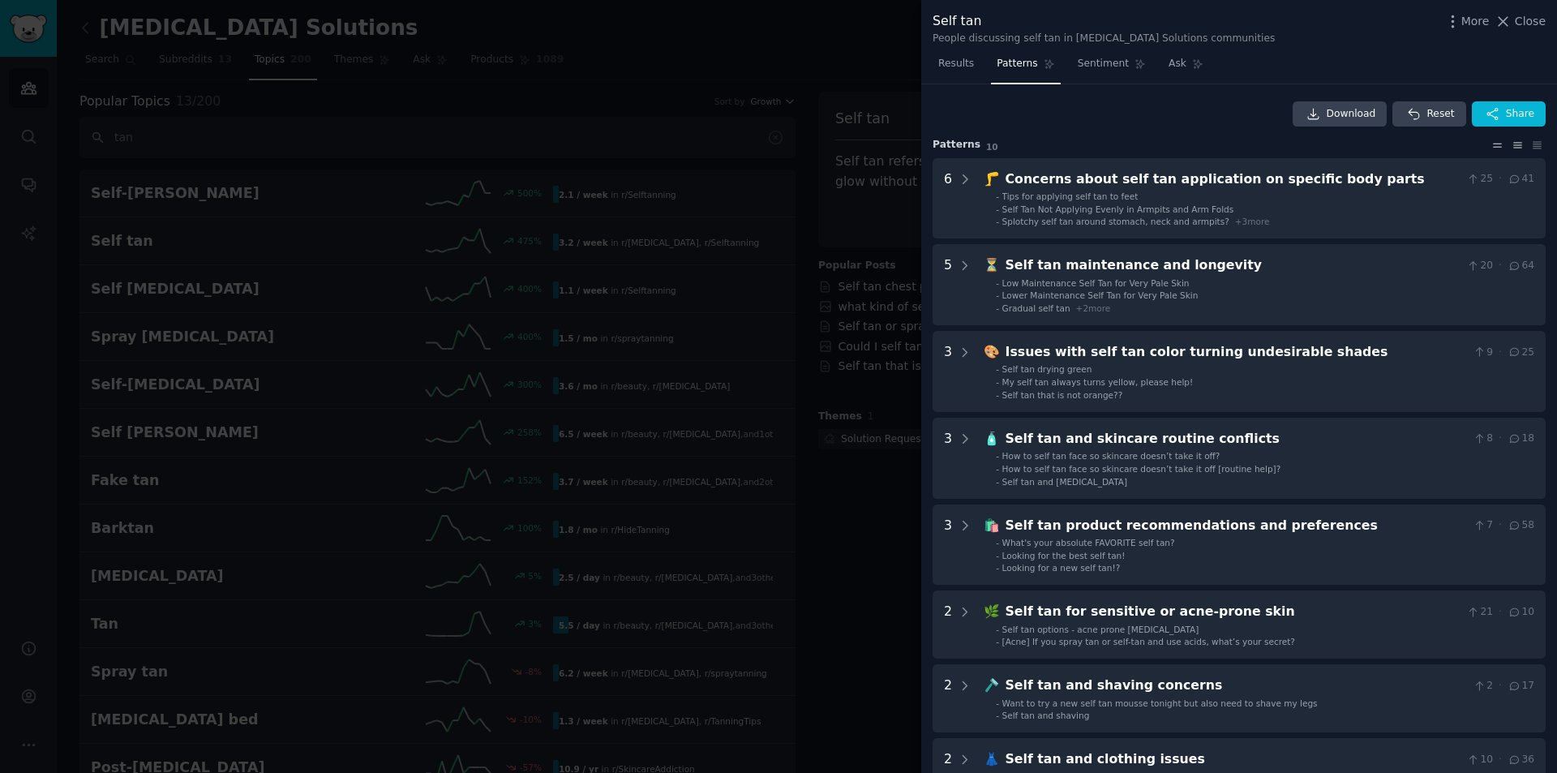
click at [1493, 148] on icon at bounding box center [1497, 144] width 17 height 11
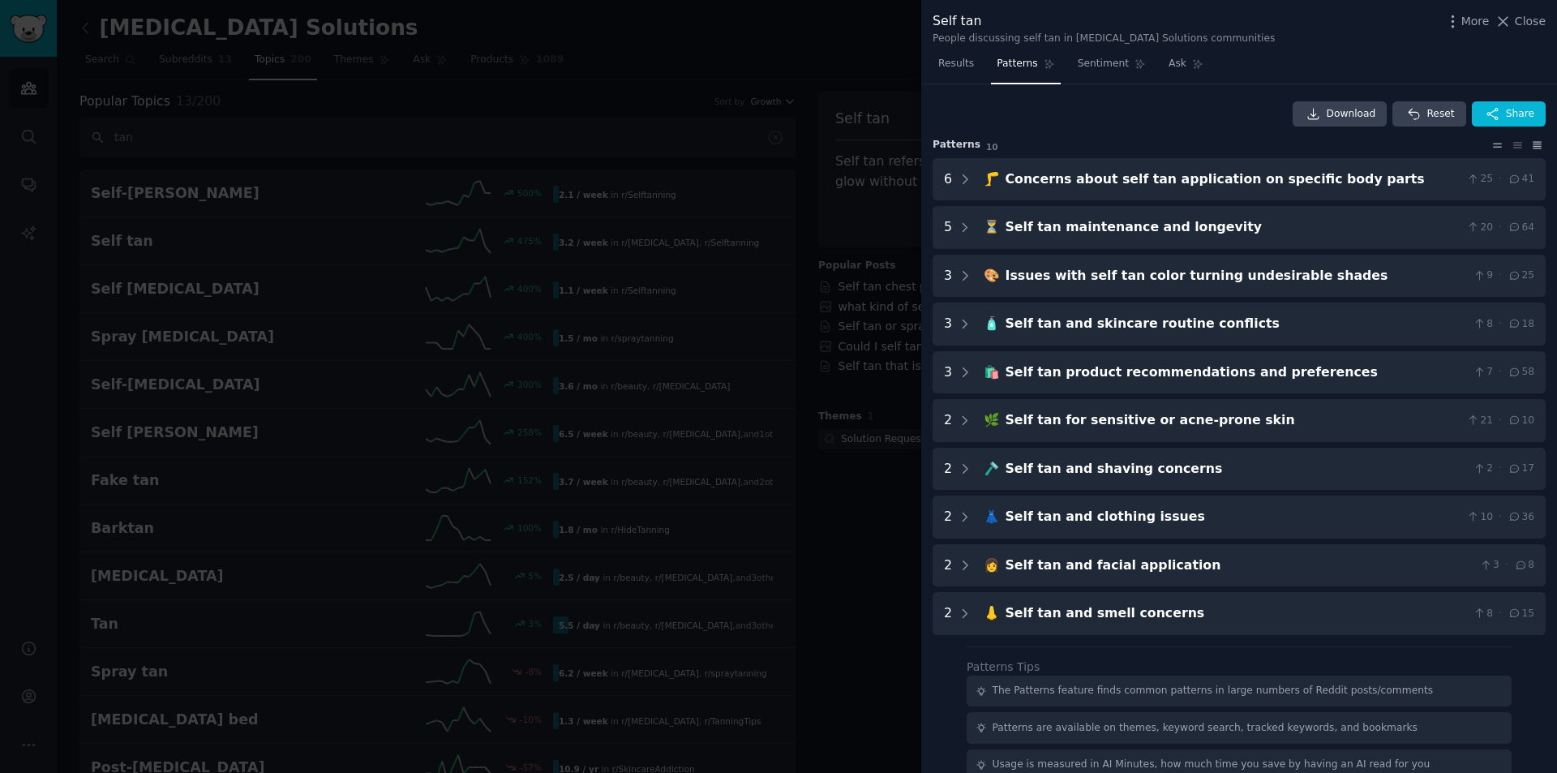
click at [1534, 148] on icon at bounding box center [1536, 144] width 17 height 11
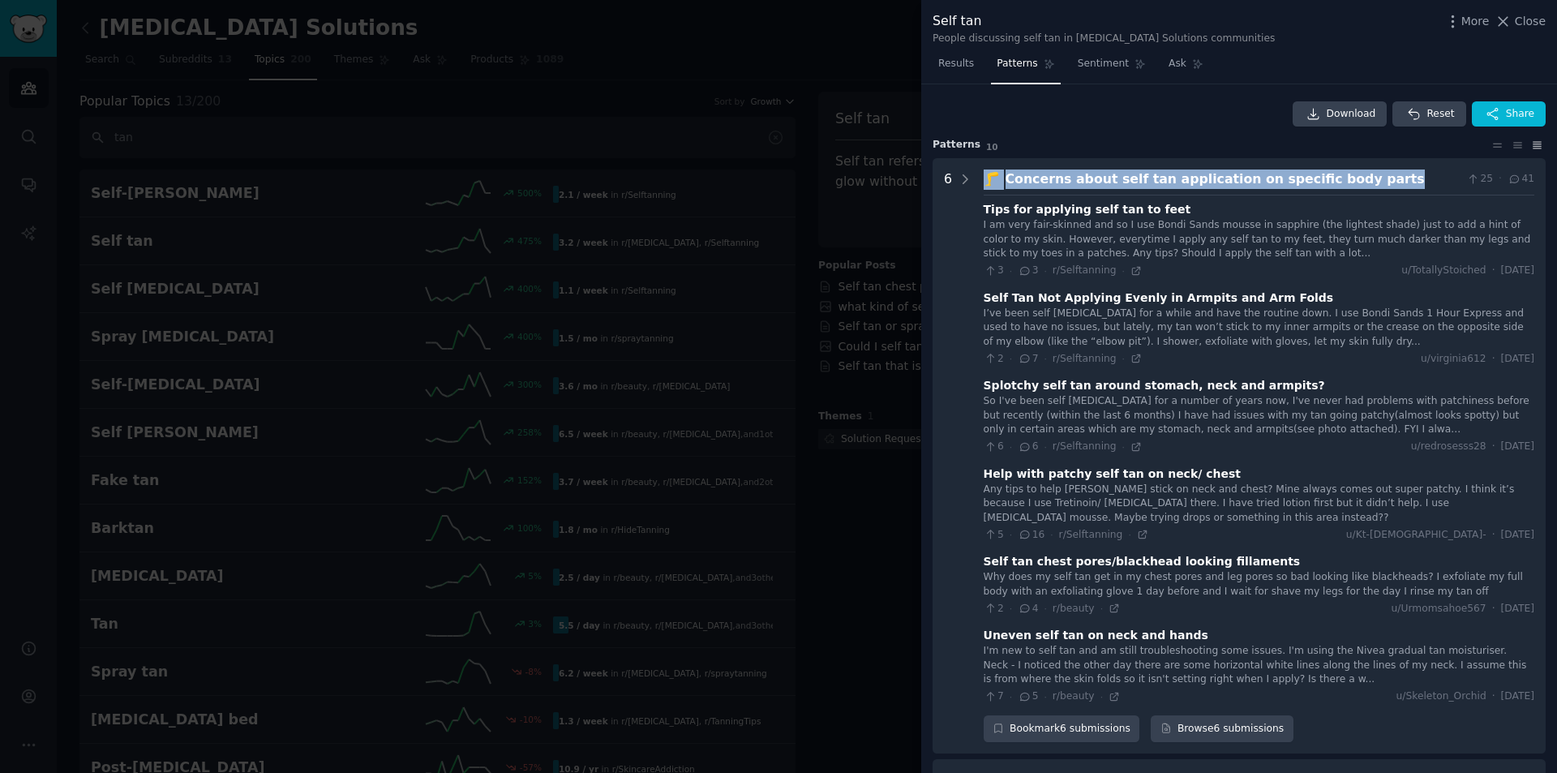
drag, startPoint x: 1349, startPoint y: 178, endPoint x: 983, endPoint y: 175, distance: 366.5
click at [983, 175] on div "🦵 Concerns about self tan application on specific body parts 25 · 41" at bounding box center [1258, 179] width 550 height 20
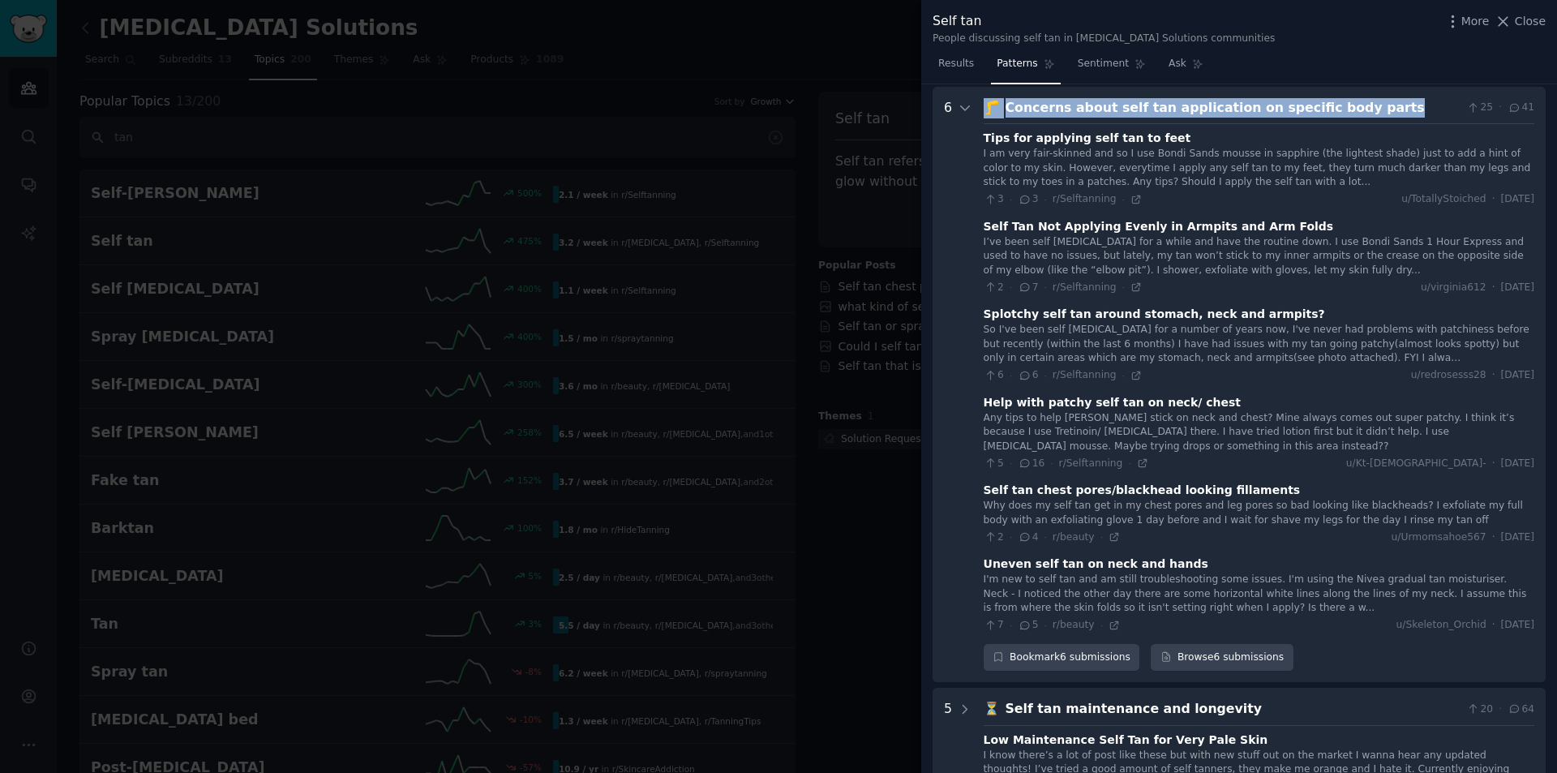
scroll to position [74, 0]
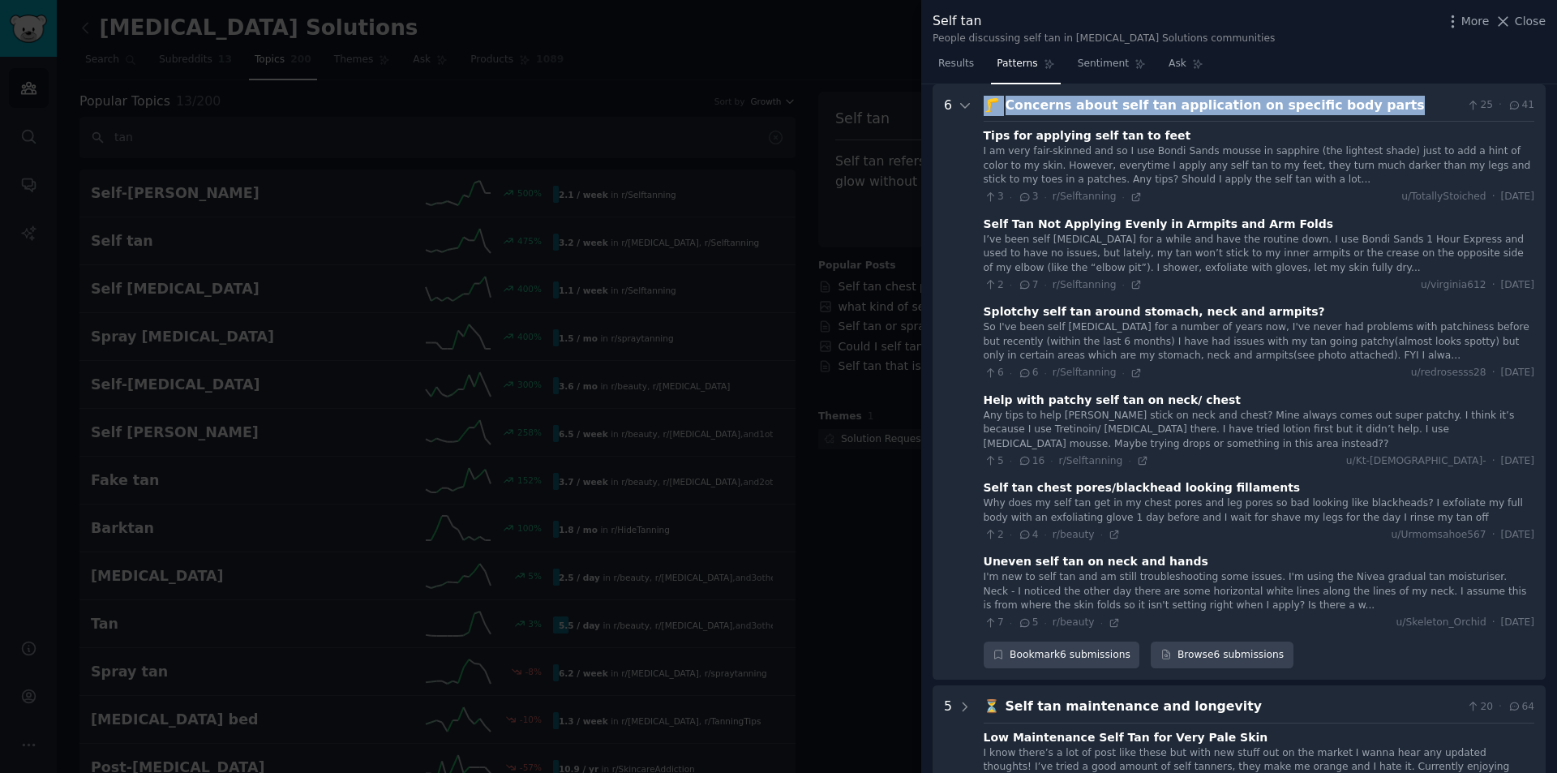
copy div "🦵 Concerns about self tan application on specific body parts"
click at [1132, 193] on icon at bounding box center [1135, 196] width 7 height 7
click at [1130, 281] on icon at bounding box center [1135, 284] width 11 height 11
click at [1130, 375] on icon at bounding box center [1135, 372] width 11 height 11
click at [1137, 464] on icon at bounding box center [1142, 460] width 11 height 11
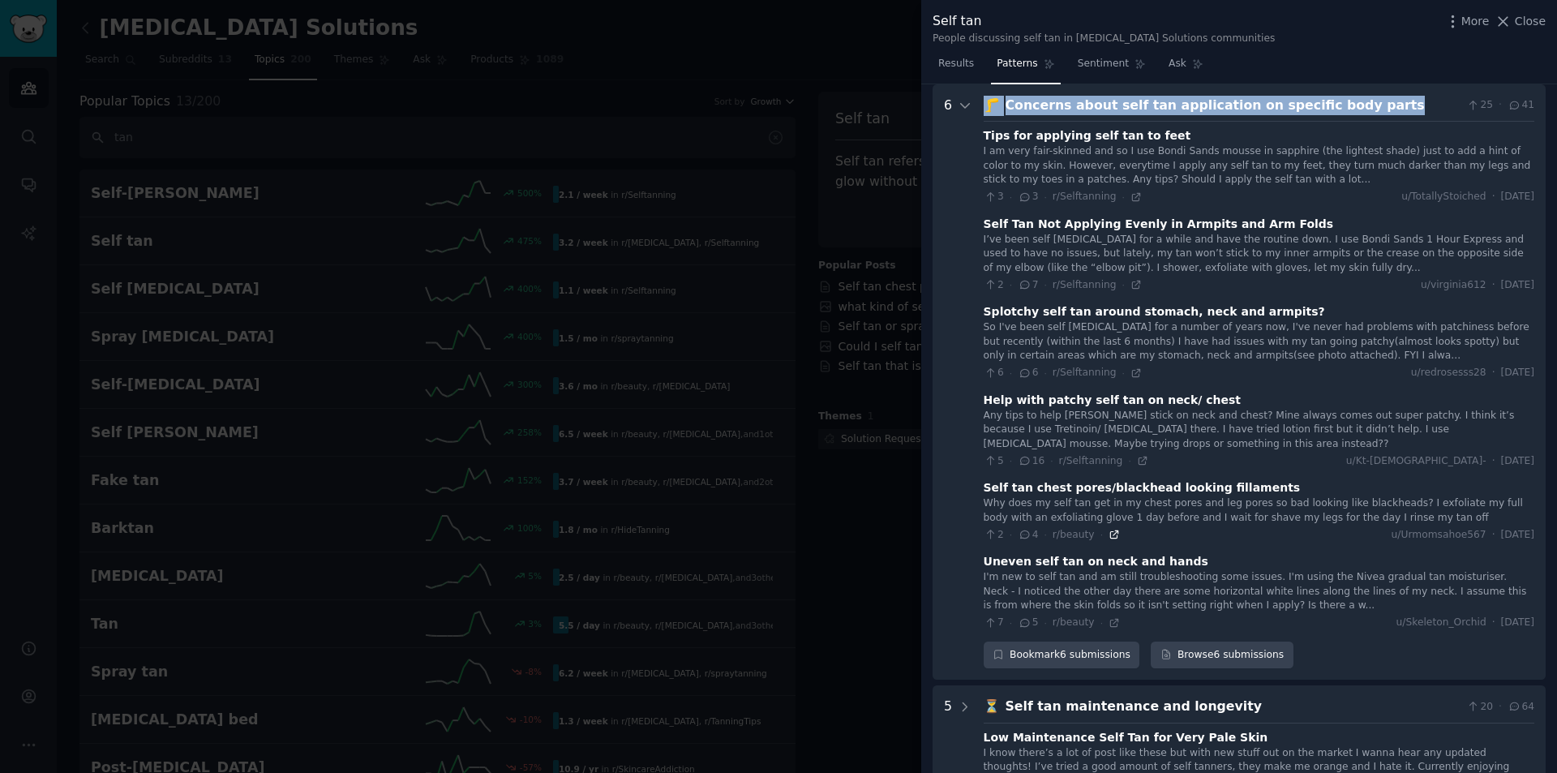
click at [1110, 531] on icon at bounding box center [1113, 534] width 11 height 11
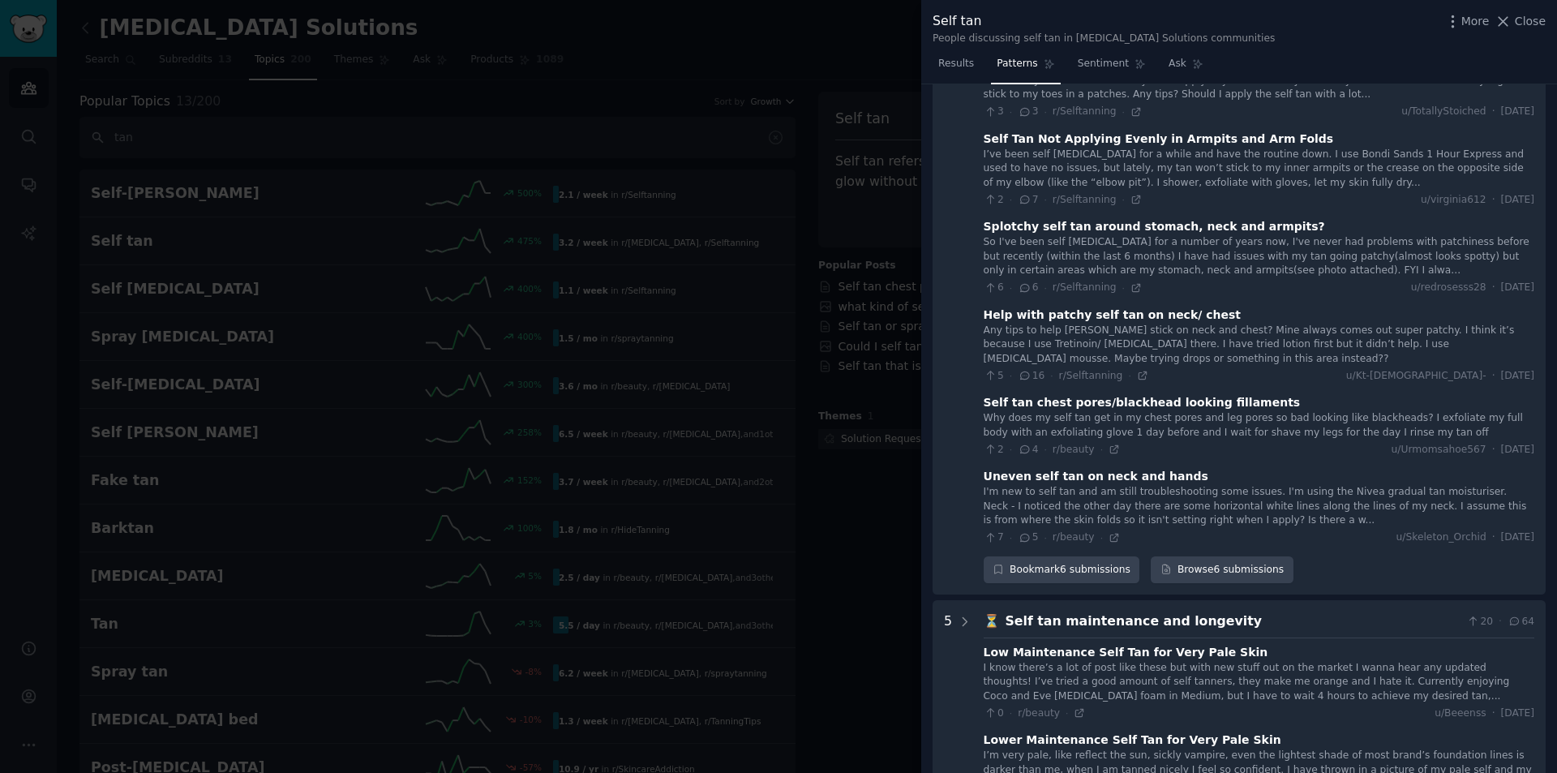
scroll to position [203, 0]
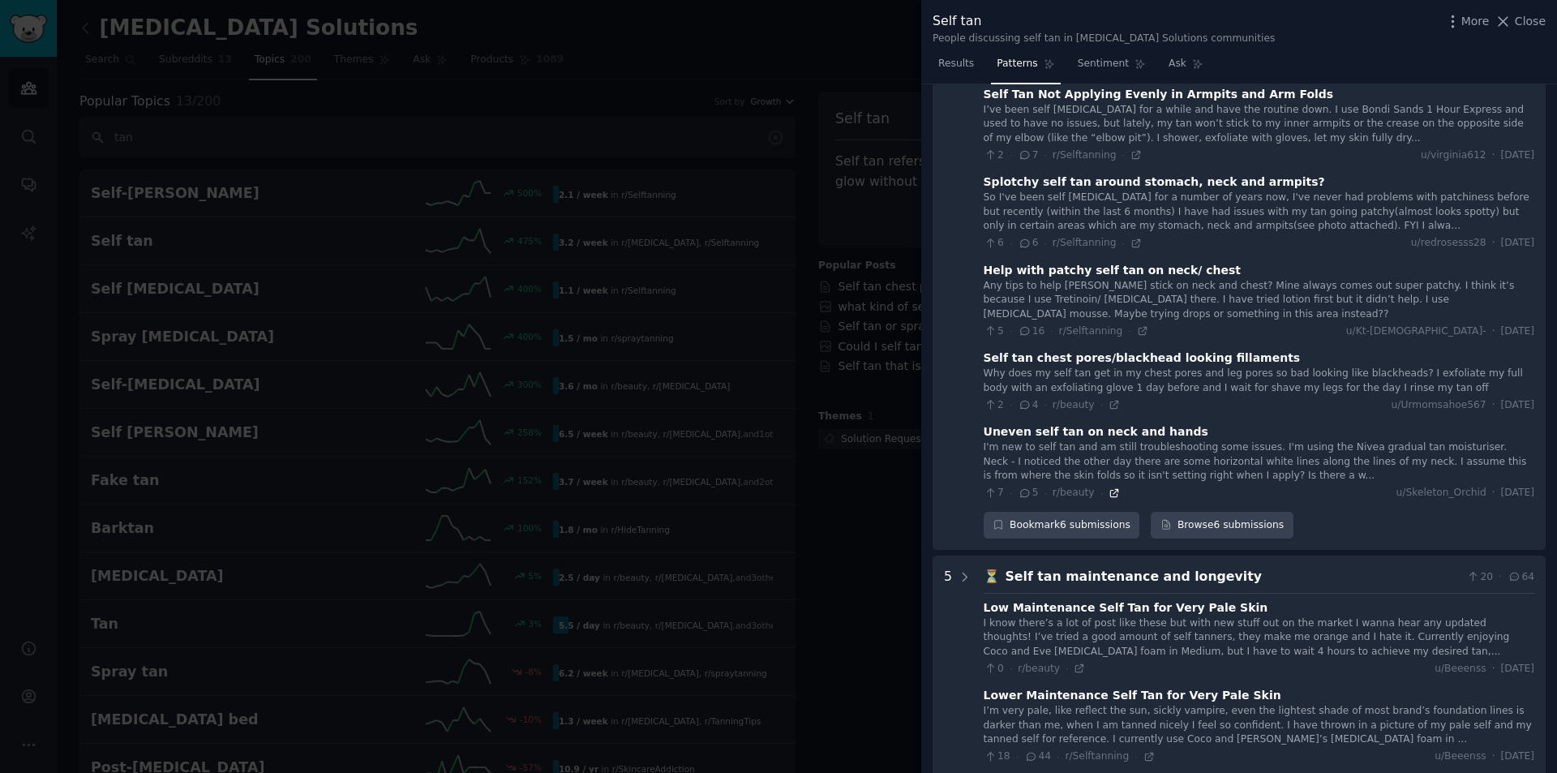
click at [1110, 492] on icon at bounding box center [1113, 492] width 7 height 7
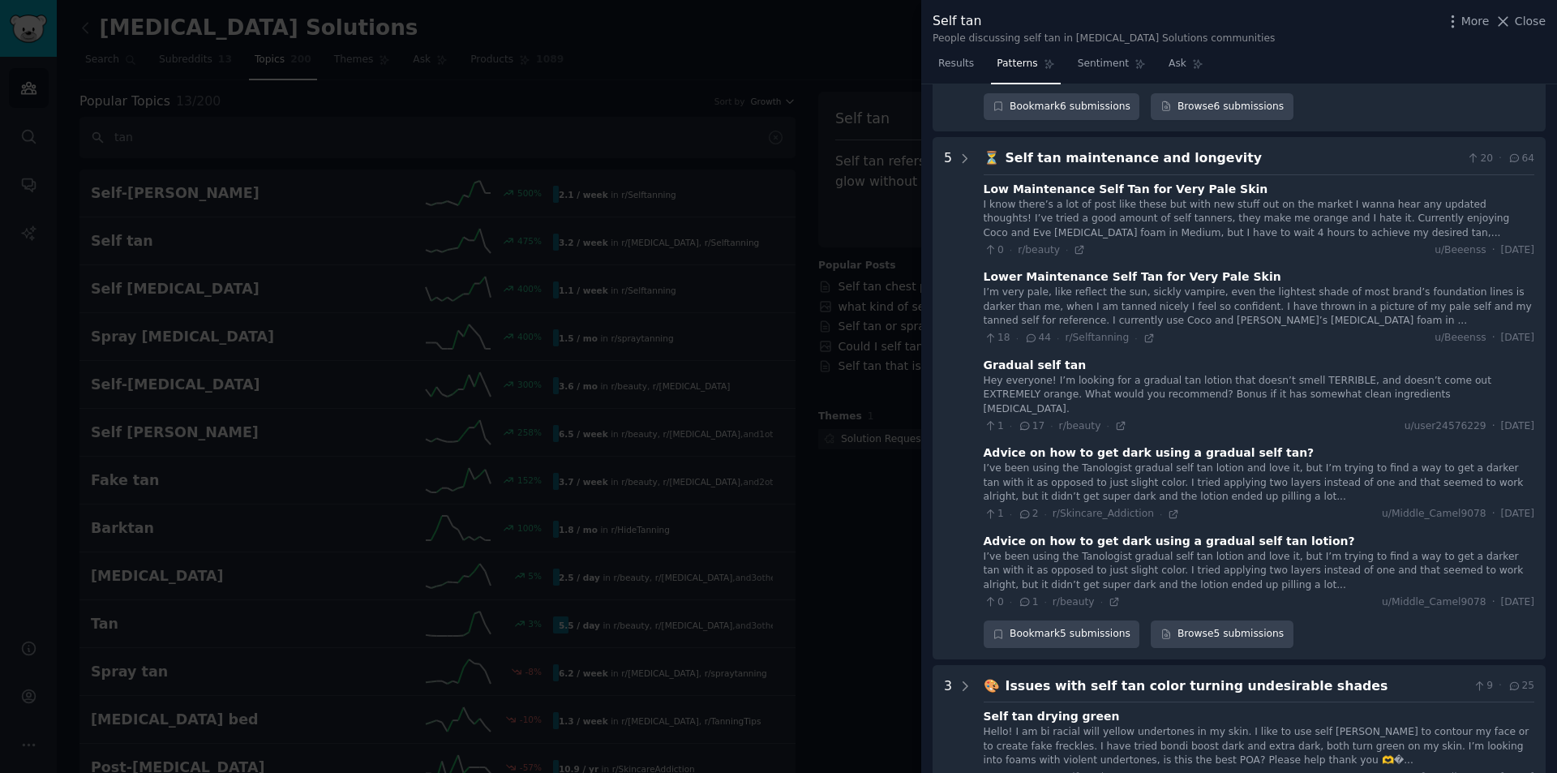
scroll to position [630, 0]
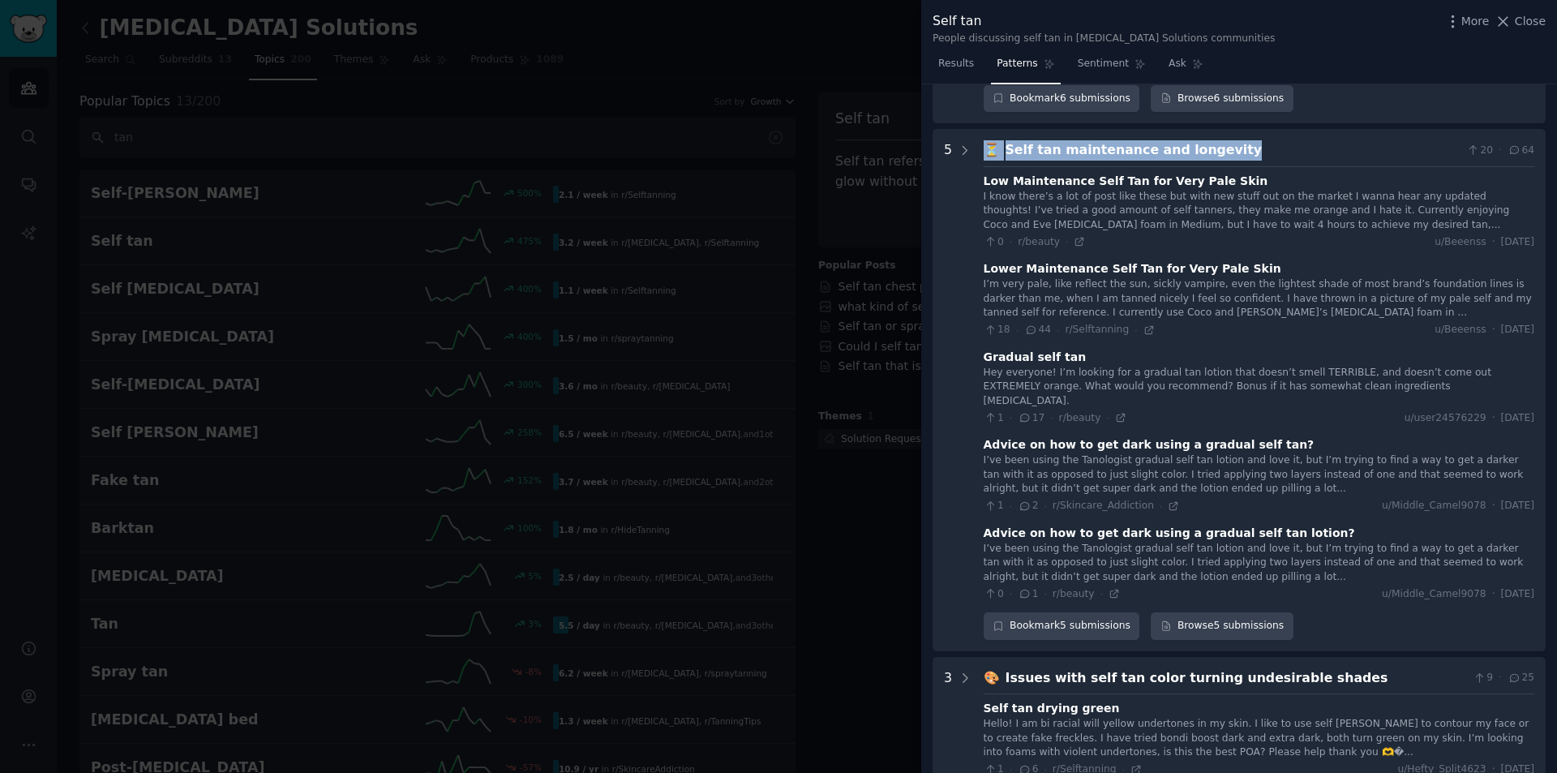
drag, startPoint x: 1244, startPoint y: 147, endPoint x: 984, endPoint y: 146, distance: 259.4
click at [984, 146] on div "⏳ Self tan maintenance and longevity 20 · 64" at bounding box center [1258, 150] width 550 height 20
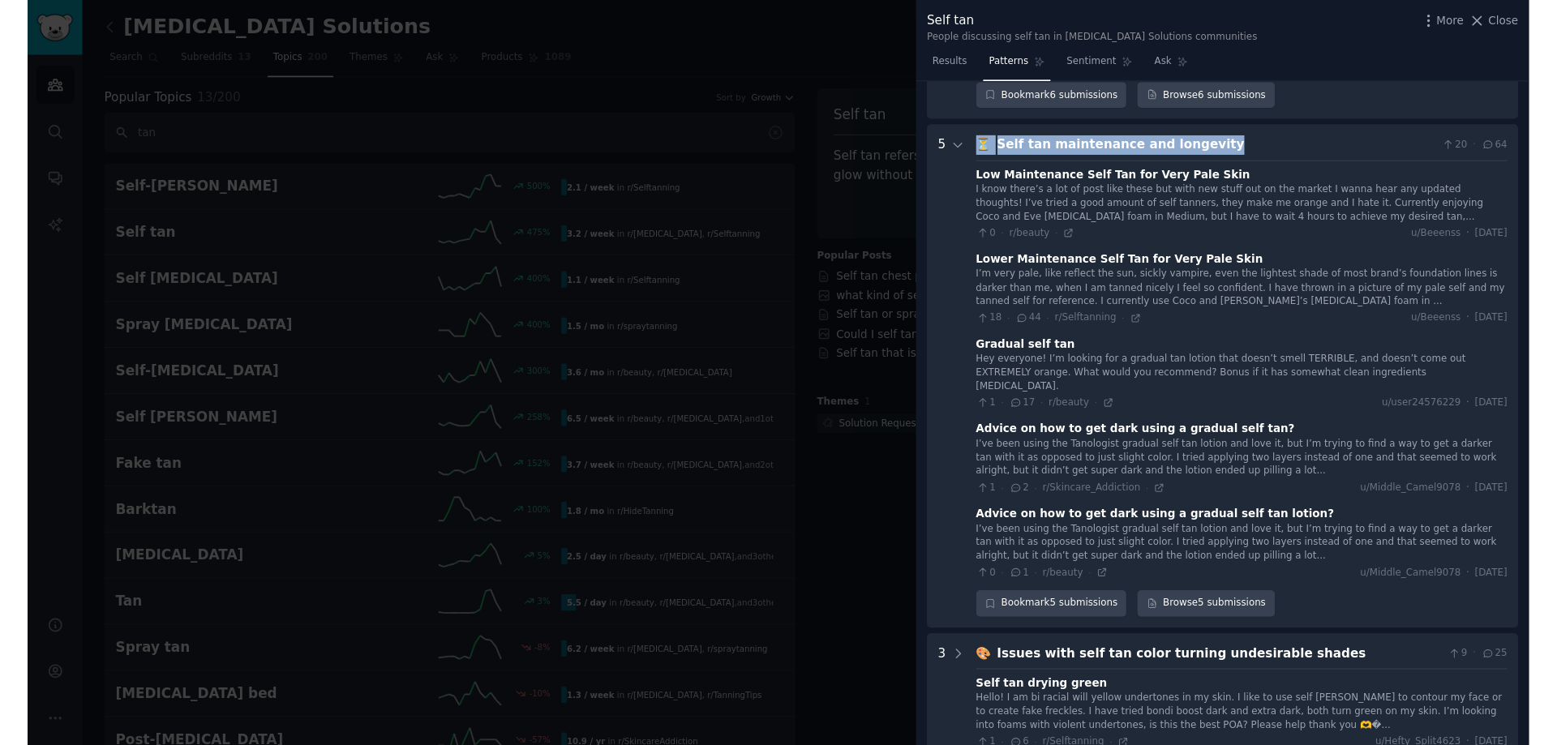
scroll to position [675, 0]
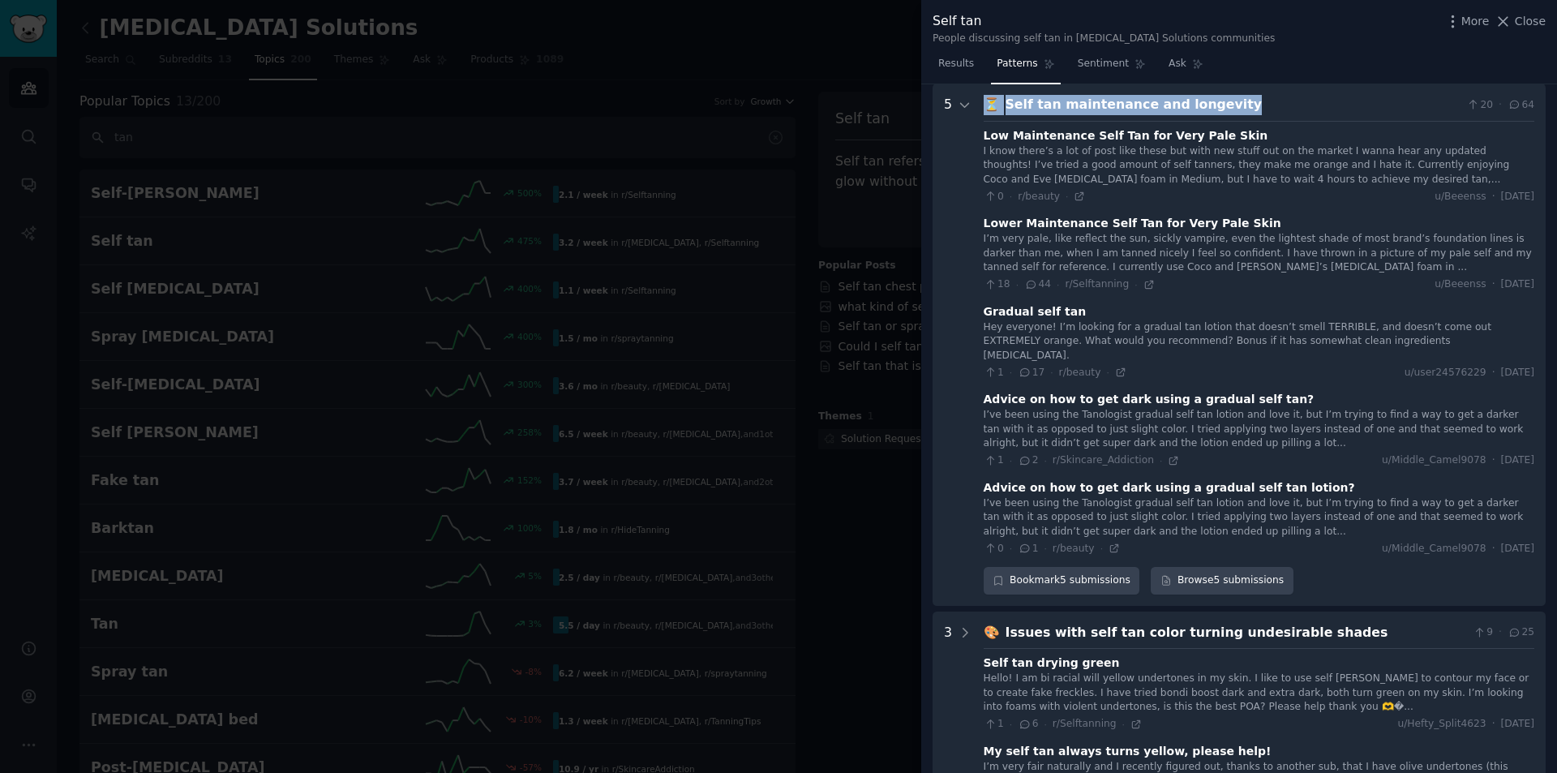
drag, startPoint x: 991, startPoint y: 147, endPoint x: 983, endPoint y: 102, distance: 45.3
click at [983, 102] on div "⏳ Self tan maintenance and longevity 20 · 64" at bounding box center [1258, 105] width 550 height 20
copy div "⏳ Self tan maintenance and longevity"
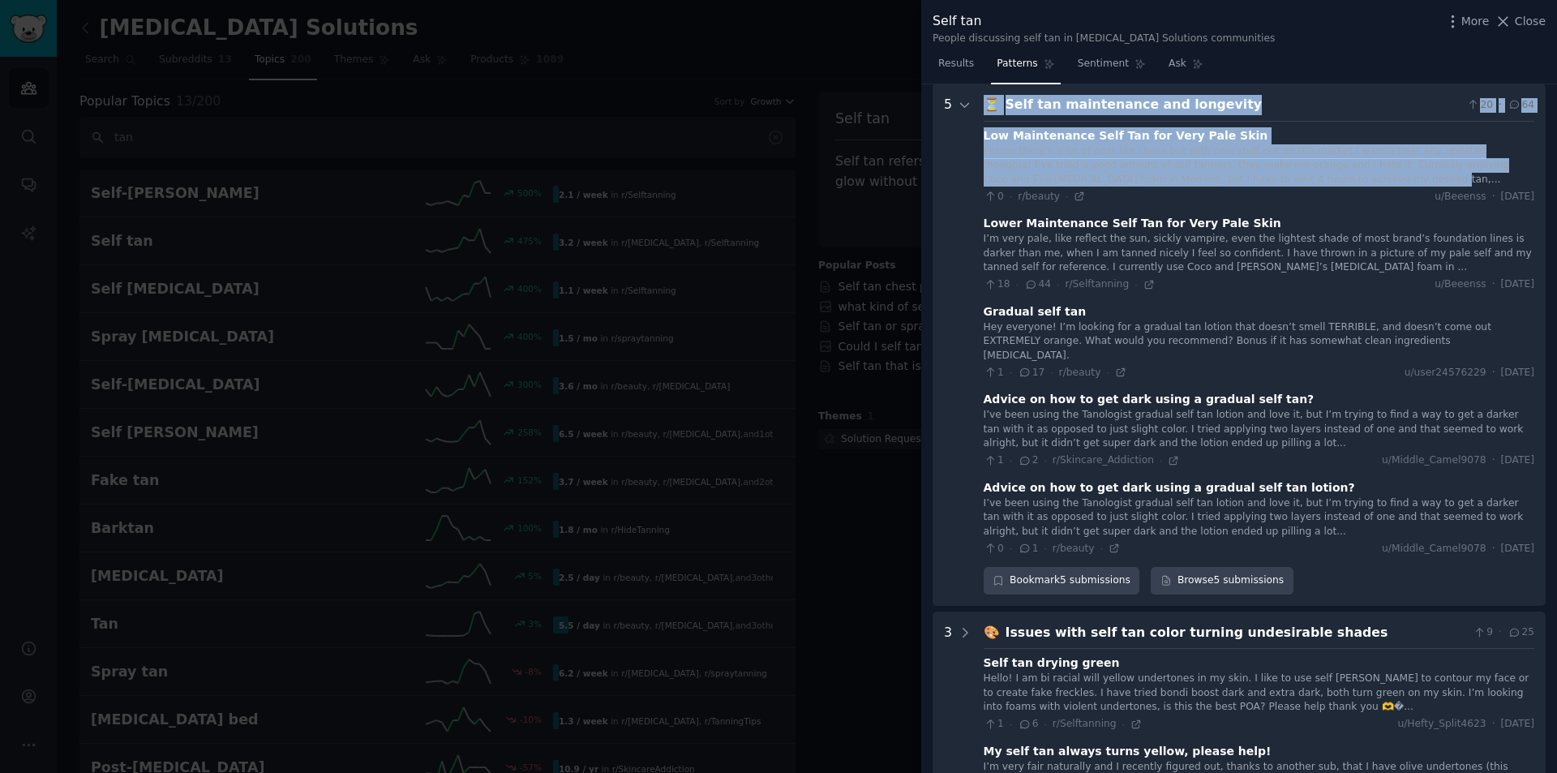
drag, startPoint x: 1227, startPoint y: 178, endPoint x: 973, endPoint y: 131, distance: 258.1
click at [973, 131] on longevity "5 ⏳ Self tan maintenance and longevity 20 · 64 Low Maintenance Self Tan for Ver…" at bounding box center [1238, 345] width 613 height 522
click at [1207, 185] on div "I know there’s a lot of post like these but with new stuff out on the market I …" at bounding box center [1258, 165] width 550 height 43
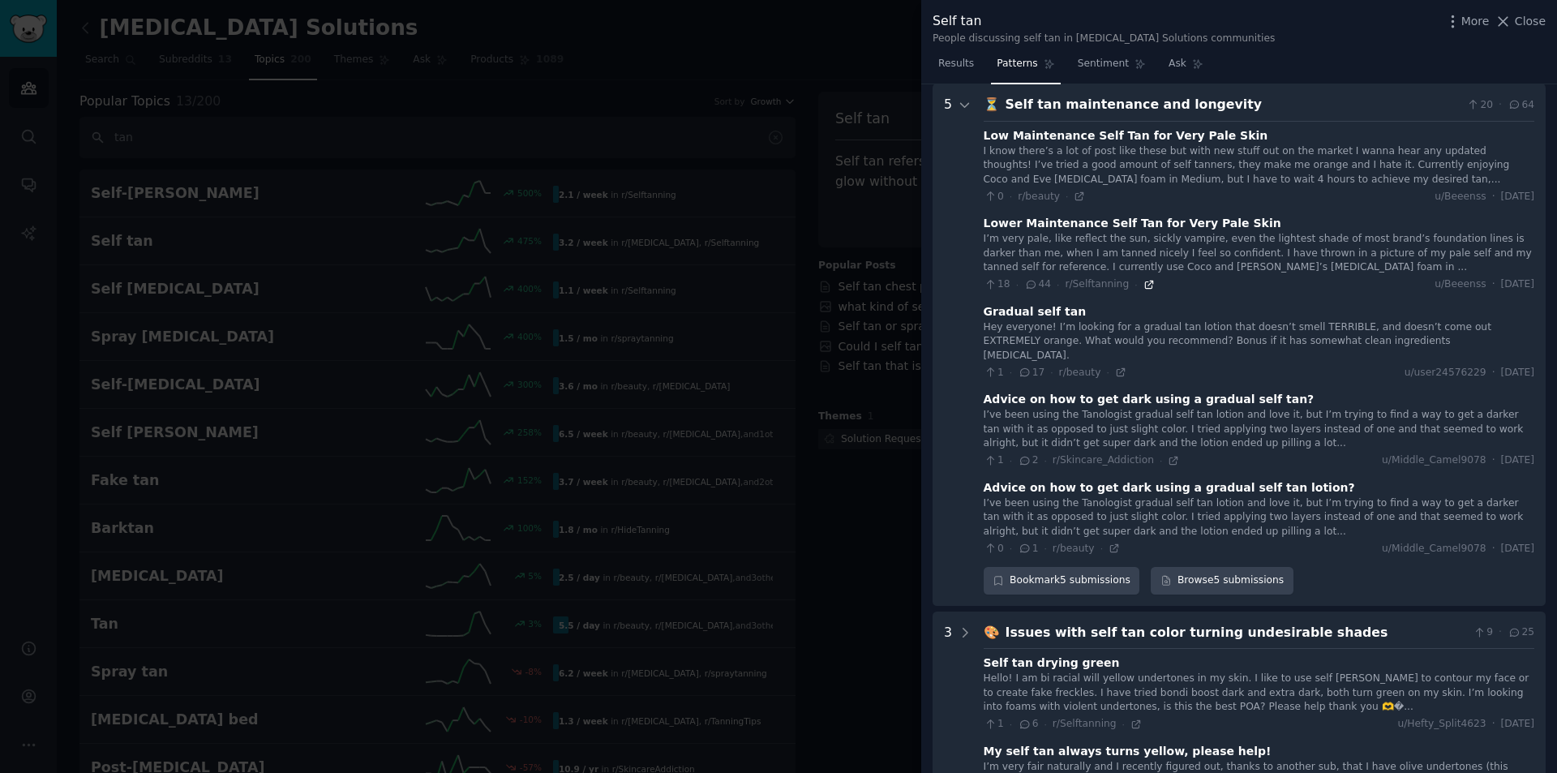
click at [1145, 288] on icon at bounding box center [1148, 284] width 7 height 7
click at [1076, 199] on icon at bounding box center [1079, 196] width 7 height 7
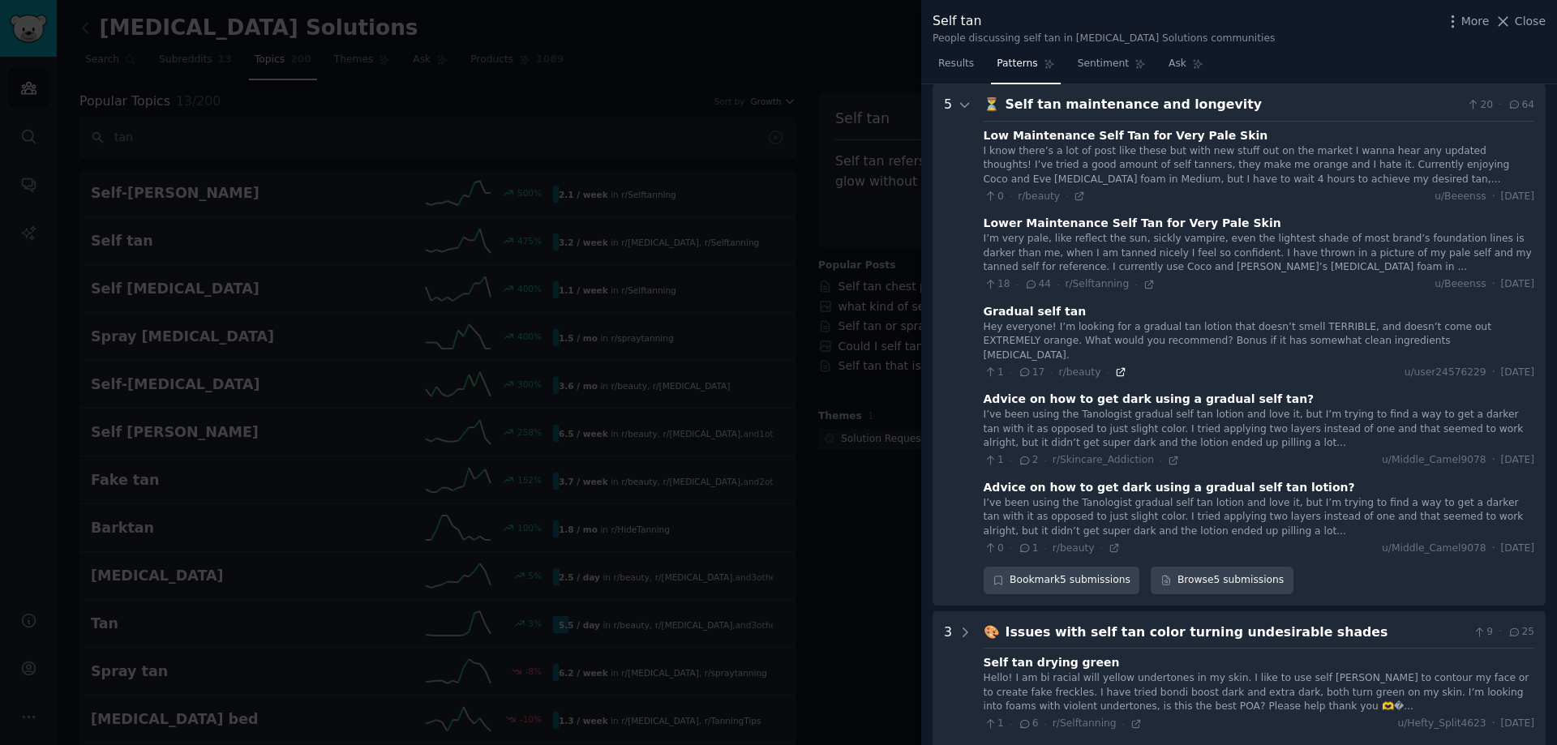
click at [1116, 369] on icon at bounding box center [1119, 372] width 7 height 7
